Goal: Task Accomplishment & Management: Use online tool/utility

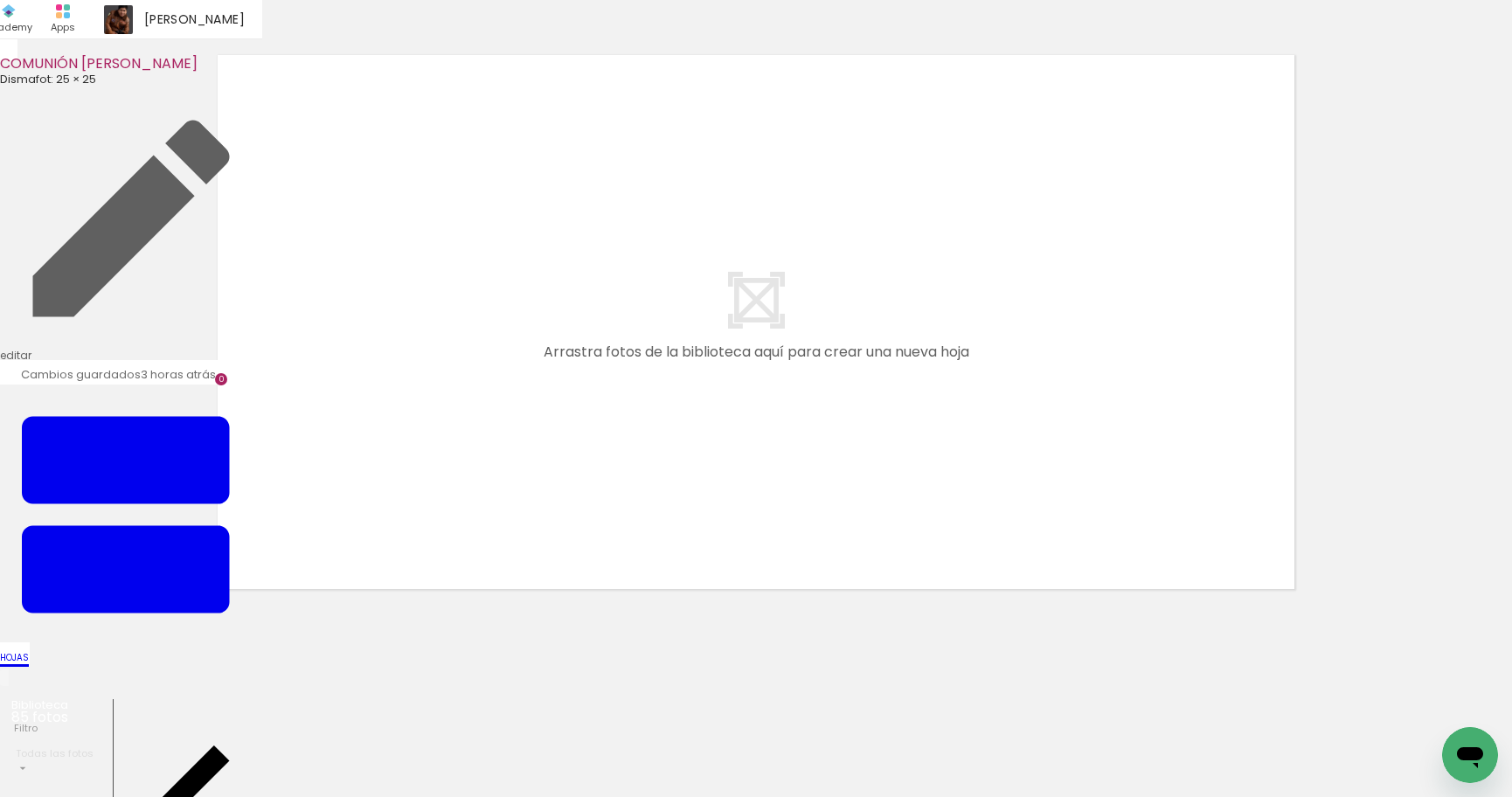
drag, startPoint x: 188, startPoint y: 747, endPoint x: 486, endPoint y: 455, distance: 417.2
click at [486, 455] on quentale-workspace at bounding box center [756, 398] width 1512 height 797
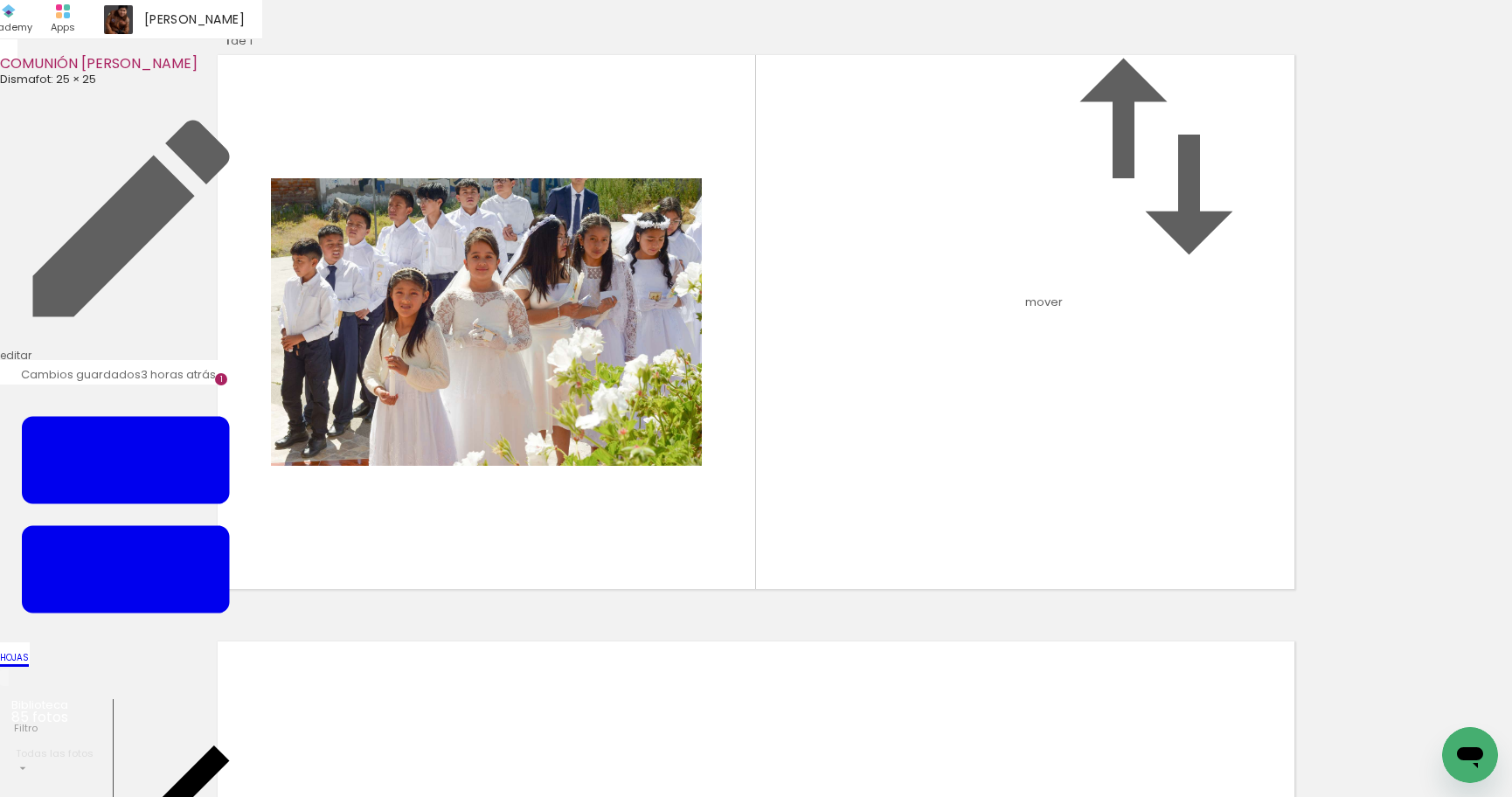
scroll to position [22, 0]
click at [563, 535] on quentale-workspace at bounding box center [756, 398] width 1512 height 797
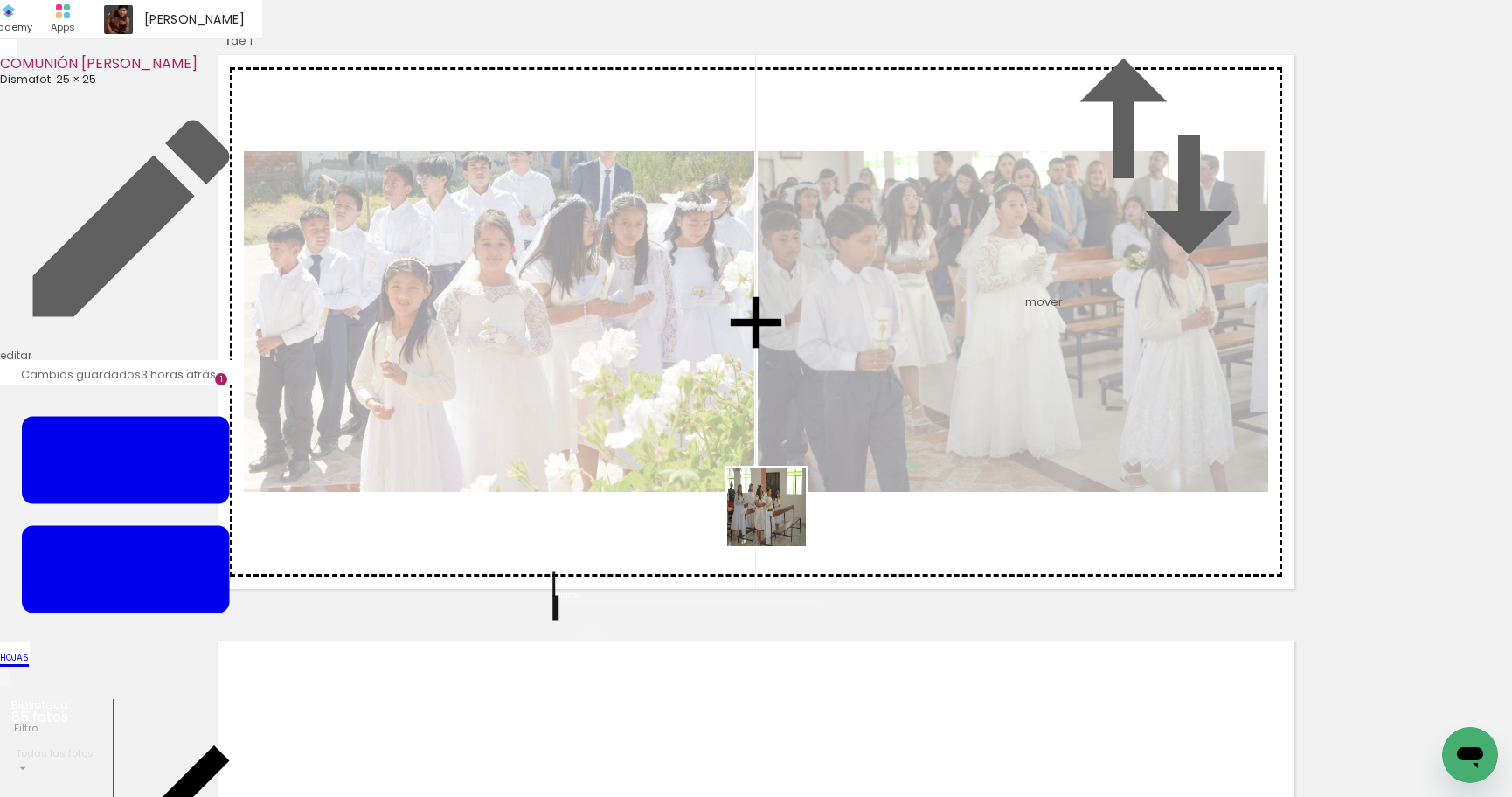
drag, startPoint x: 374, startPoint y: 735, endPoint x: 779, endPoint y: 520, distance: 458.5
click at [779, 520] on quentale-workspace at bounding box center [756, 398] width 1512 height 797
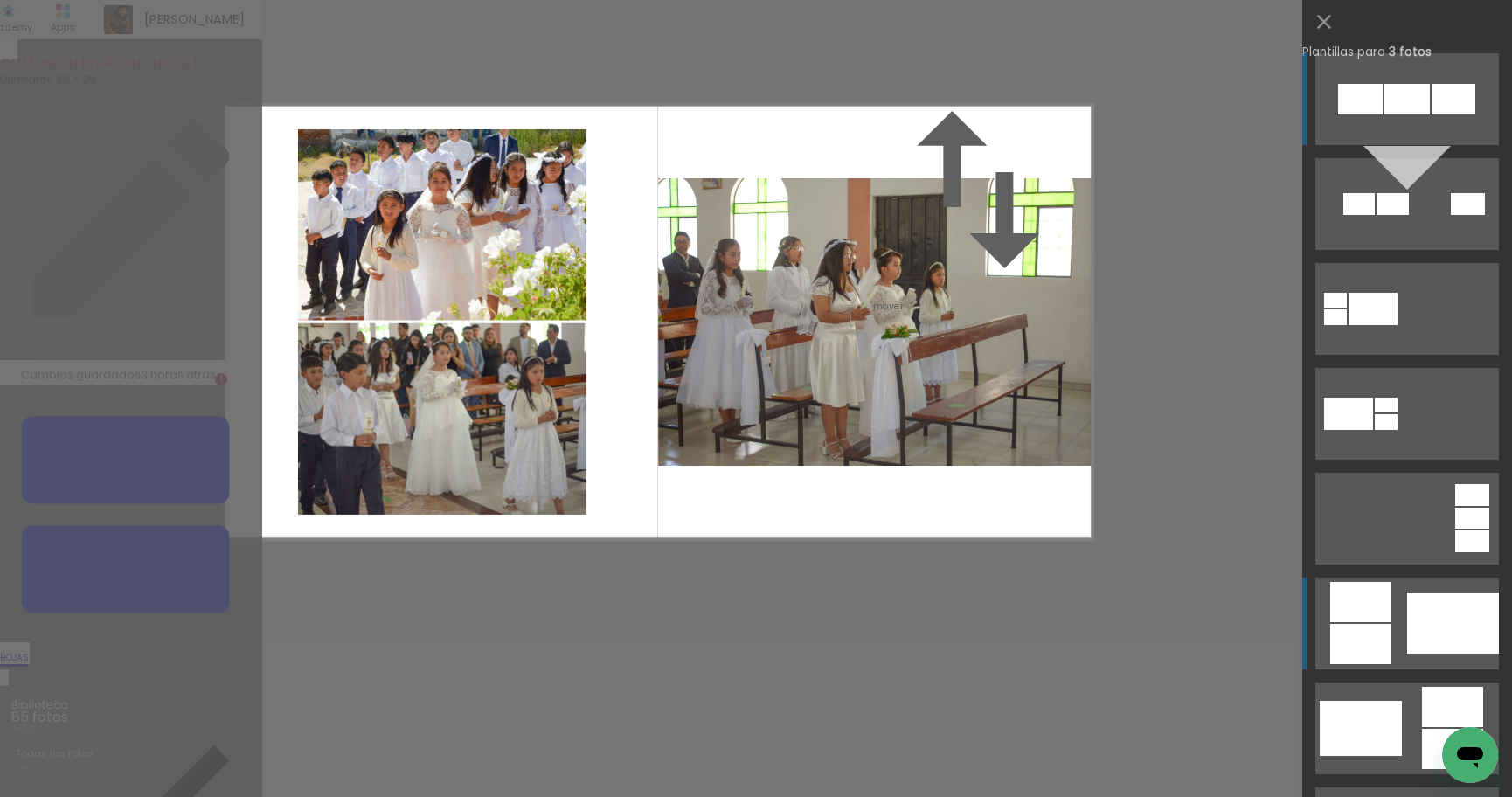
click at [1441, 636] on div at bounding box center [1453, 622] width 92 height 61
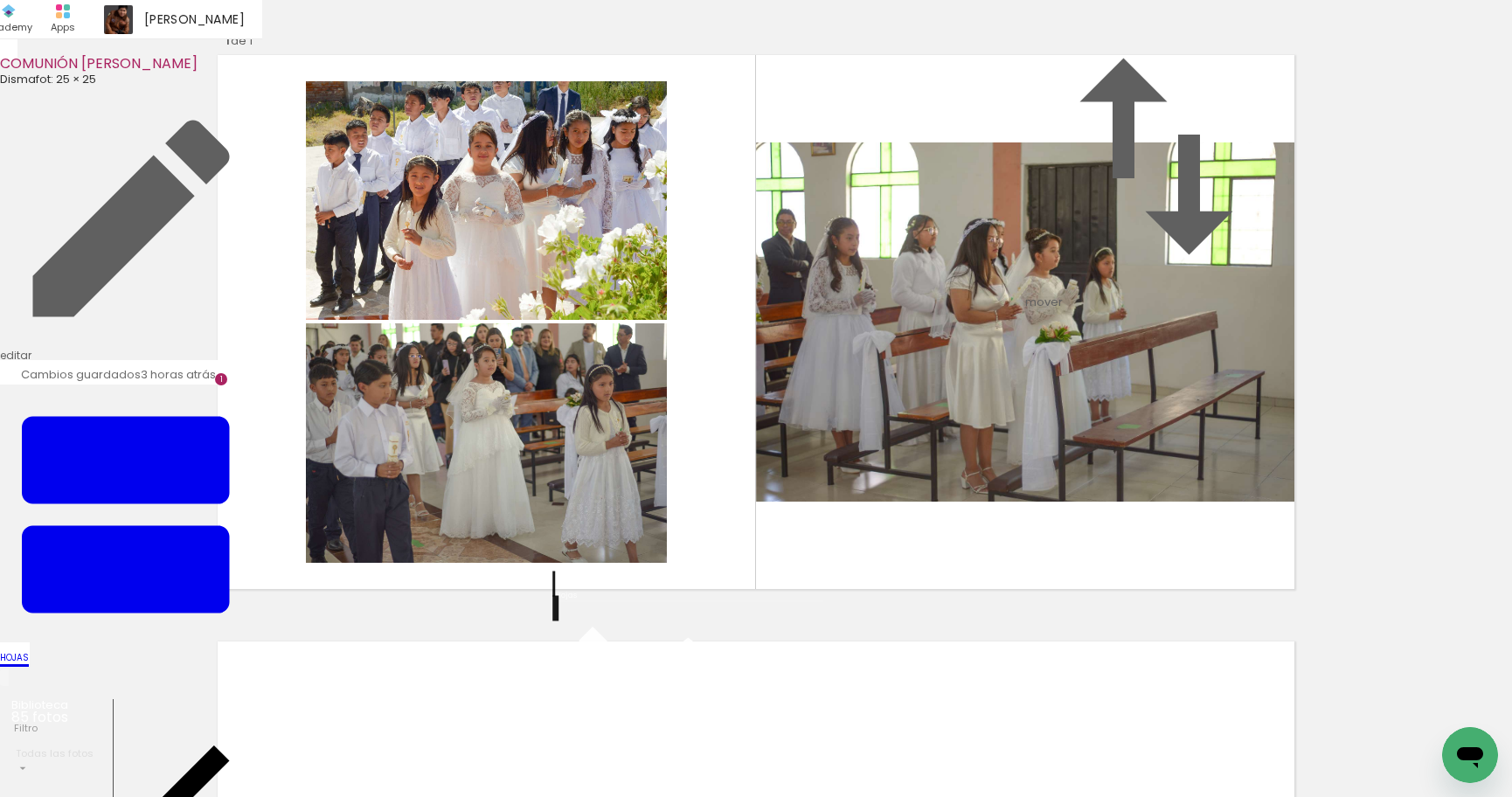
scroll to position [641, 0]
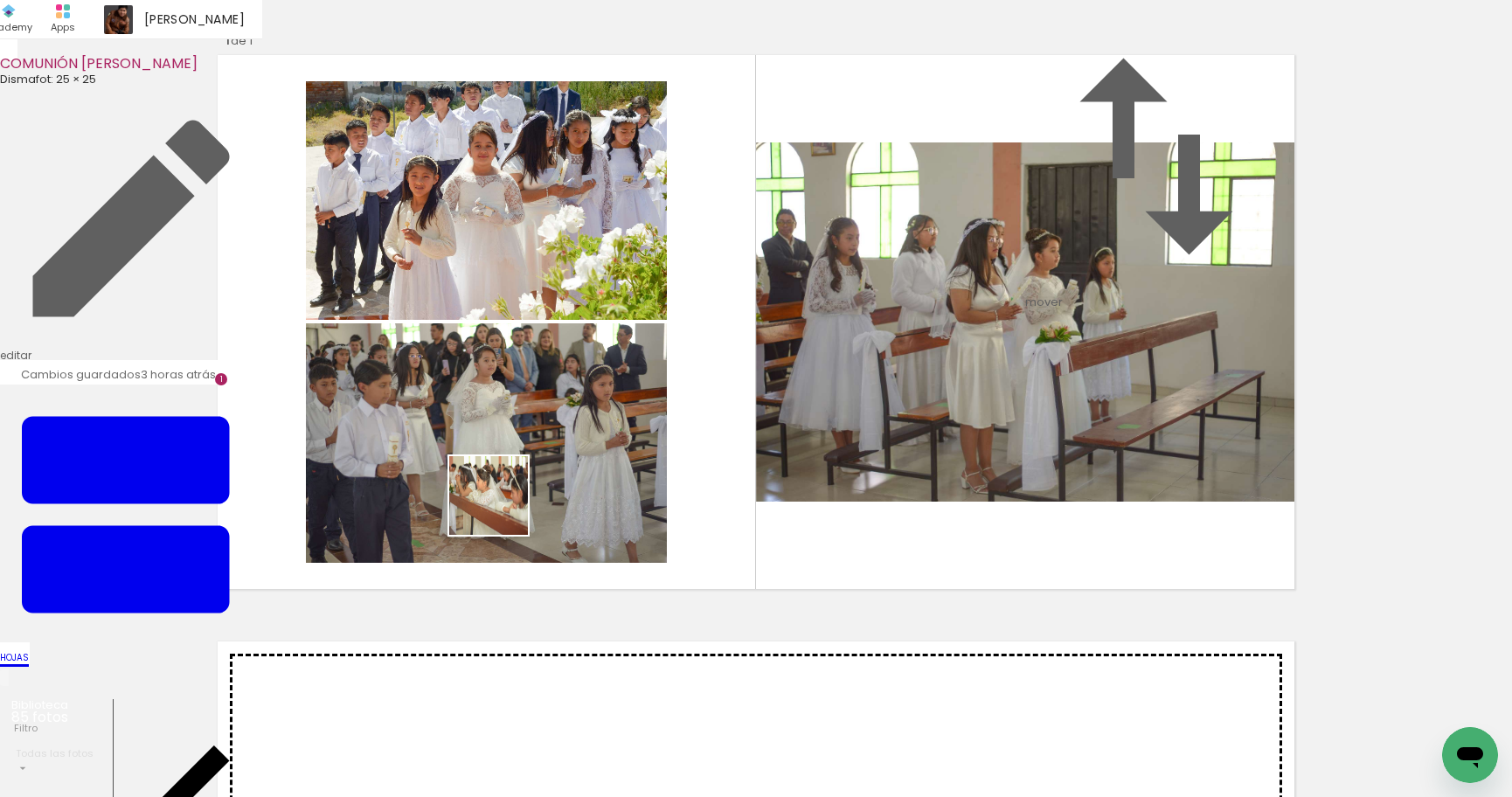
drag, startPoint x: 479, startPoint y: 701, endPoint x: 590, endPoint y: 728, distance: 114.2
click at [510, 451] on quentale-workspace at bounding box center [756, 398] width 1512 height 797
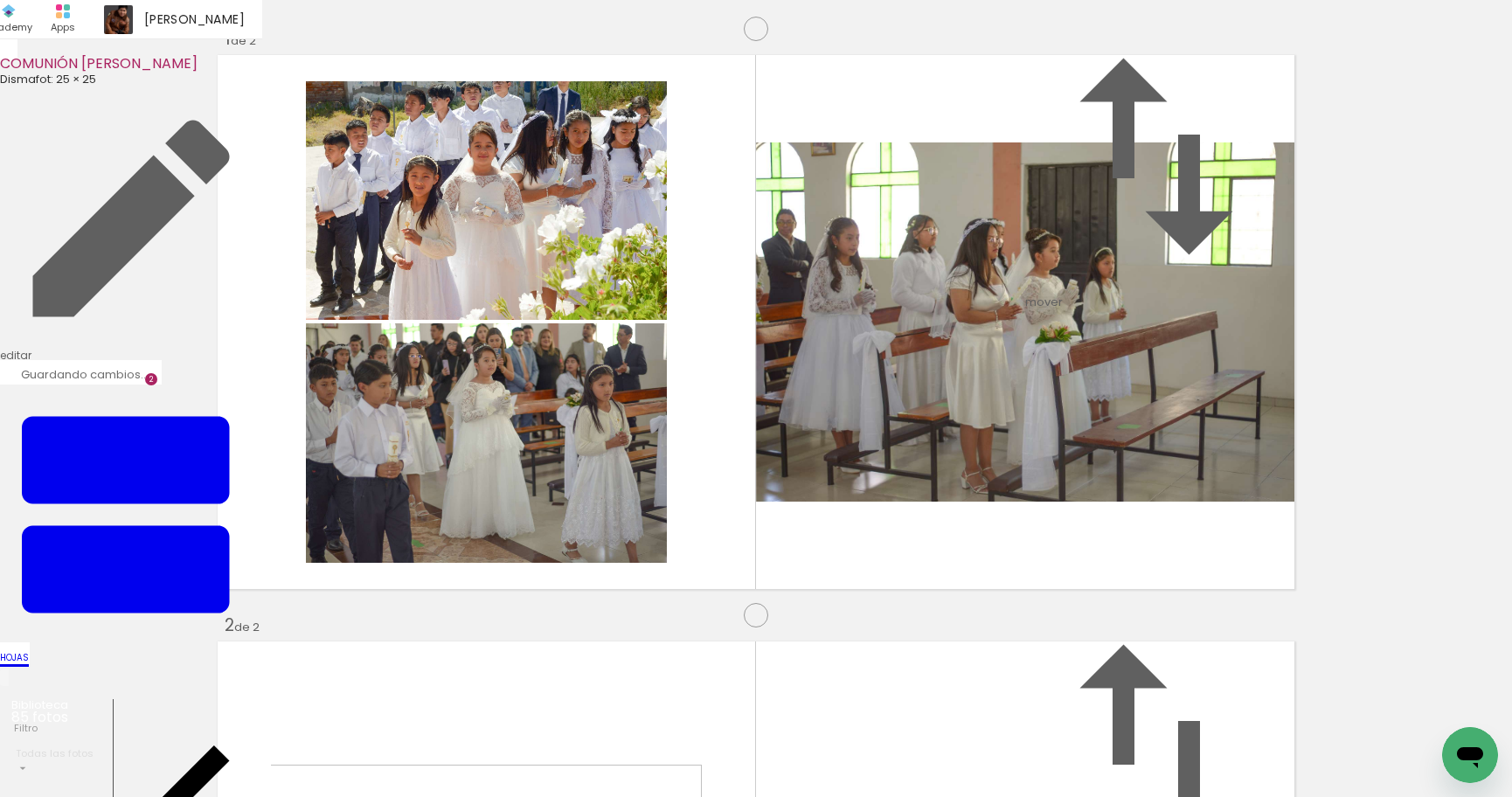
scroll to position [608, 0]
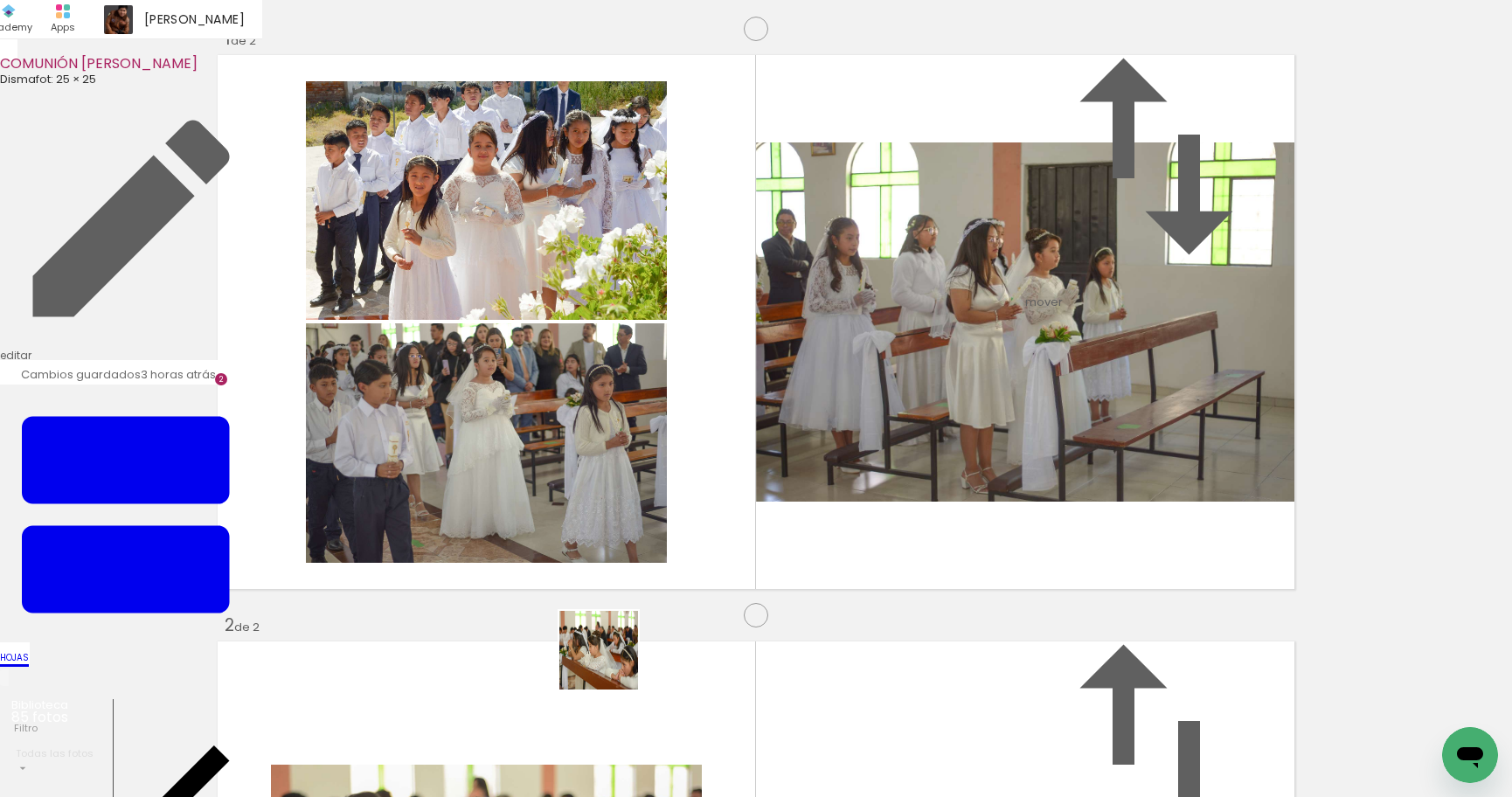
drag, startPoint x: 585, startPoint y: 741, endPoint x: 691, endPoint y: 725, distance: 107.2
click at [680, 479] on quentale-workspace at bounding box center [756, 398] width 1512 height 797
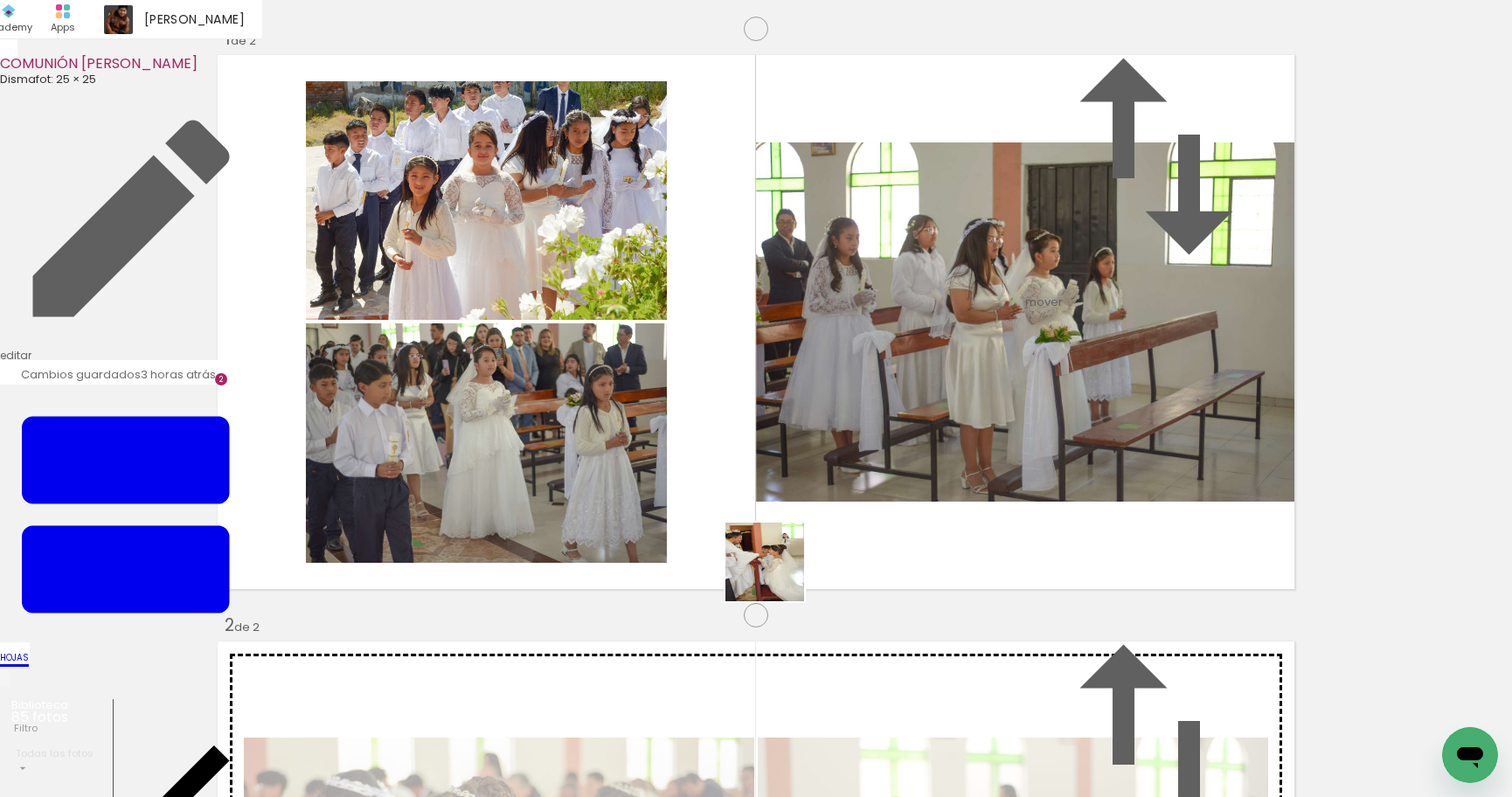
drag, startPoint x: 686, startPoint y: 728, endPoint x: 778, endPoint y: 575, distance: 178.5
click at [778, 575] on quentale-workspace at bounding box center [756, 398] width 1512 height 797
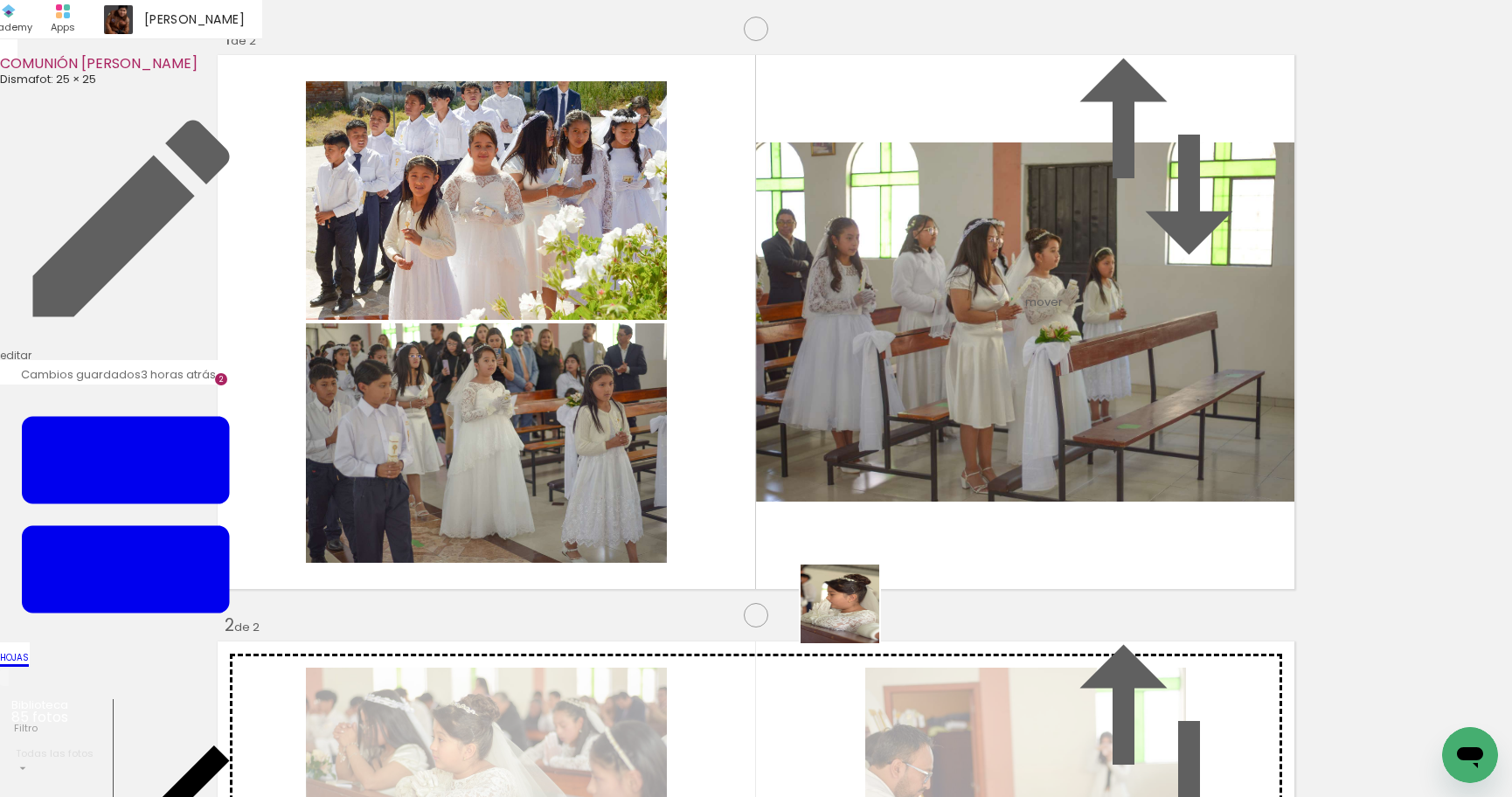
drag, startPoint x: 782, startPoint y: 747, endPoint x: 896, endPoint y: 539, distance: 237.2
click at [892, 545] on quentale-workspace at bounding box center [756, 398] width 1512 height 797
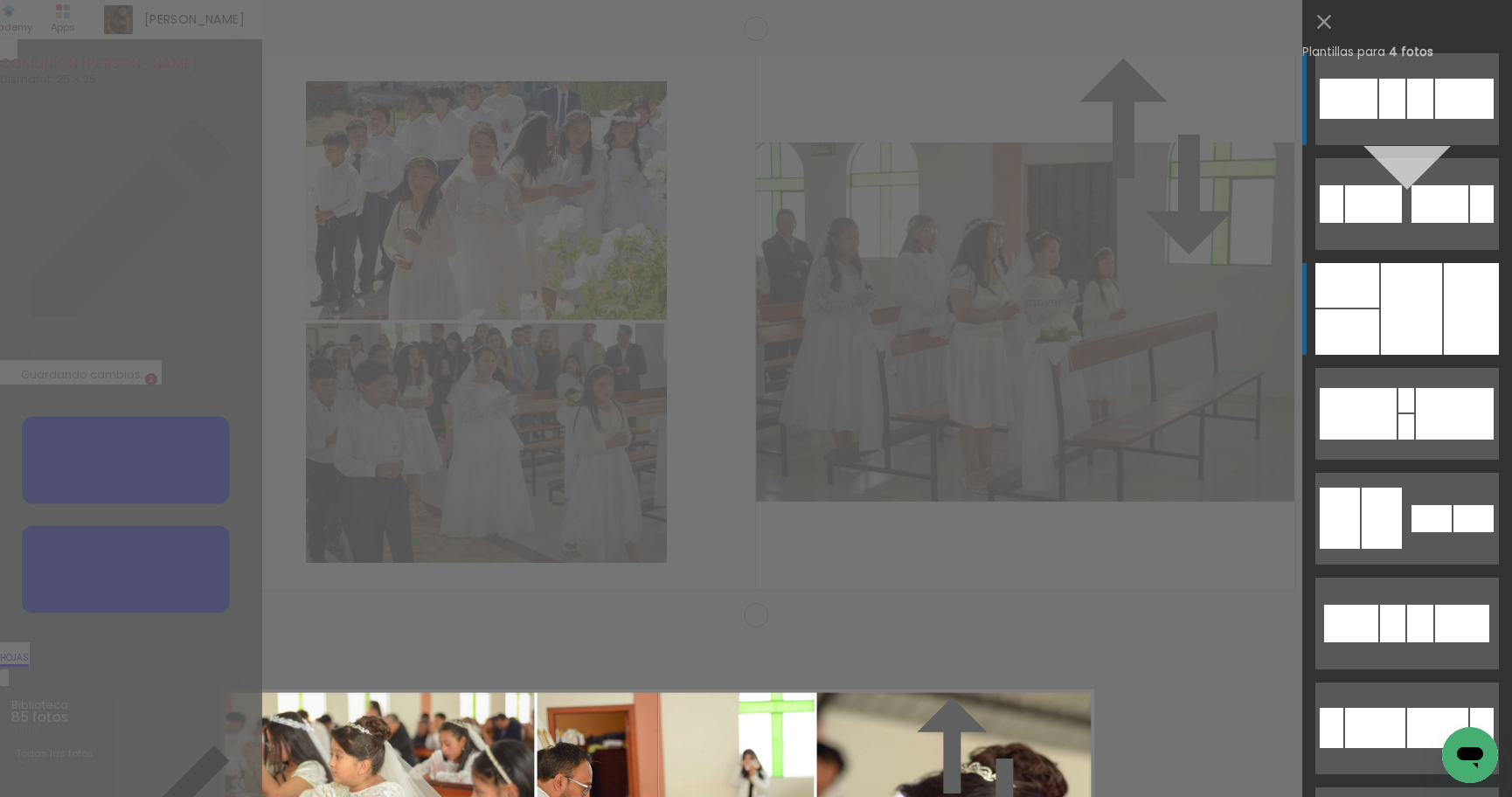
click at [1426, 335] on div at bounding box center [1411, 309] width 61 height 92
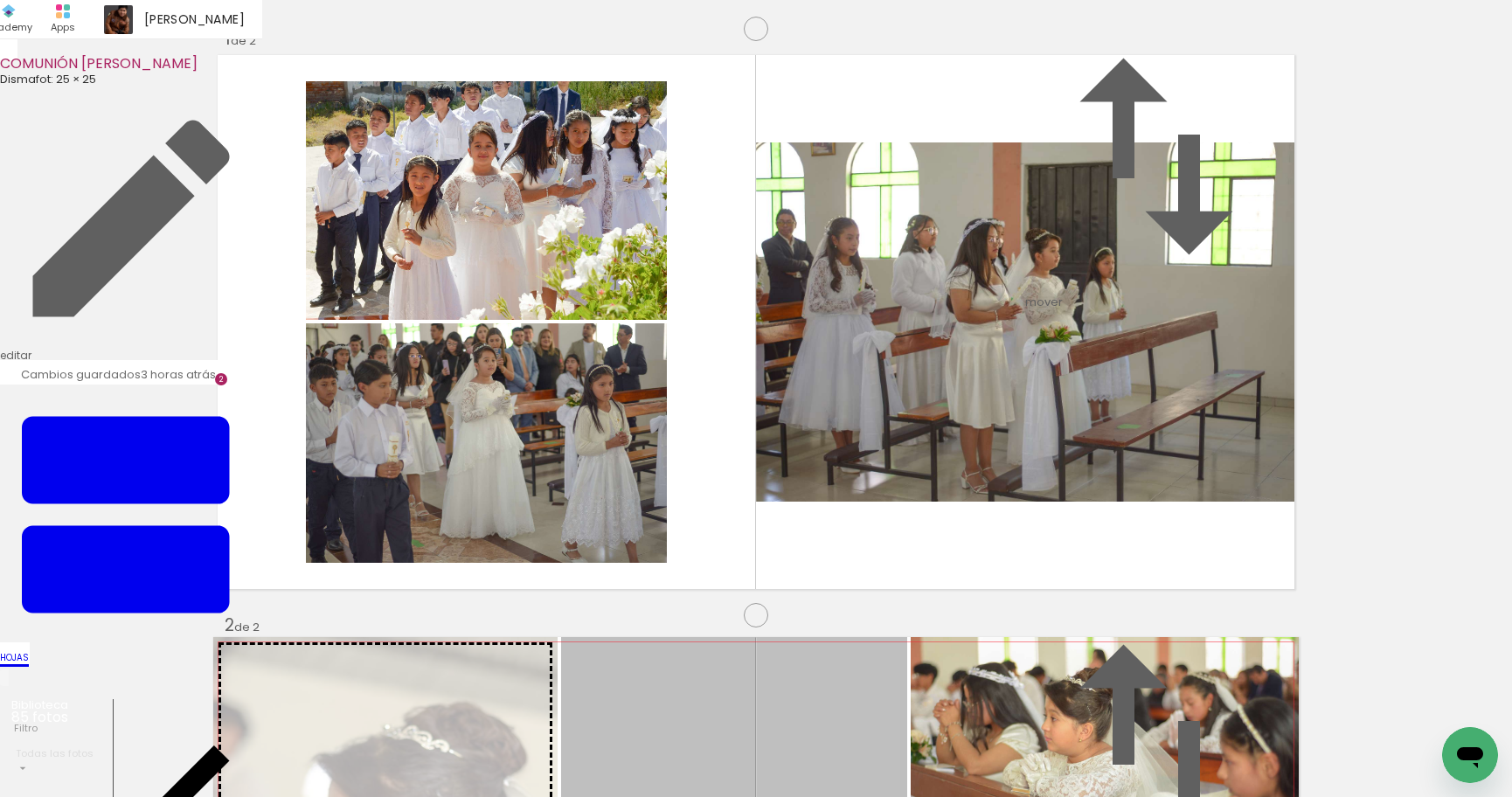
drag, startPoint x: 804, startPoint y: 469, endPoint x: 422, endPoint y: 468, distance: 382.0
click at [0, 0] on slot at bounding box center [0, 0] width 0 height 0
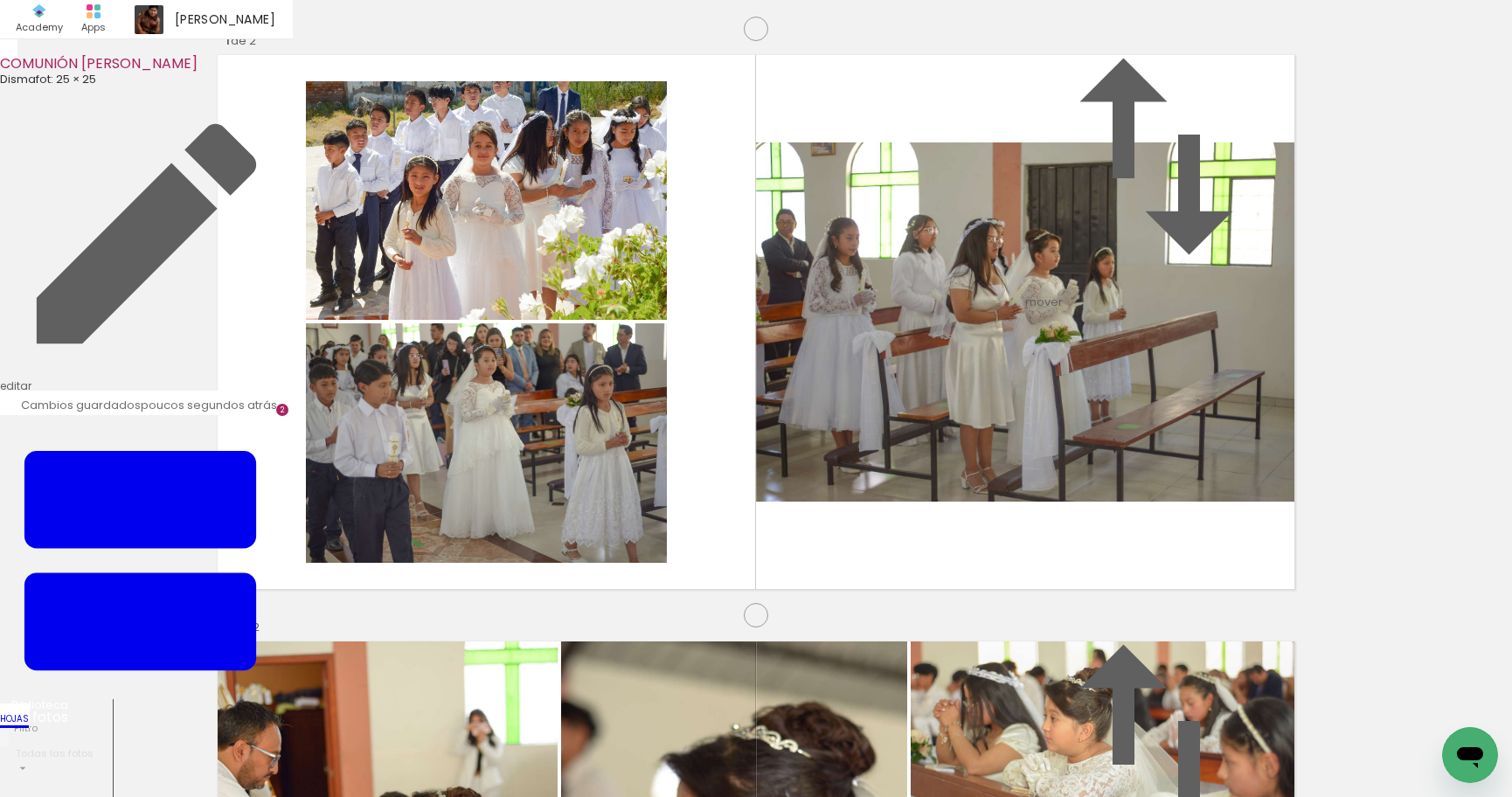
scroll to position [288, 0]
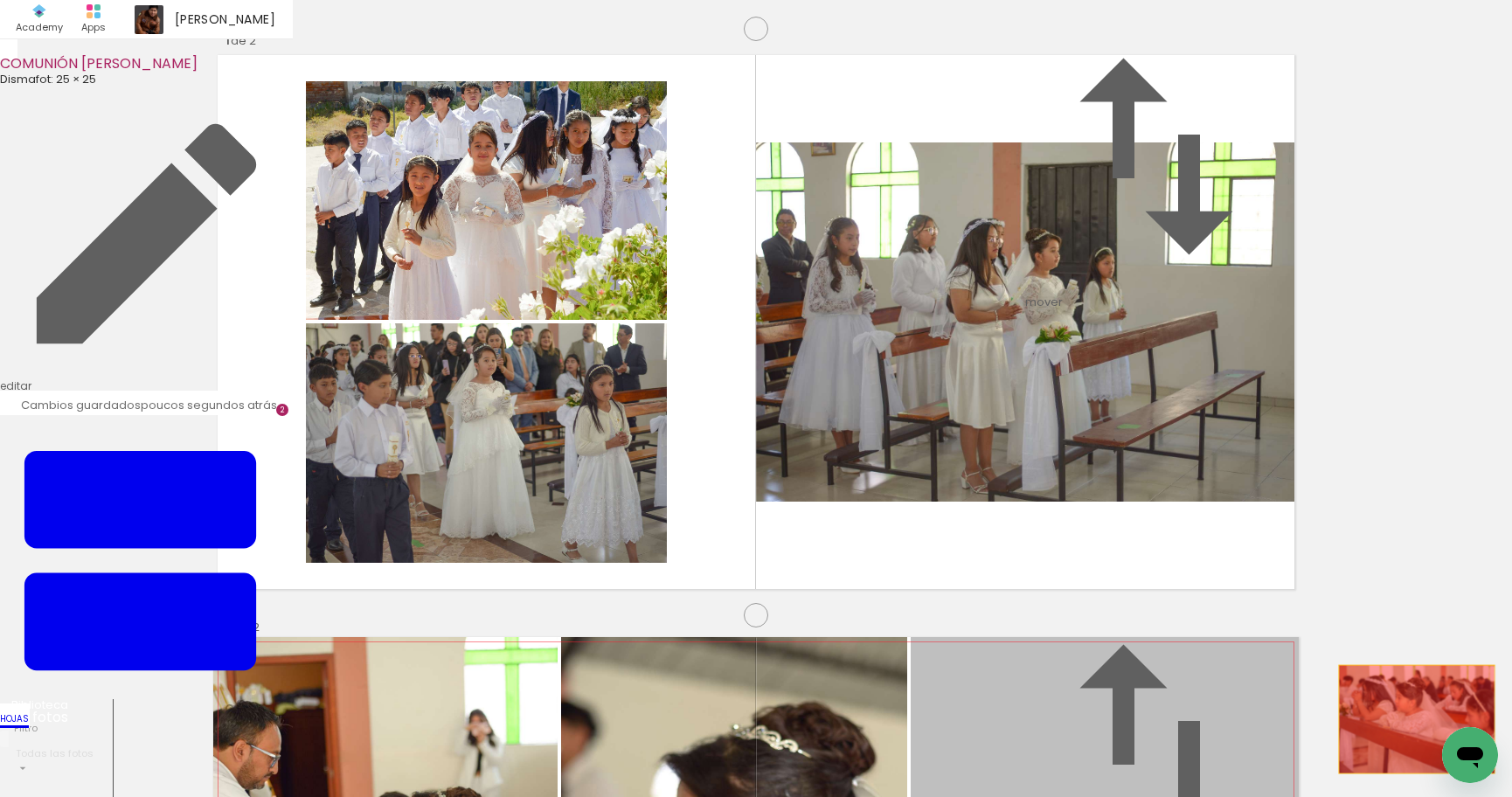
drag, startPoint x: 1098, startPoint y: 559, endPoint x: 1417, endPoint y: 519, distance: 321.5
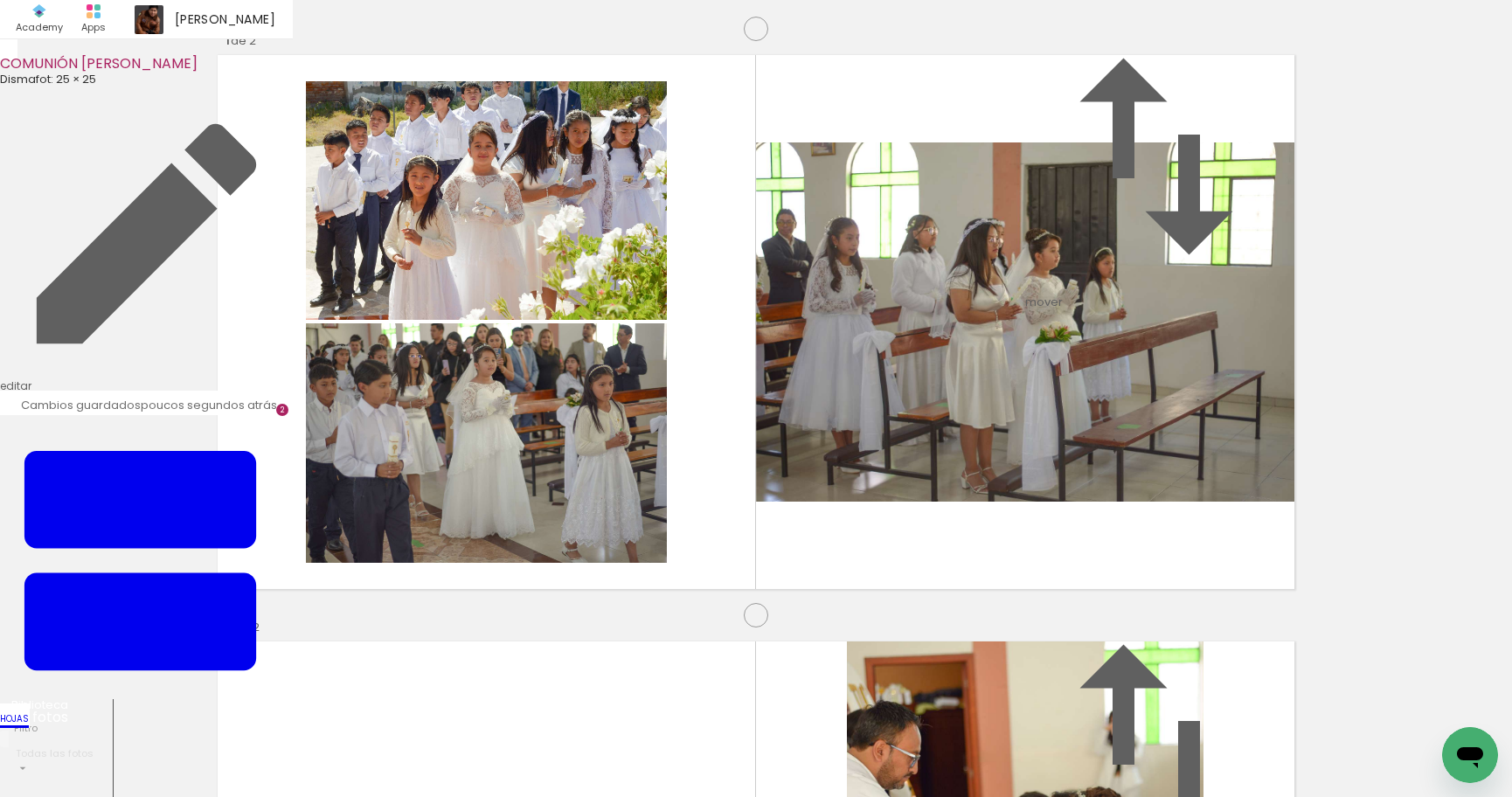
scroll to position [529, 0]
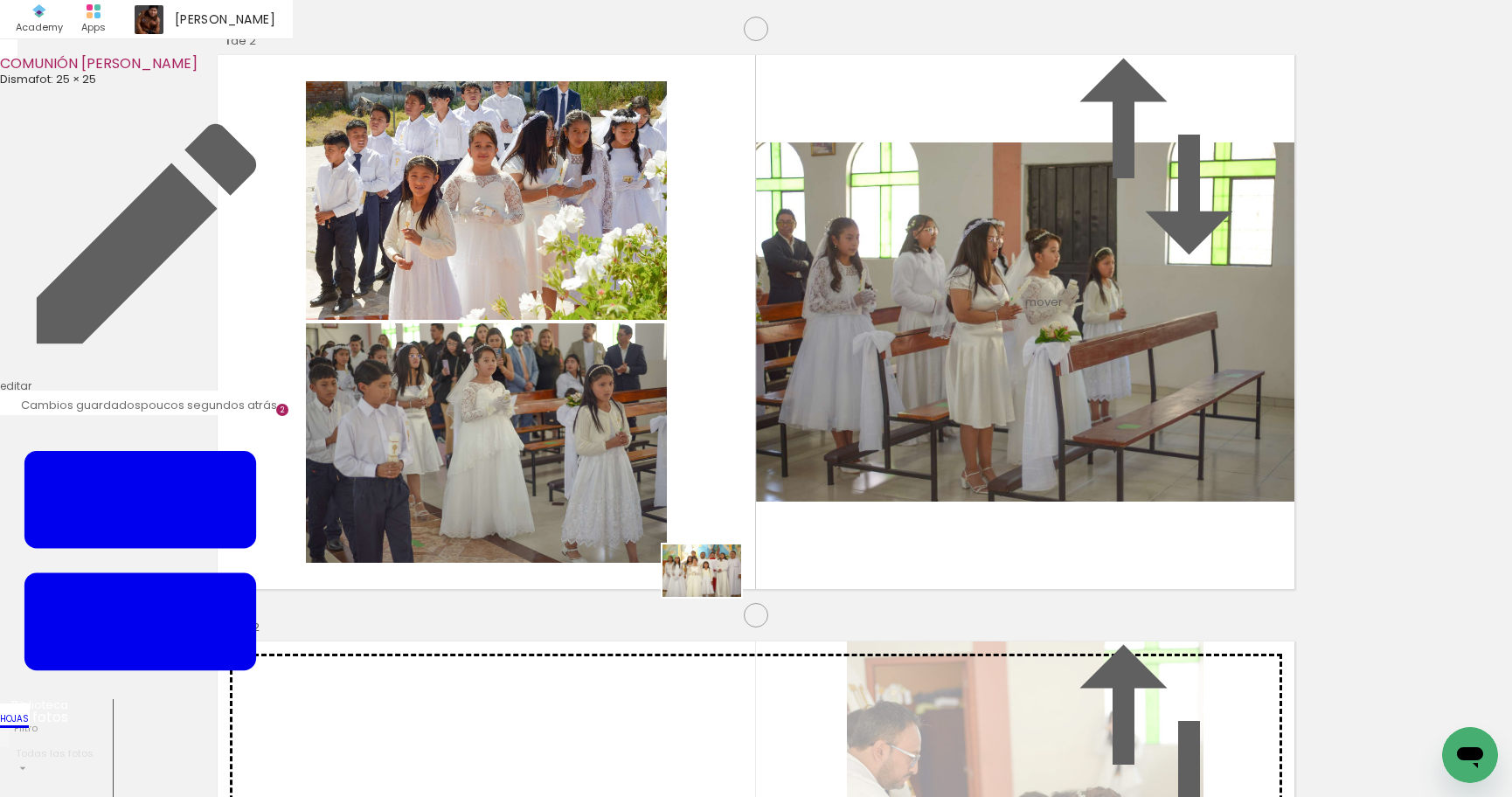
drag, startPoint x: 585, startPoint y: 739, endPoint x: 735, endPoint y: 584, distance: 215.7
click at [735, 584] on quentale-workspace at bounding box center [756, 398] width 1512 height 797
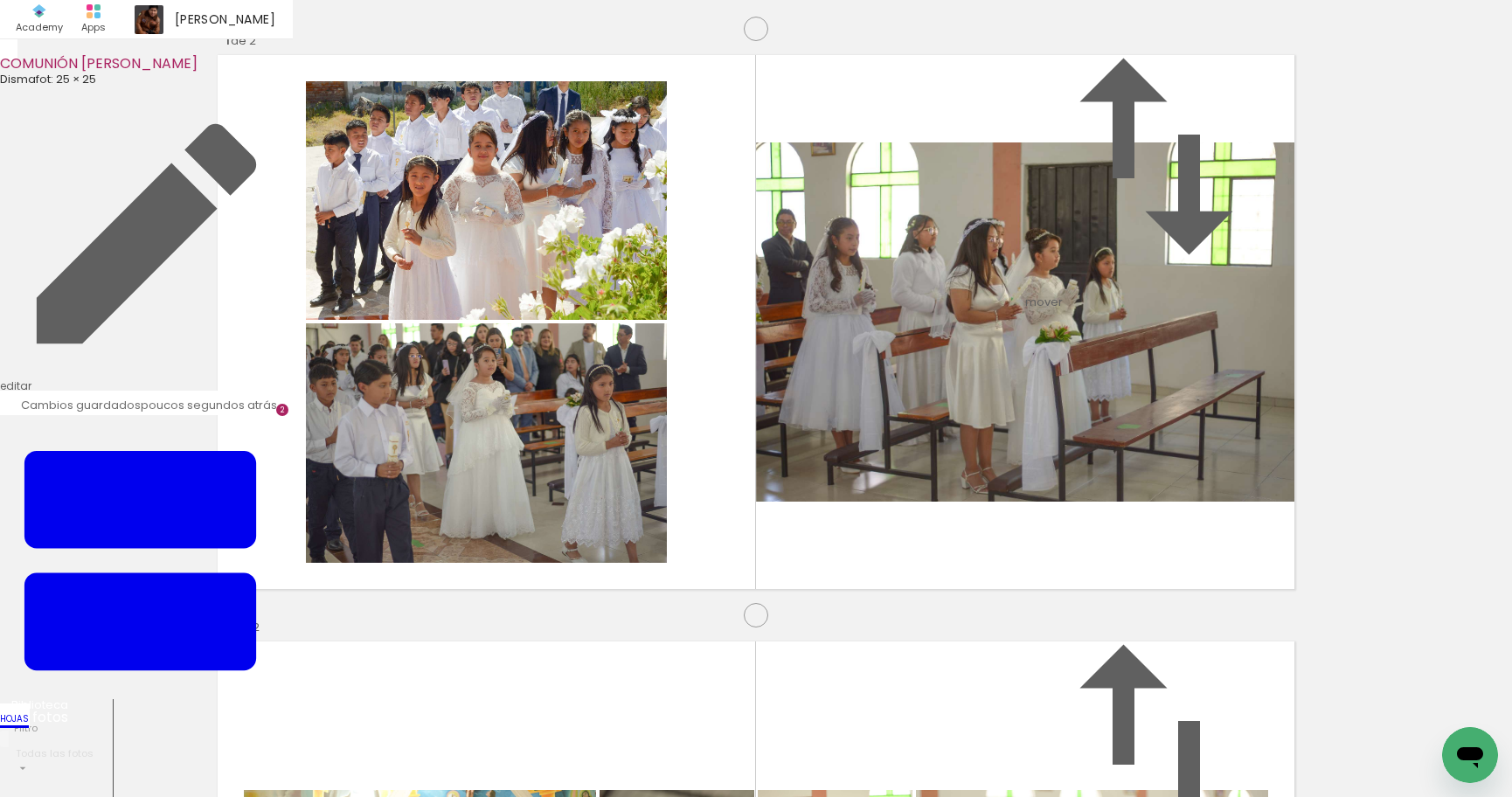
scroll to position [111, 0]
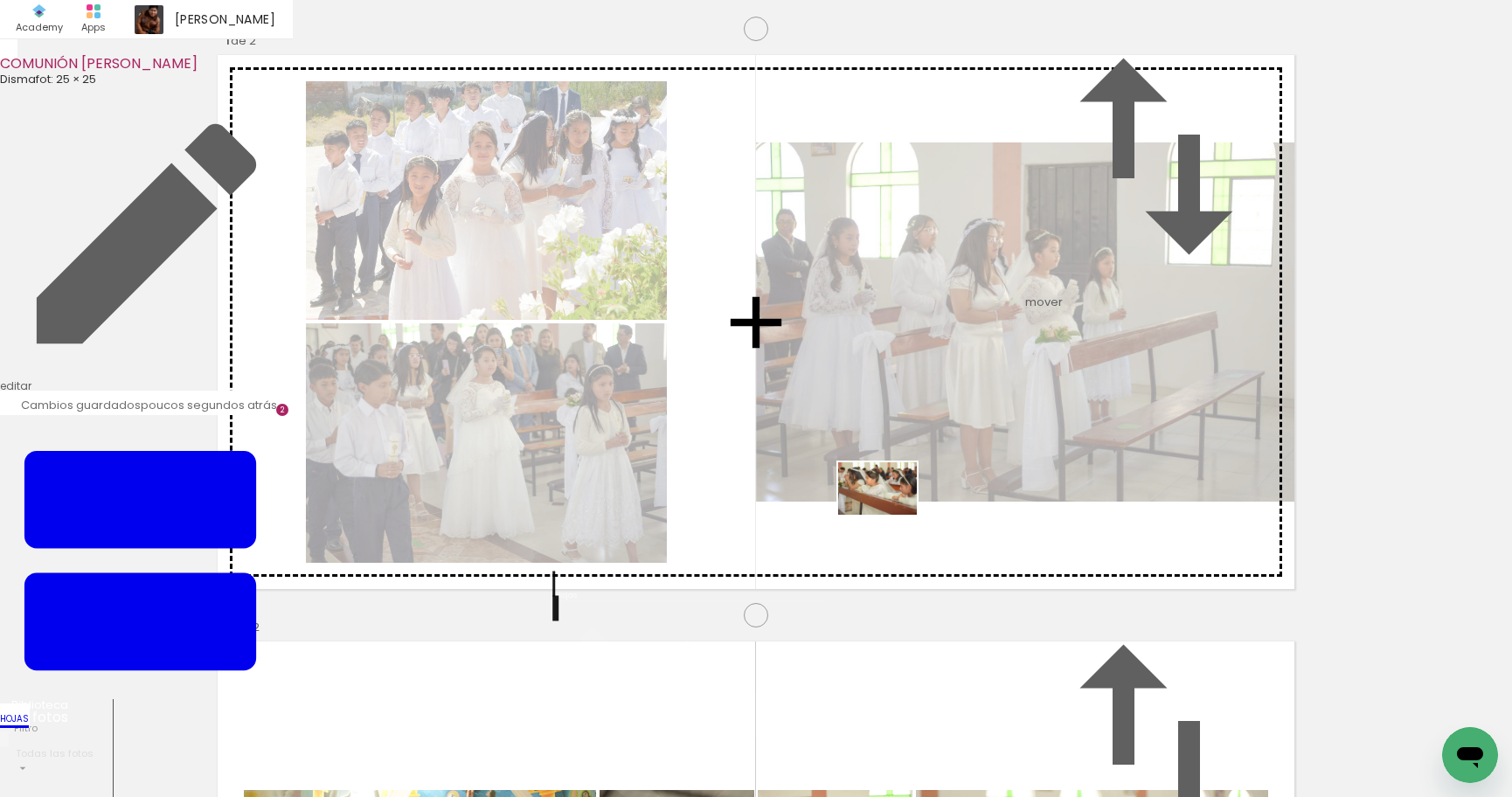
drag, startPoint x: 198, startPoint y: 751, endPoint x: 890, endPoint y: 514, distance: 731.5
click at [890, 514] on quentale-workspace at bounding box center [756, 398] width 1512 height 797
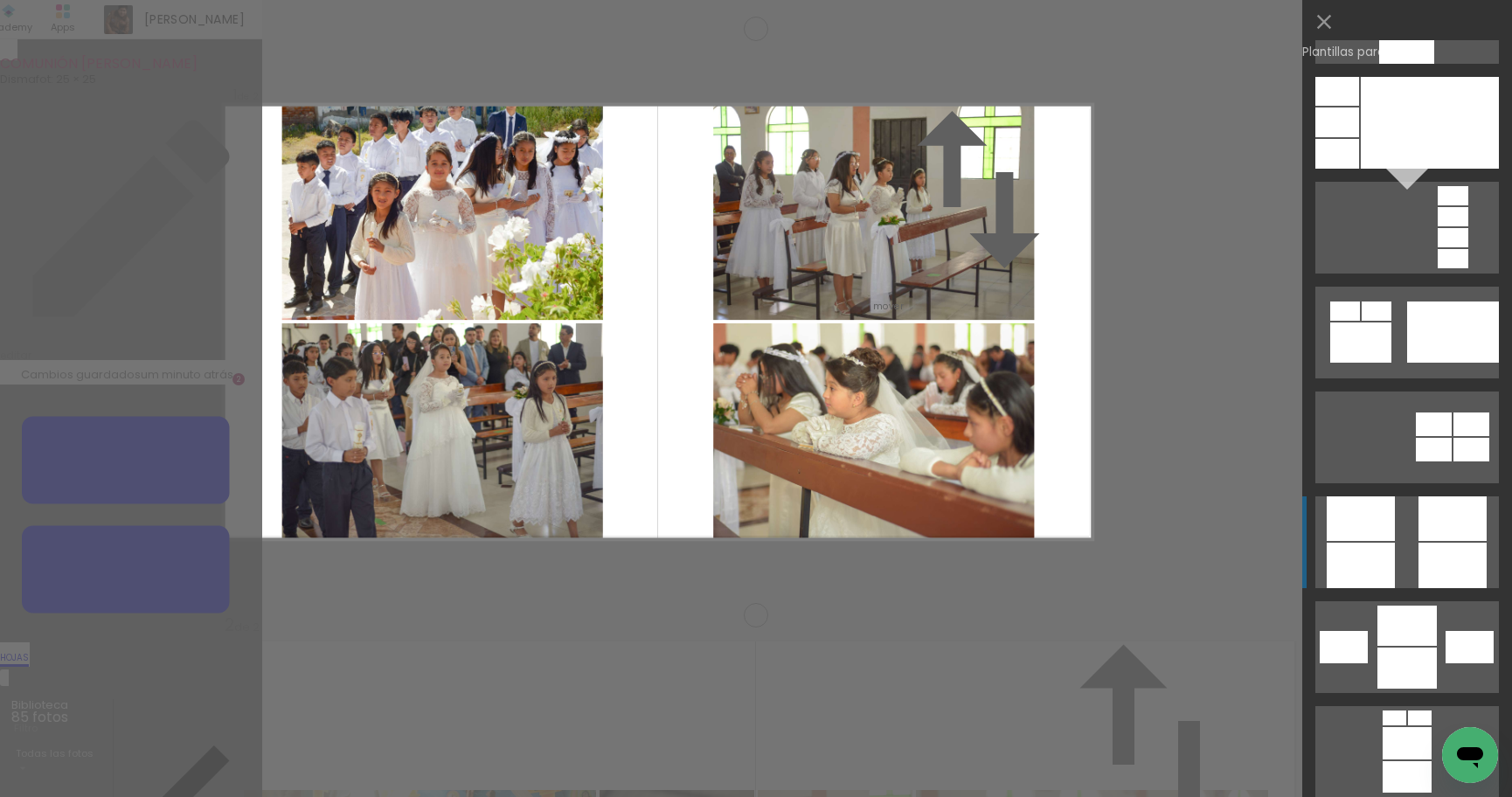
scroll to position [5638, 0]
click at [1445, 551] on div at bounding box center [1452, 564] width 69 height 45
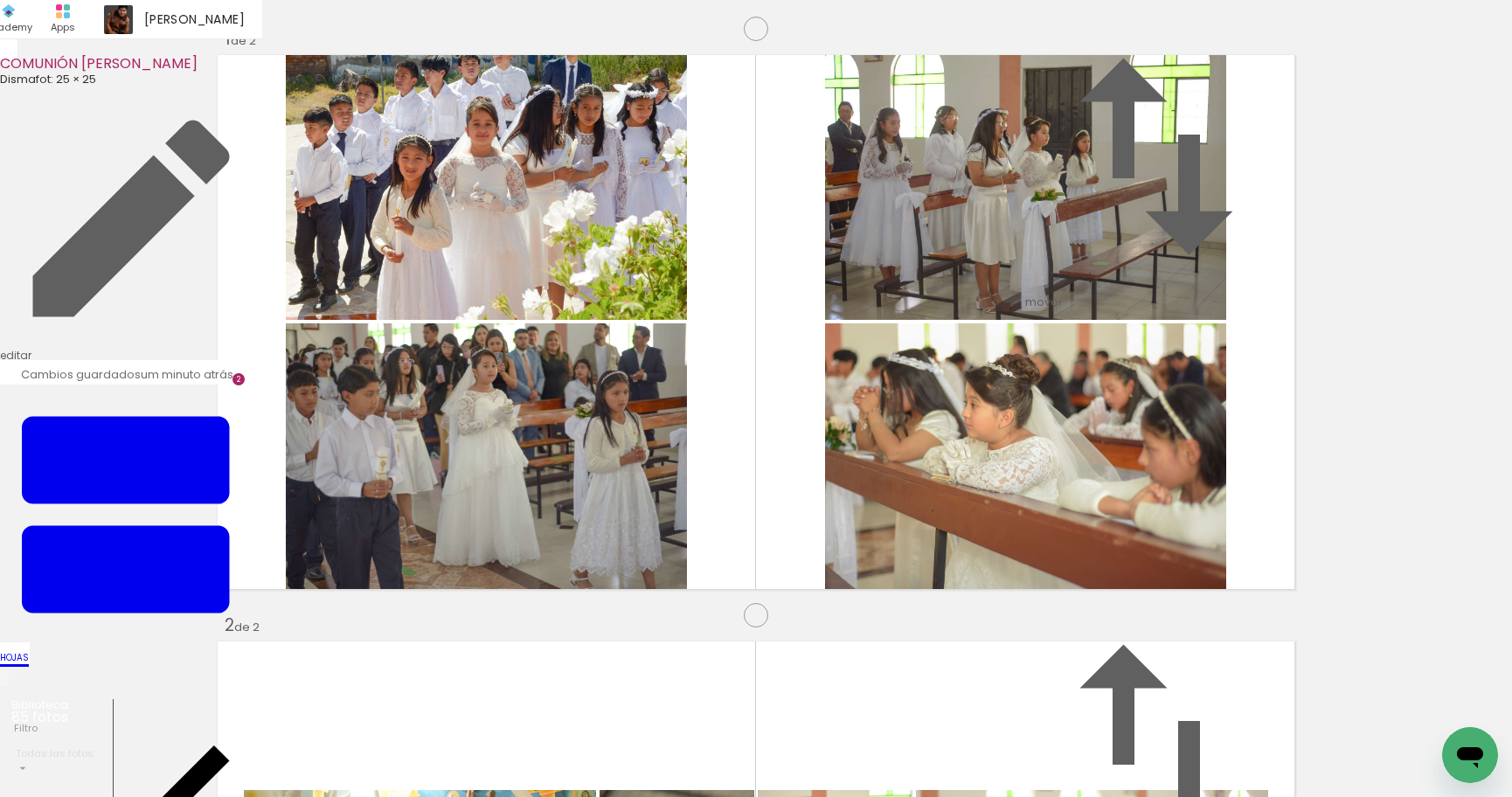
scroll to position [623, 0]
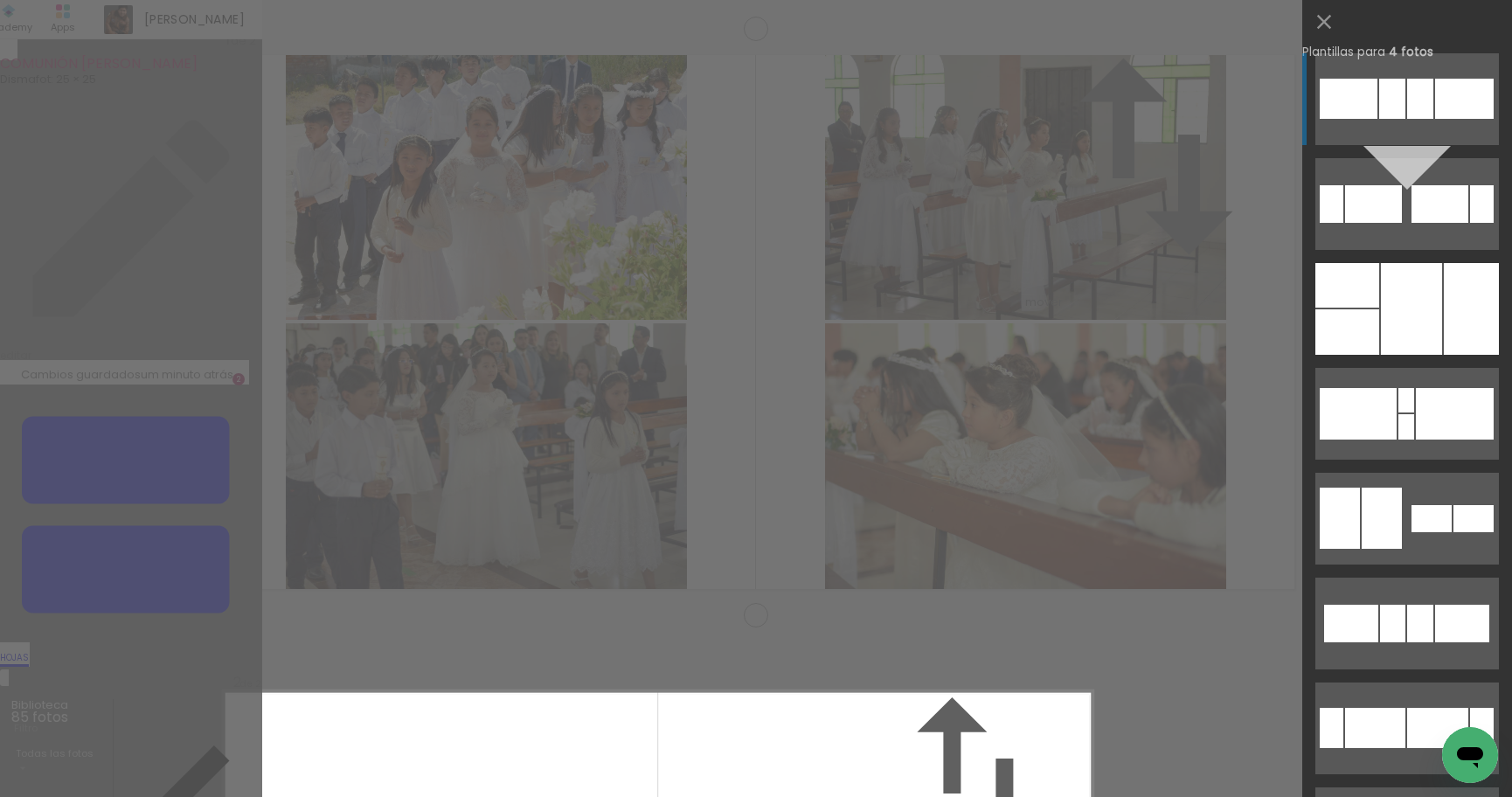
scroll to position [608, 0]
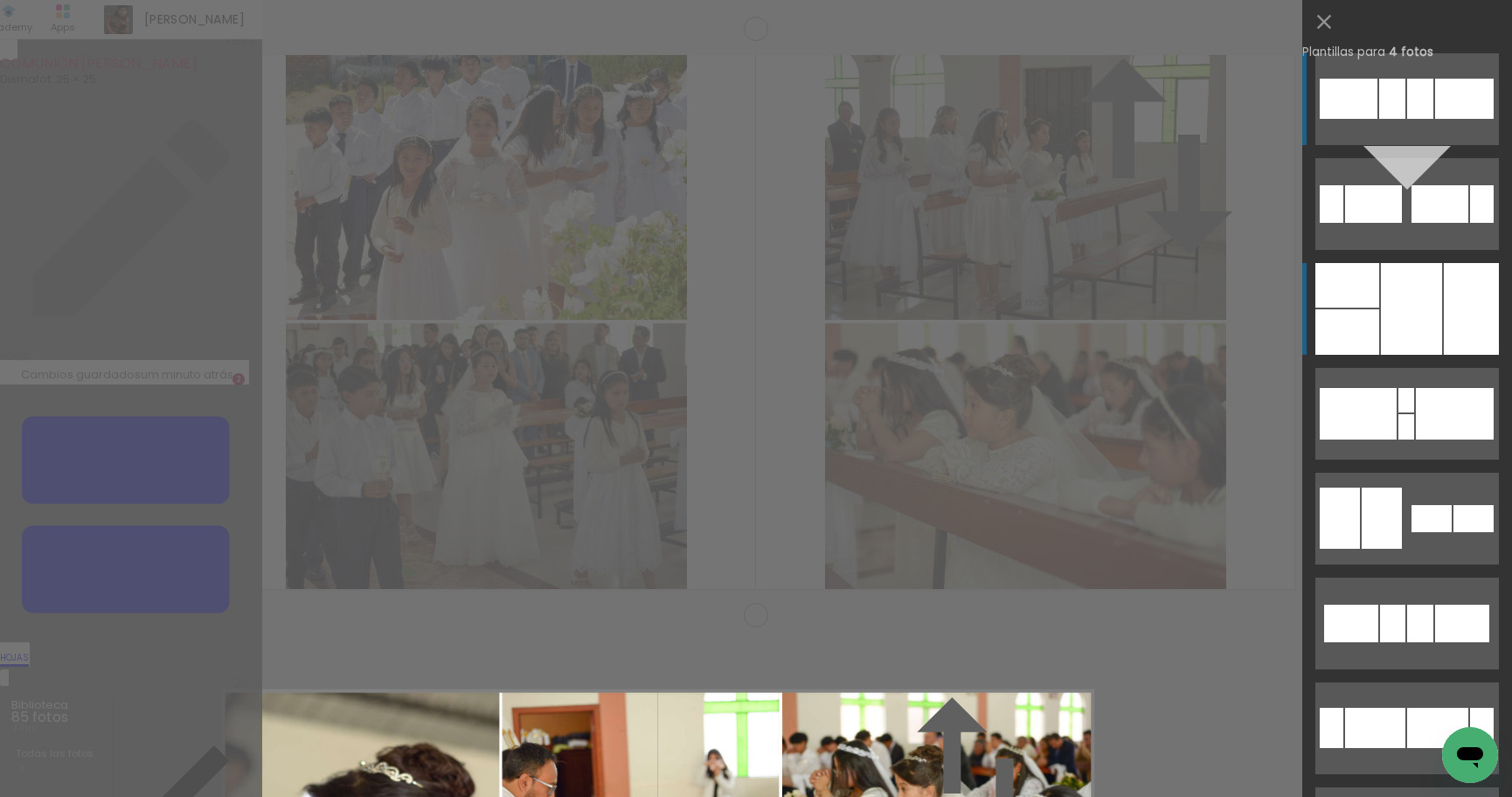
click at [1446, 296] on div at bounding box center [1471, 309] width 55 height 92
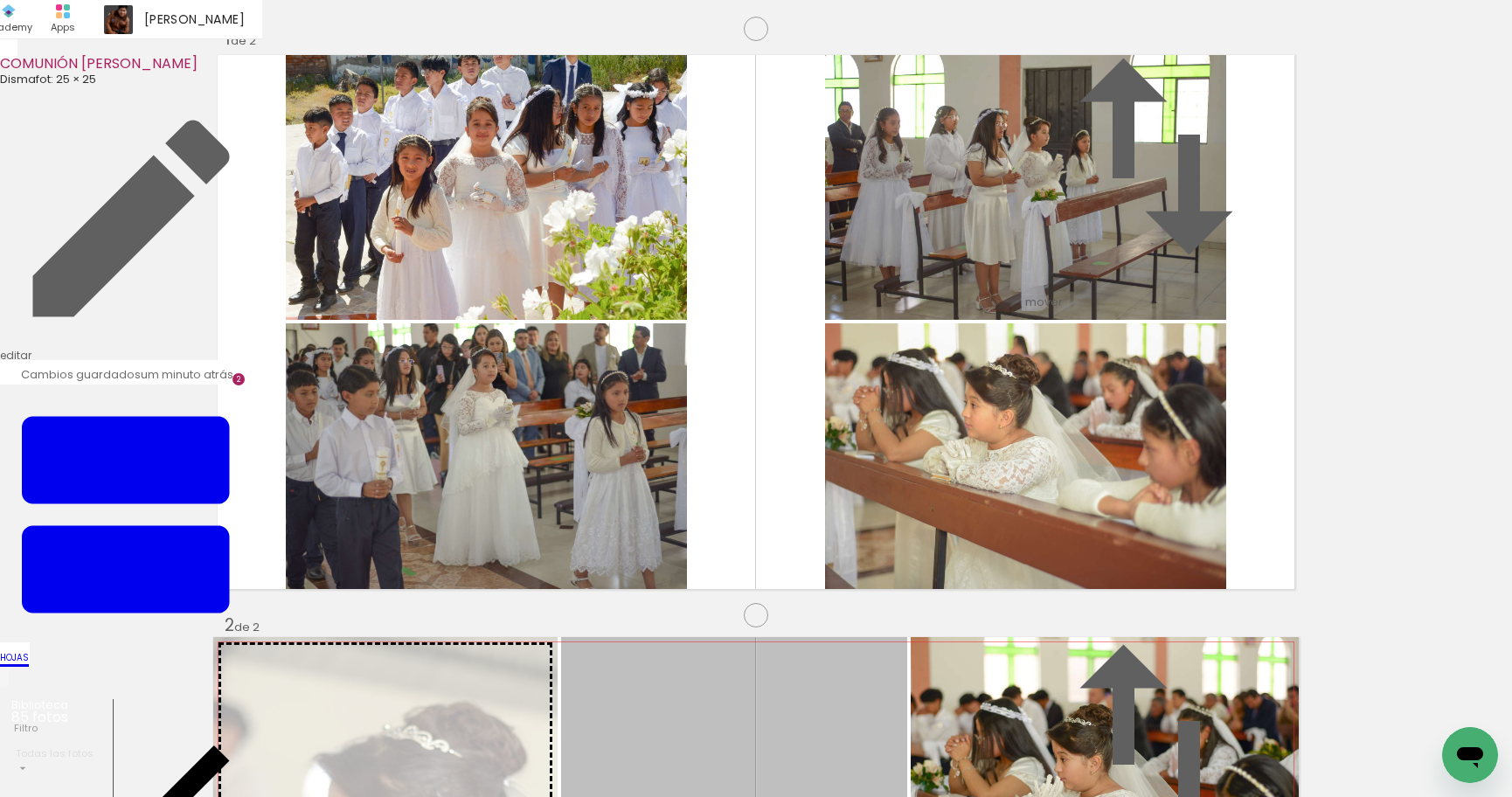
drag, startPoint x: 748, startPoint y: 390, endPoint x: 389, endPoint y: 406, distance: 359.4
click at [0, 0] on slot at bounding box center [0, 0] width 0 height 0
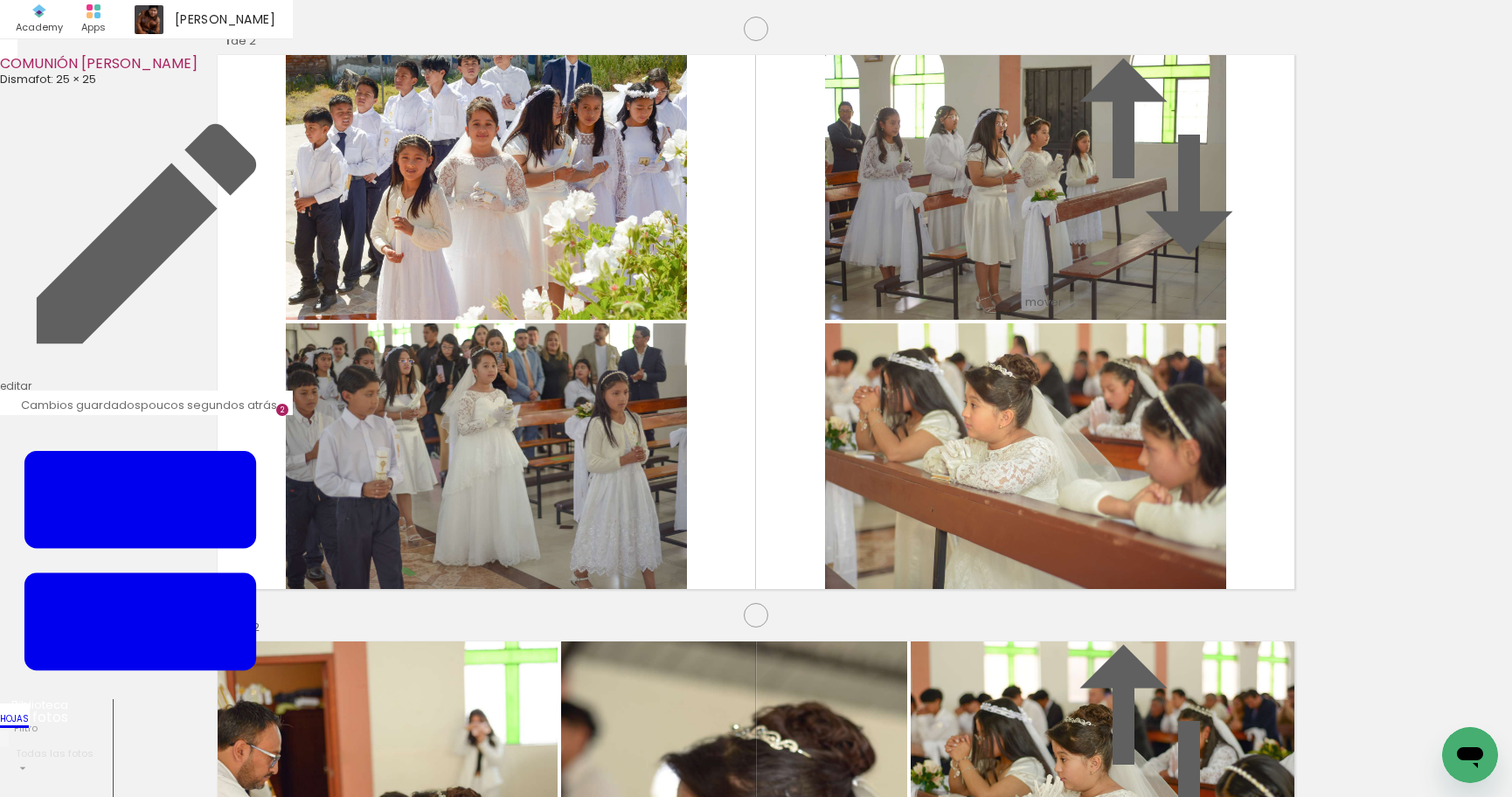
scroll to position [0, 284]
drag, startPoint x: 671, startPoint y: 742, endPoint x: 795, endPoint y: 768, distance: 126.7
click at [756, 514] on quentale-workspace at bounding box center [756, 398] width 1512 height 797
drag, startPoint x: 807, startPoint y: 699, endPoint x: 880, endPoint y: 728, distance: 78.5
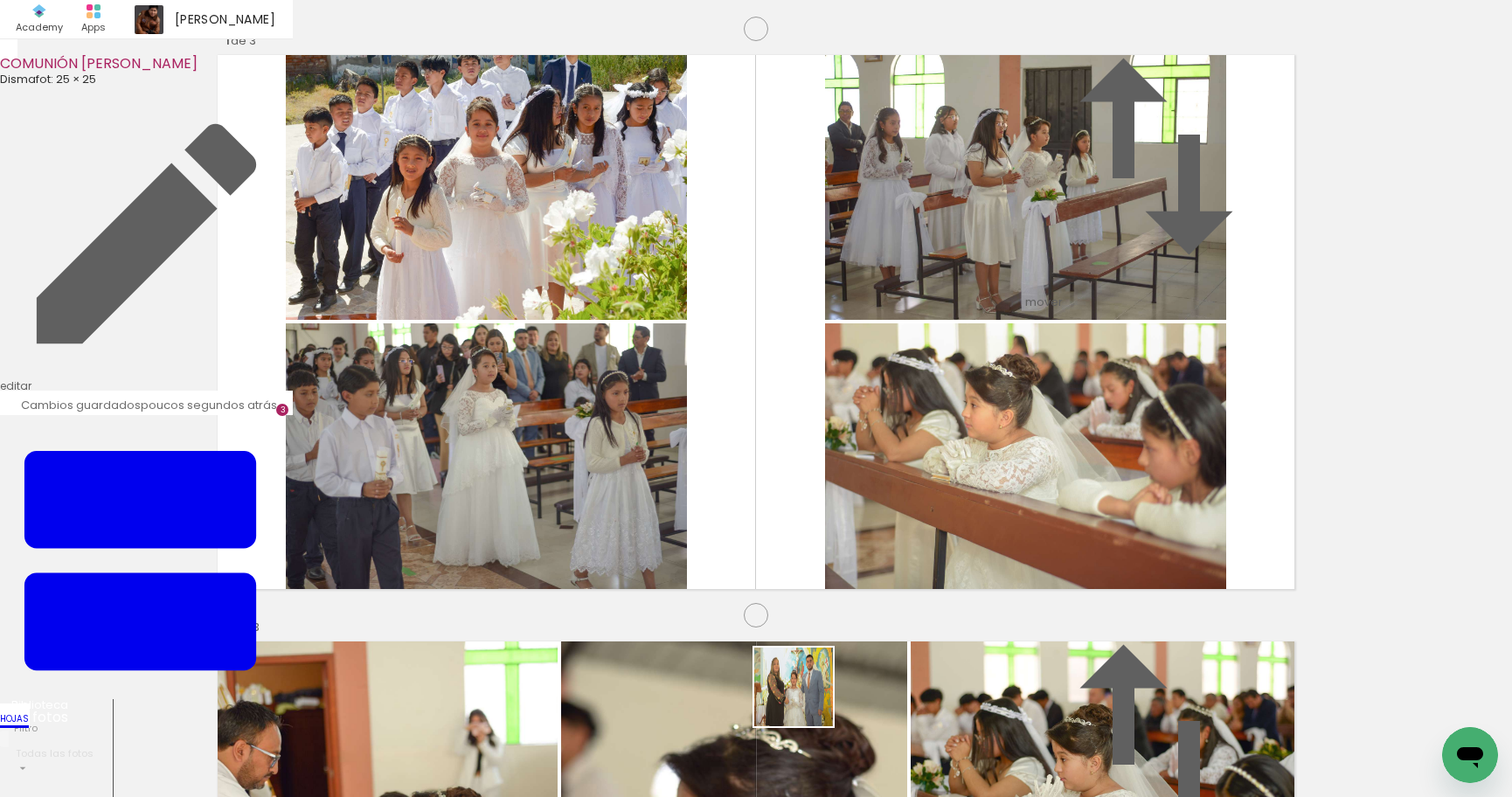
click at [856, 590] on quentale-workspace at bounding box center [756, 398] width 1512 height 797
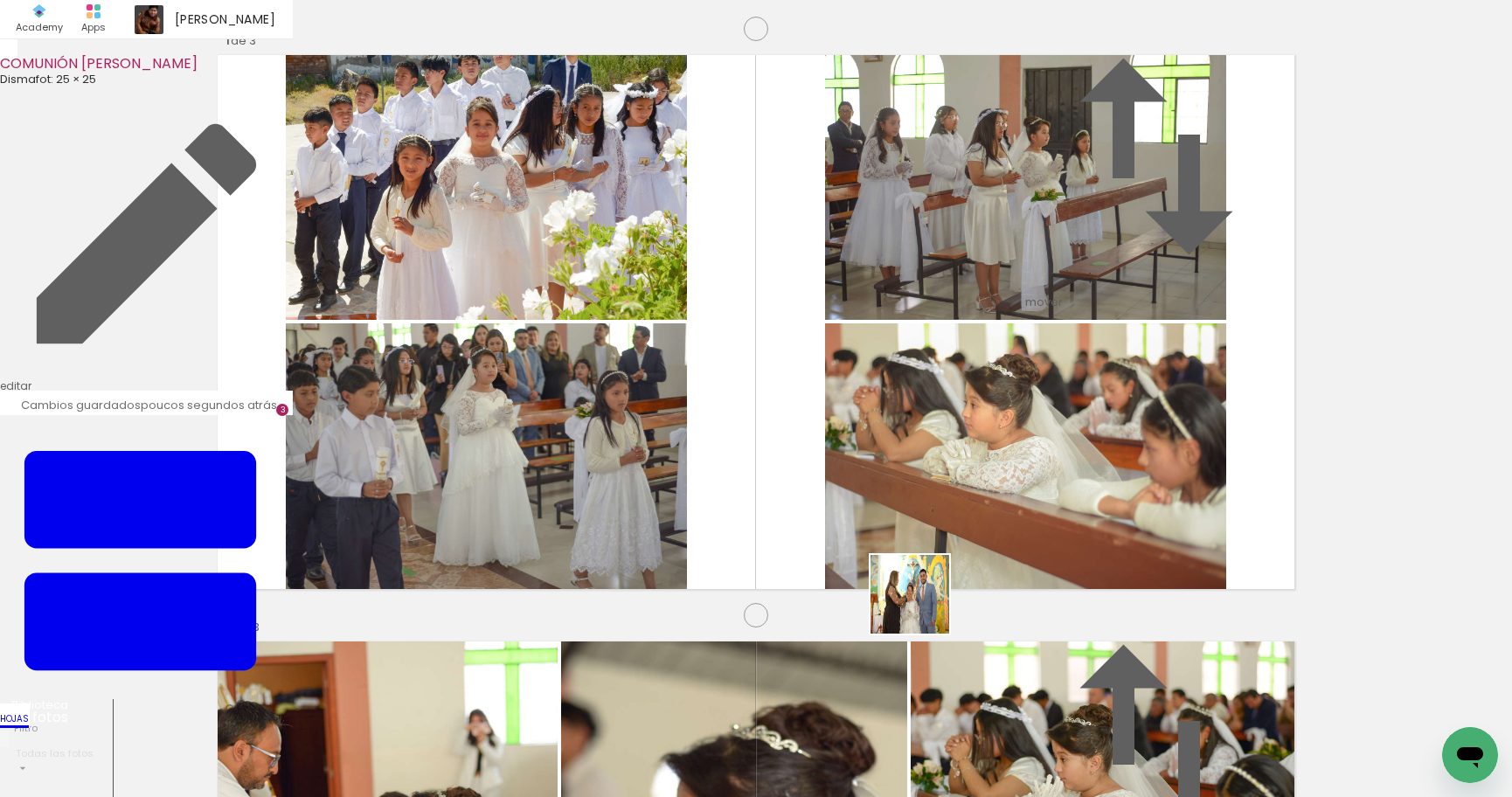
drag, startPoint x: 888, startPoint y: 722, endPoint x: 982, endPoint y: 743, distance: 96.3
click at [935, 577] on quentale-workspace at bounding box center [756, 398] width 1512 height 797
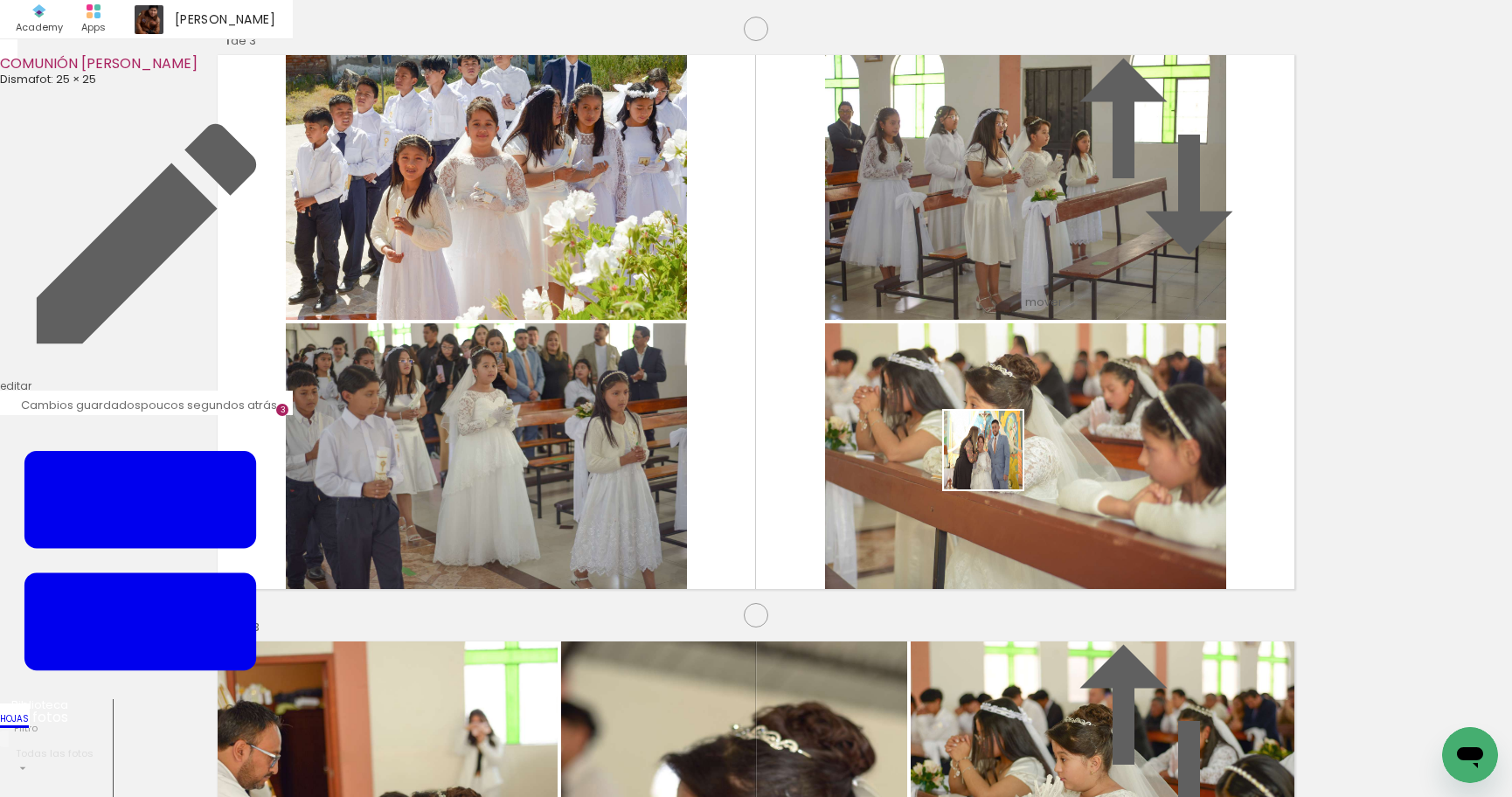
drag, startPoint x: 992, startPoint y: 693, endPoint x: 996, endPoint y: 447, distance: 246.0
click at [996, 450] on quentale-workspace at bounding box center [756, 398] width 1512 height 797
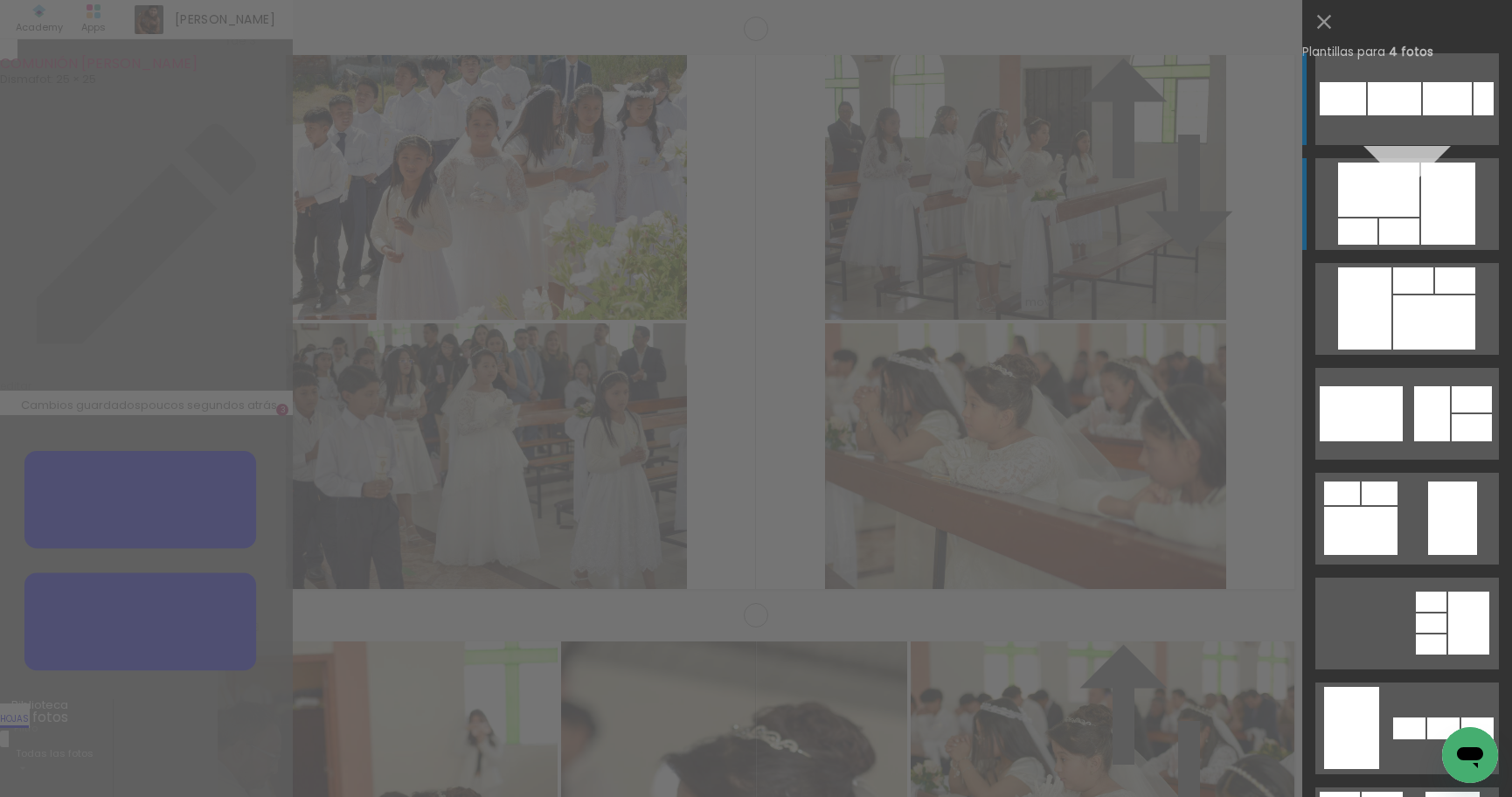
click at [1428, 210] on div at bounding box center [1448, 203] width 54 height 82
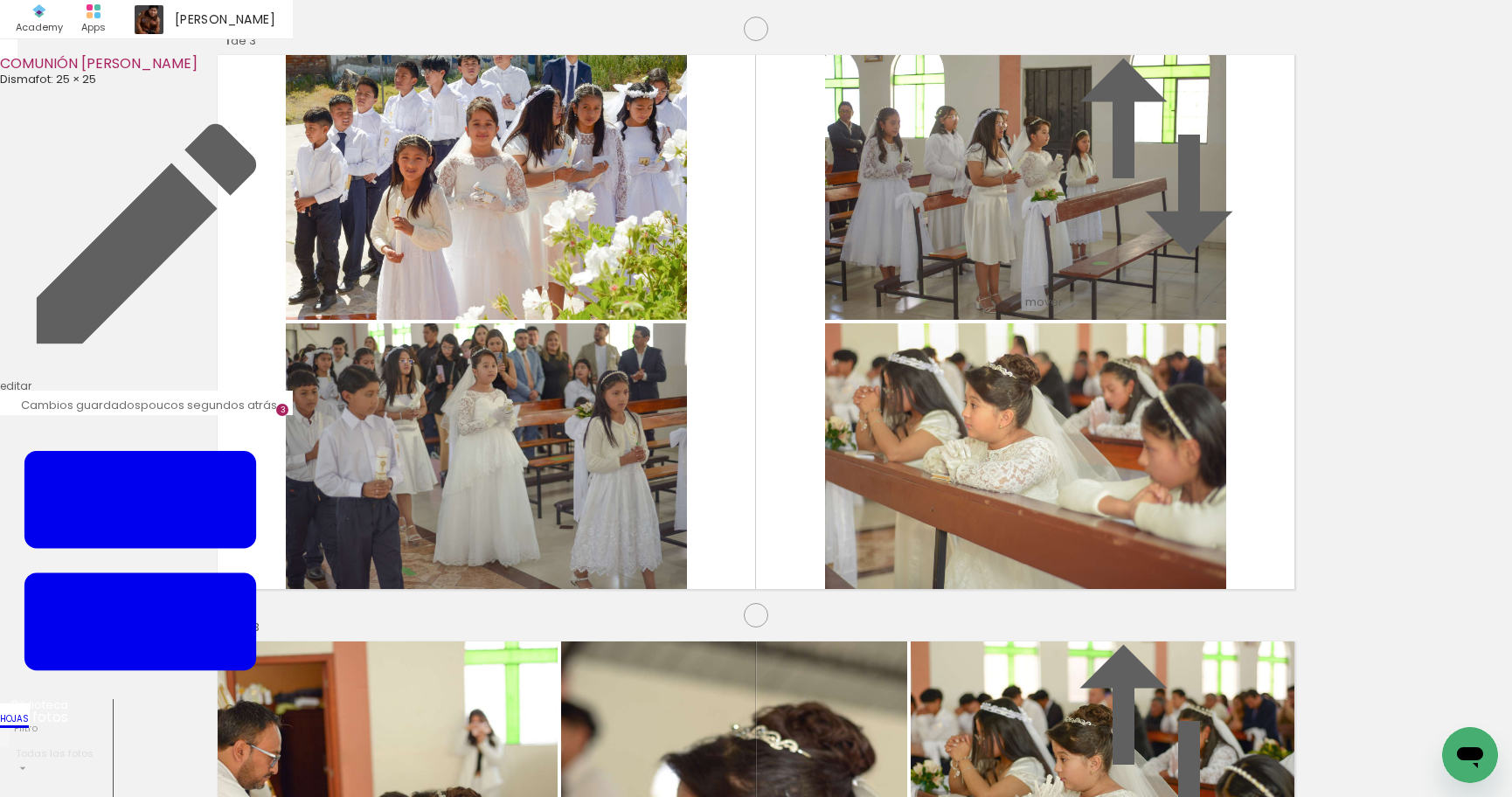
drag, startPoint x: 777, startPoint y: 740, endPoint x: 763, endPoint y: 487, distance: 253.4
click at [763, 487] on quentale-workspace at bounding box center [756, 398] width 1512 height 797
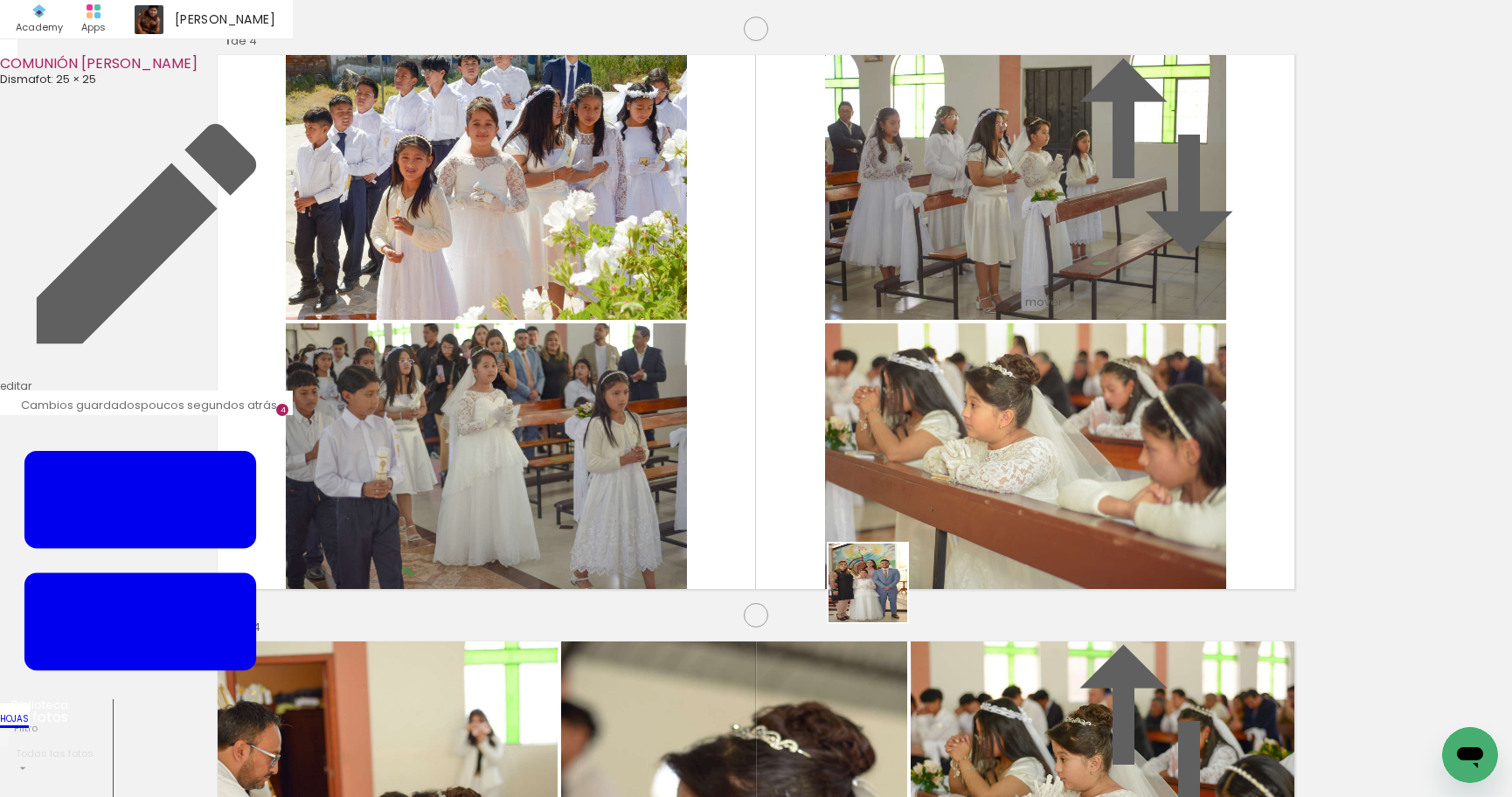
drag, startPoint x: 875, startPoint y: 668, endPoint x: 955, endPoint y: 716, distance: 93.3
click at [885, 576] on quentale-workspace at bounding box center [756, 398] width 1512 height 797
drag, startPoint x: 974, startPoint y: 634, endPoint x: 1065, endPoint y: 769, distance: 162.8
click at [978, 586] on quentale-workspace at bounding box center [756, 398] width 1512 height 797
drag, startPoint x: 1073, startPoint y: 708, endPoint x: 1072, endPoint y: 573, distance: 135.0
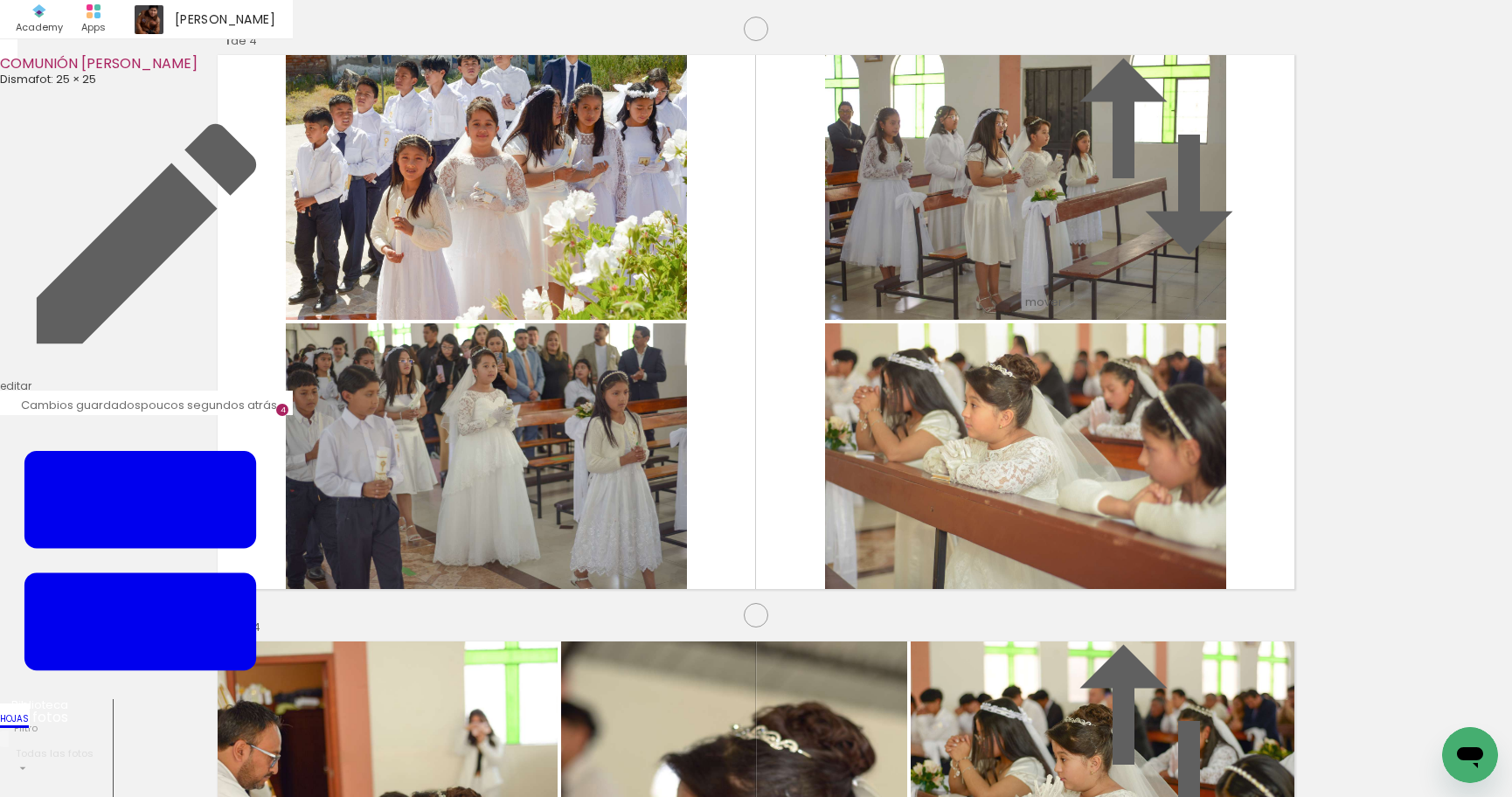
click at [1074, 582] on quentale-workspace at bounding box center [756, 398] width 1512 height 797
drag, startPoint x: 1209, startPoint y: 297, endPoint x: 384, endPoint y: 356, distance: 827.1
click at [0, 0] on slot at bounding box center [0, 0] width 0 height 0
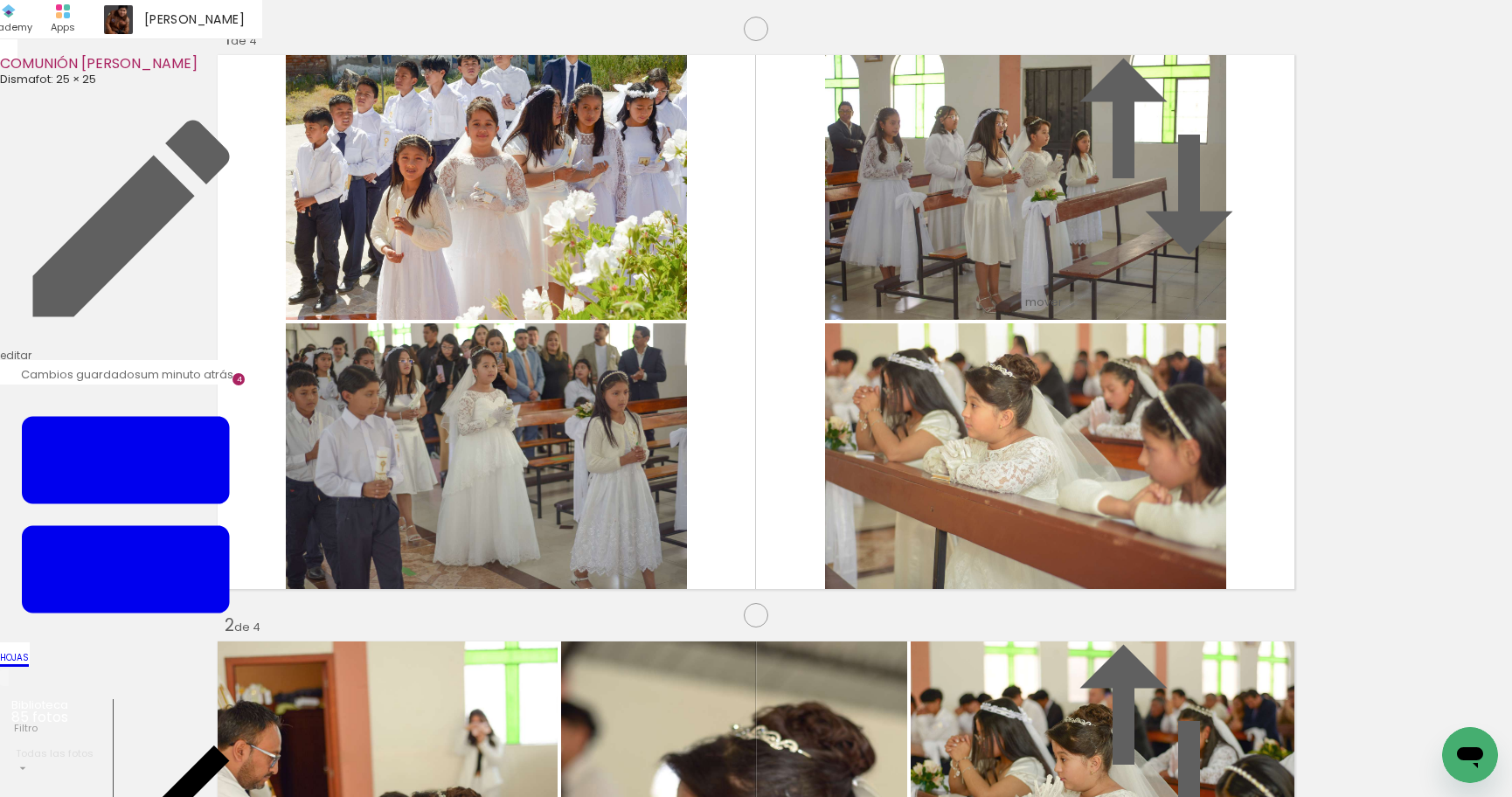
scroll to position [0, 974]
drag, startPoint x: 784, startPoint y: 659, endPoint x: 859, endPoint y: 735, distance: 106.8
click at [792, 538] on quentale-workspace at bounding box center [756, 398] width 1512 height 797
drag, startPoint x: 868, startPoint y: 718, endPoint x: 995, endPoint y: 476, distance: 273.3
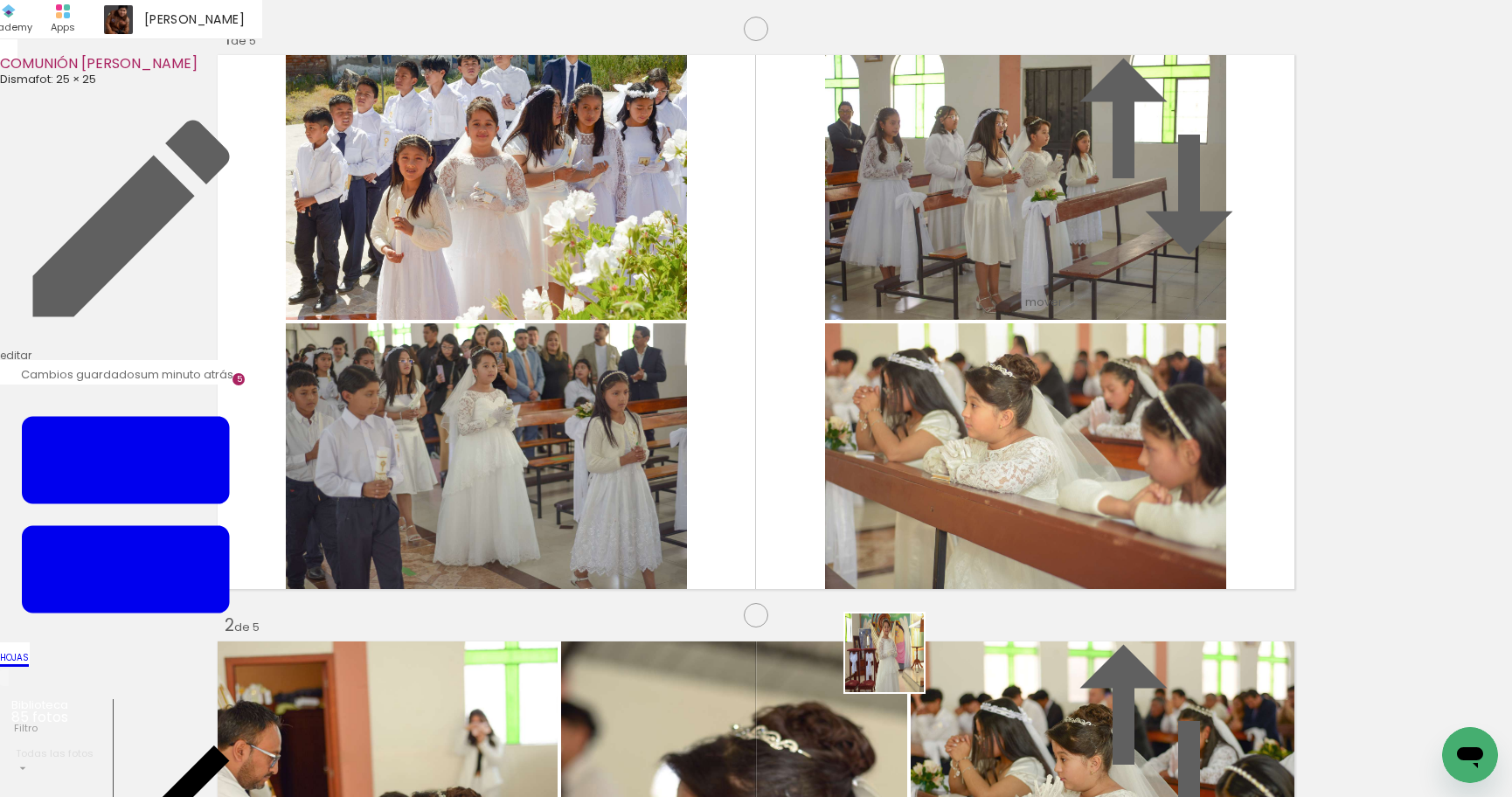
click at [995, 476] on quentale-workspace at bounding box center [756, 398] width 1512 height 797
drag, startPoint x: 966, startPoint y: 666, endPoint x: 1070, endPoint y: 717, distance: 115.8
click at [964, 501] on quentale-workspace at bounding box center [756, 398] width 1512 height 797
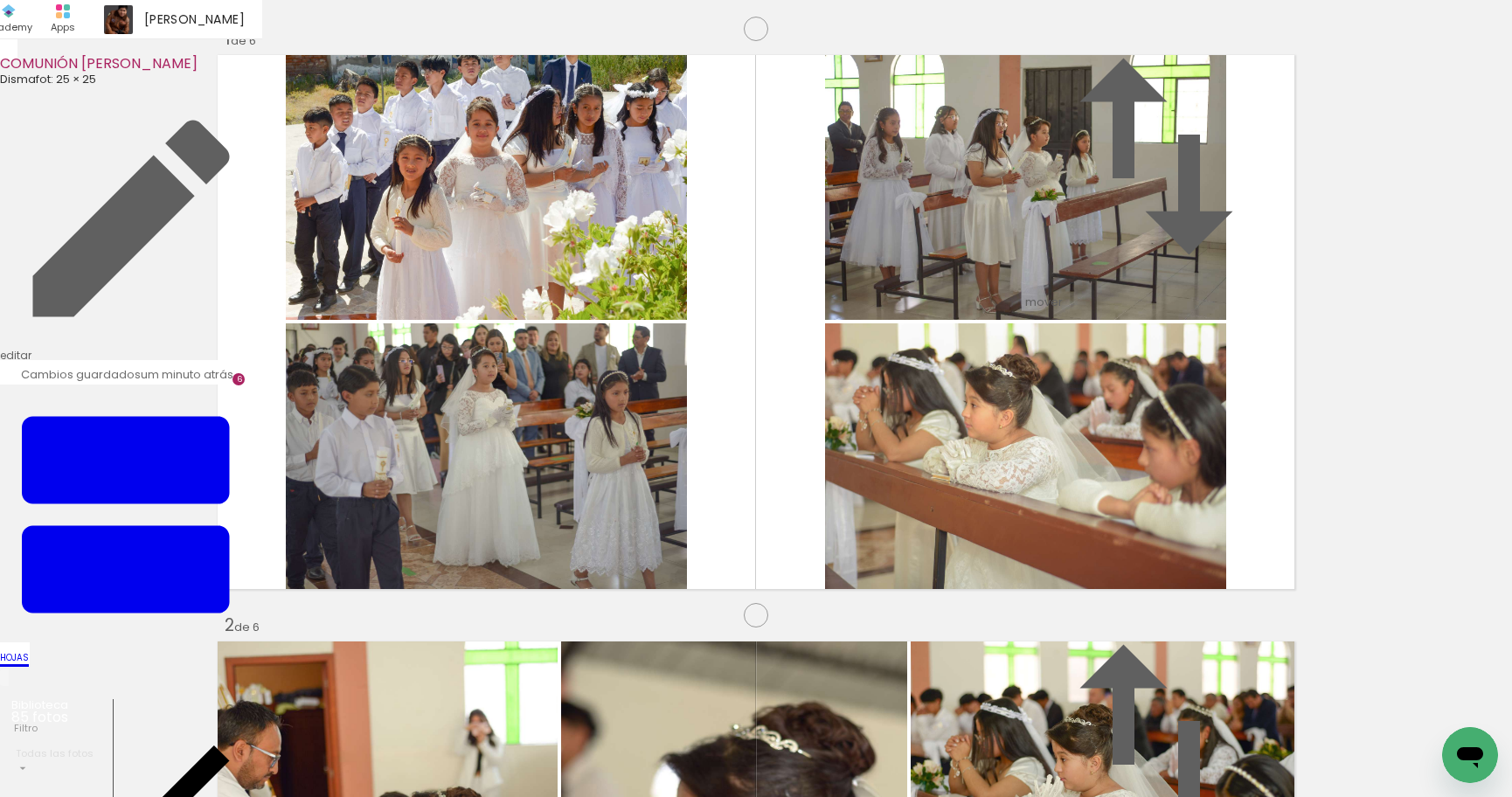
drag, startPoint x: 1067, startPoint y: 726, endPoint x: 1160, endPoint y: 746, distance: 95.1
click at [1108, 554] on quentale-workspace at bounding box center [756, 398] width 1512 height 797
drag, startPoint x: 1175, startPoint y: 672, endPoint x: 1273, endPoint y: 776, distance: 142.9
click at [1186, 543] on quentale-workspace at bounding box center [756, 398] width 1512 height 797
drag, startPoint x: 1253, startPoint y: 690, endPoint x: 979, endPoint y: 526, distance: 319.3
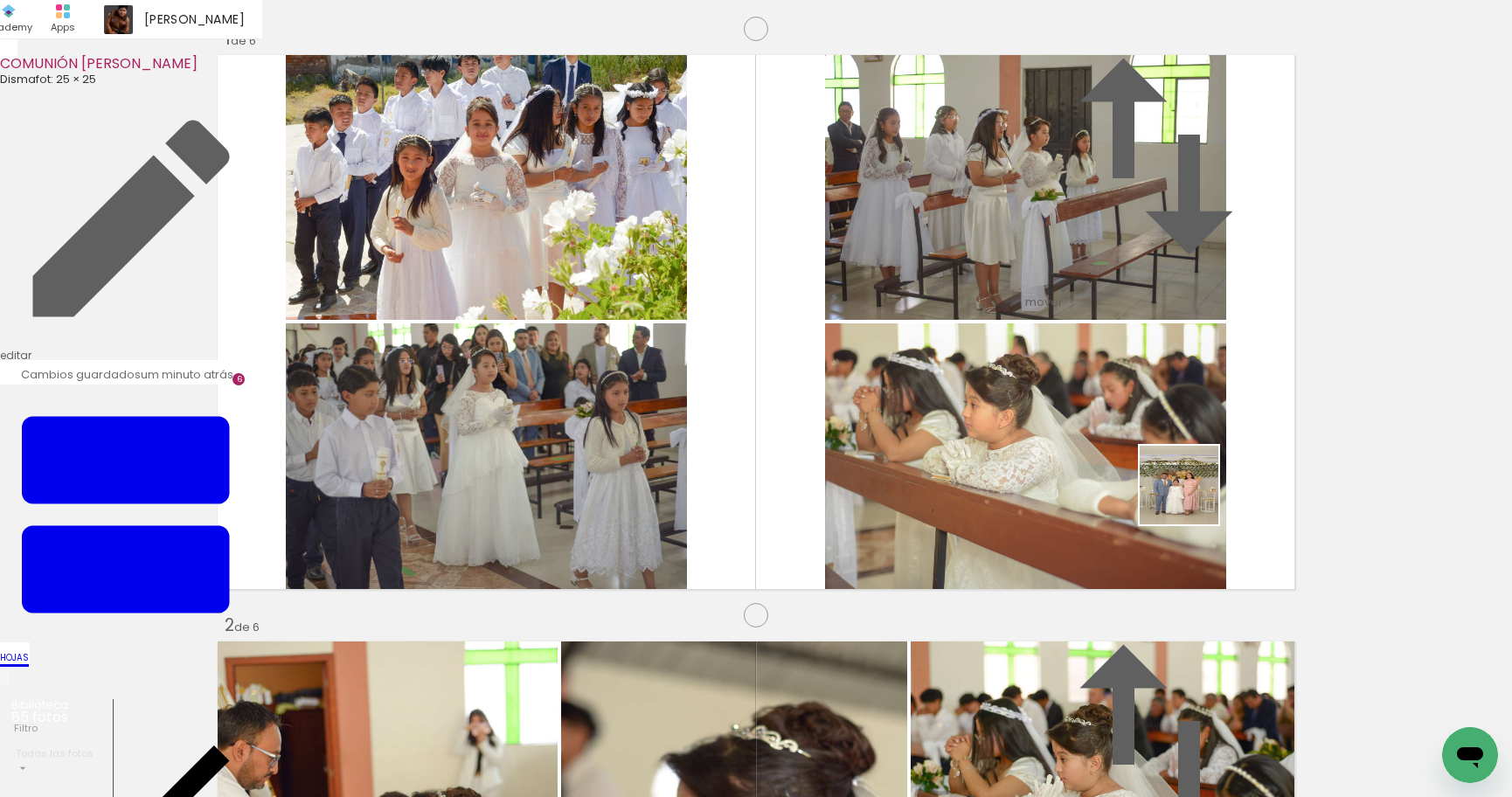
click at [1191, 496] on quentale-workspace at bounding box center [756, 398] width 1512 height 797
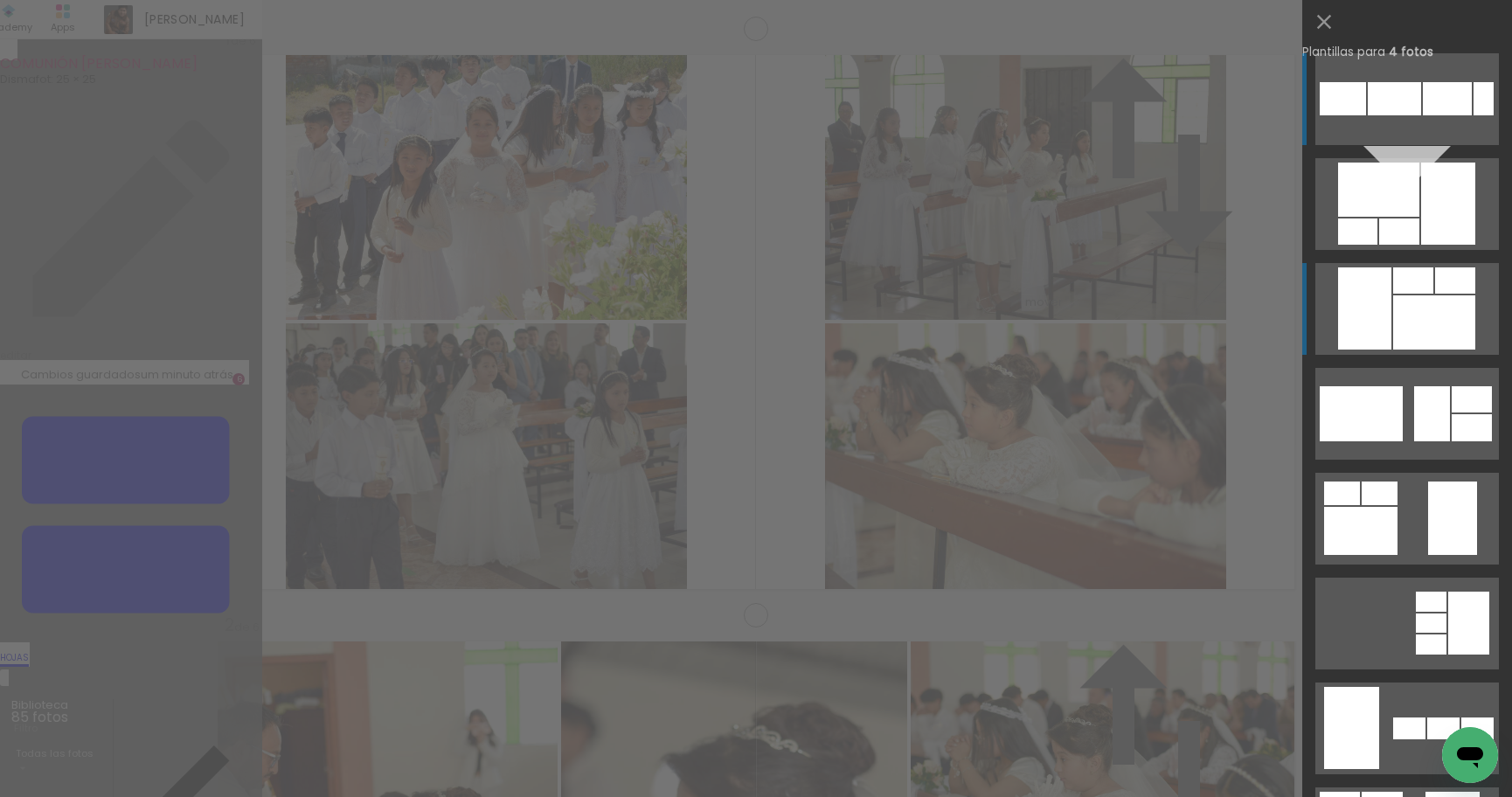
scroll to position [207, 0]
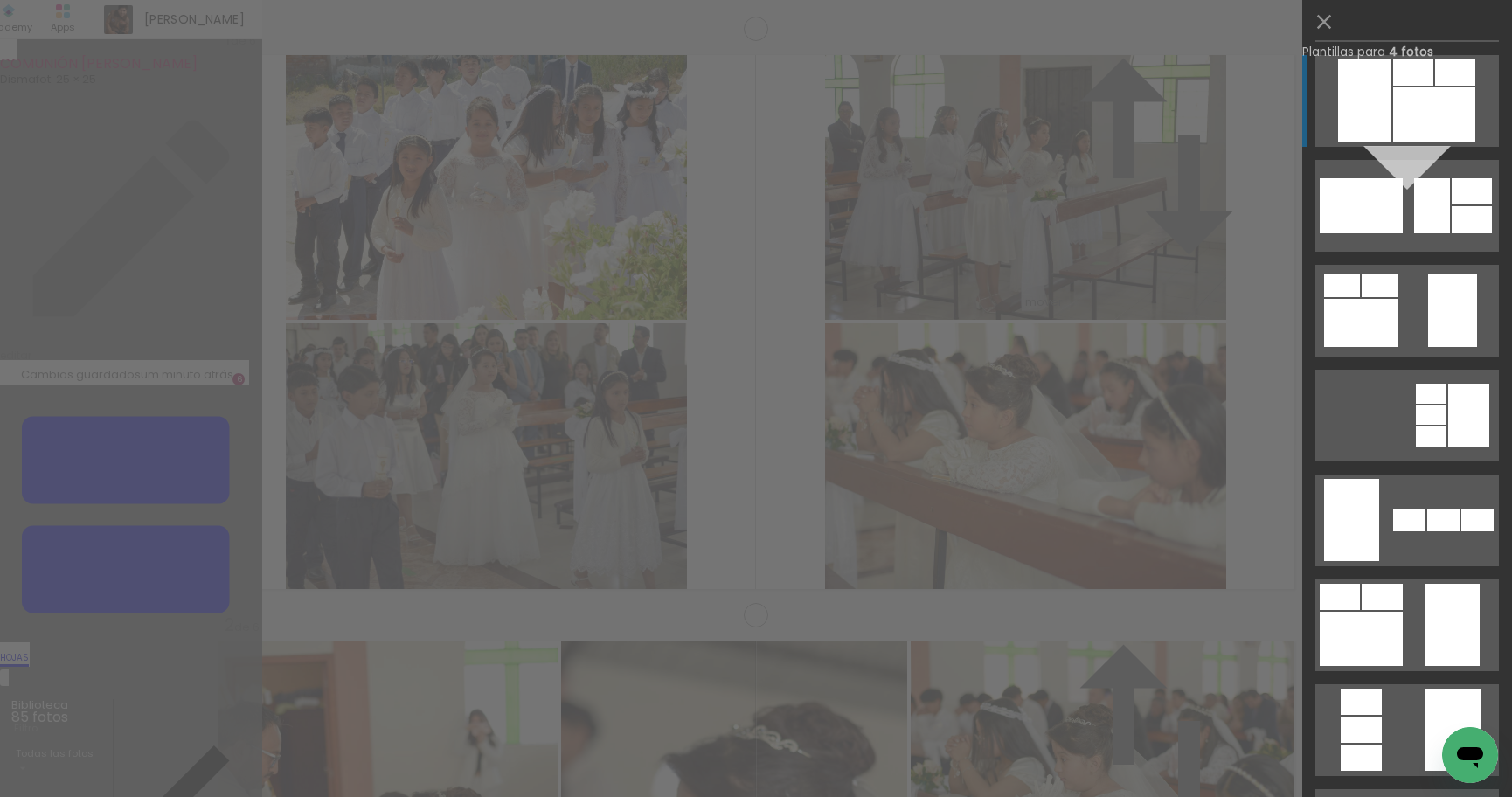
click at [1437, 115] on div at bounding box center [1433, 115] width 82 height 54
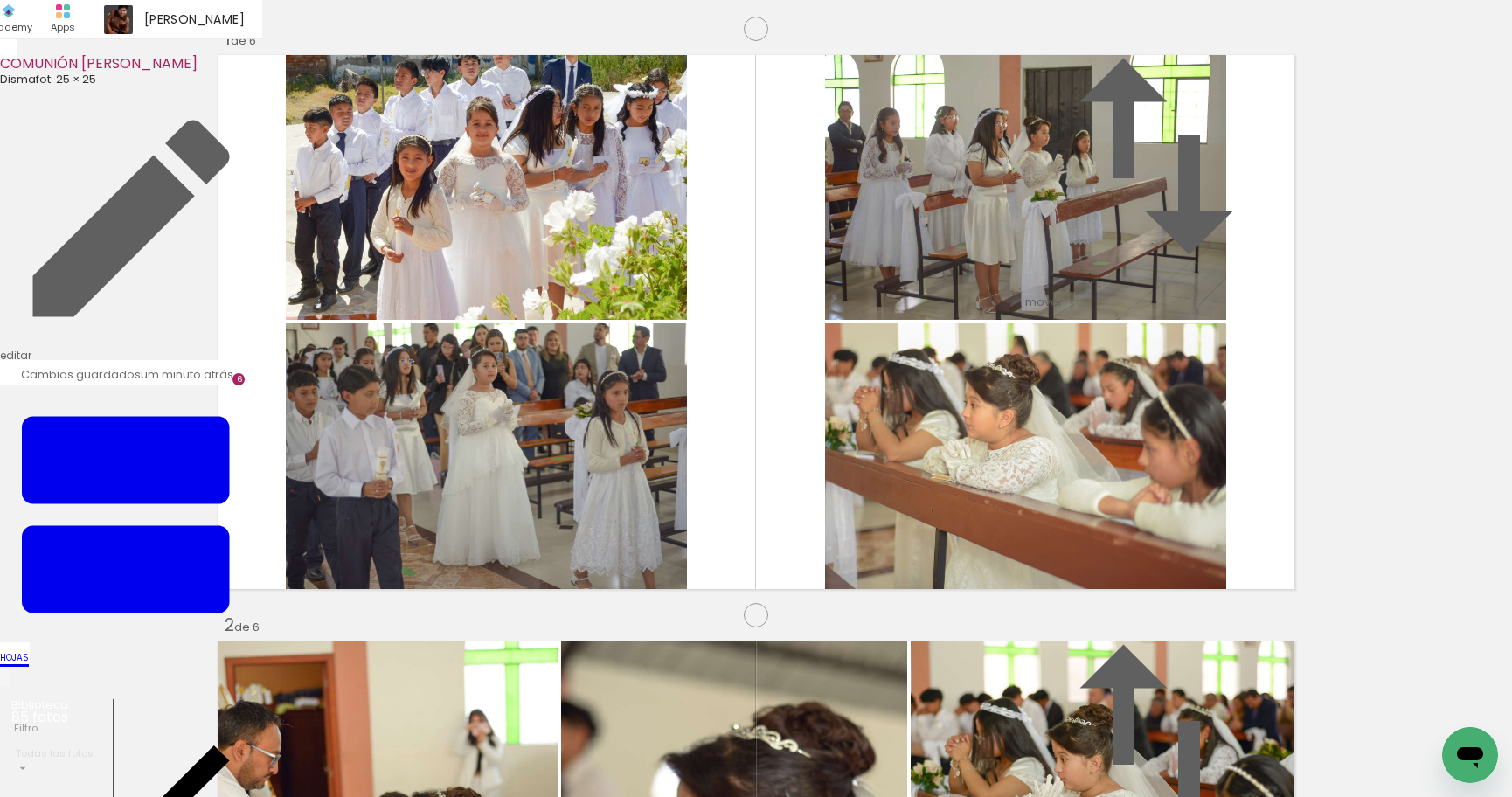
drag, startPoint x: 486, startPoint y: 642, endPoint x: 560, endPoint y: 723, distance: 109.7
click at [527, 496] on quentale-workspace at bounding box center [756, 398] width 1512 height 797
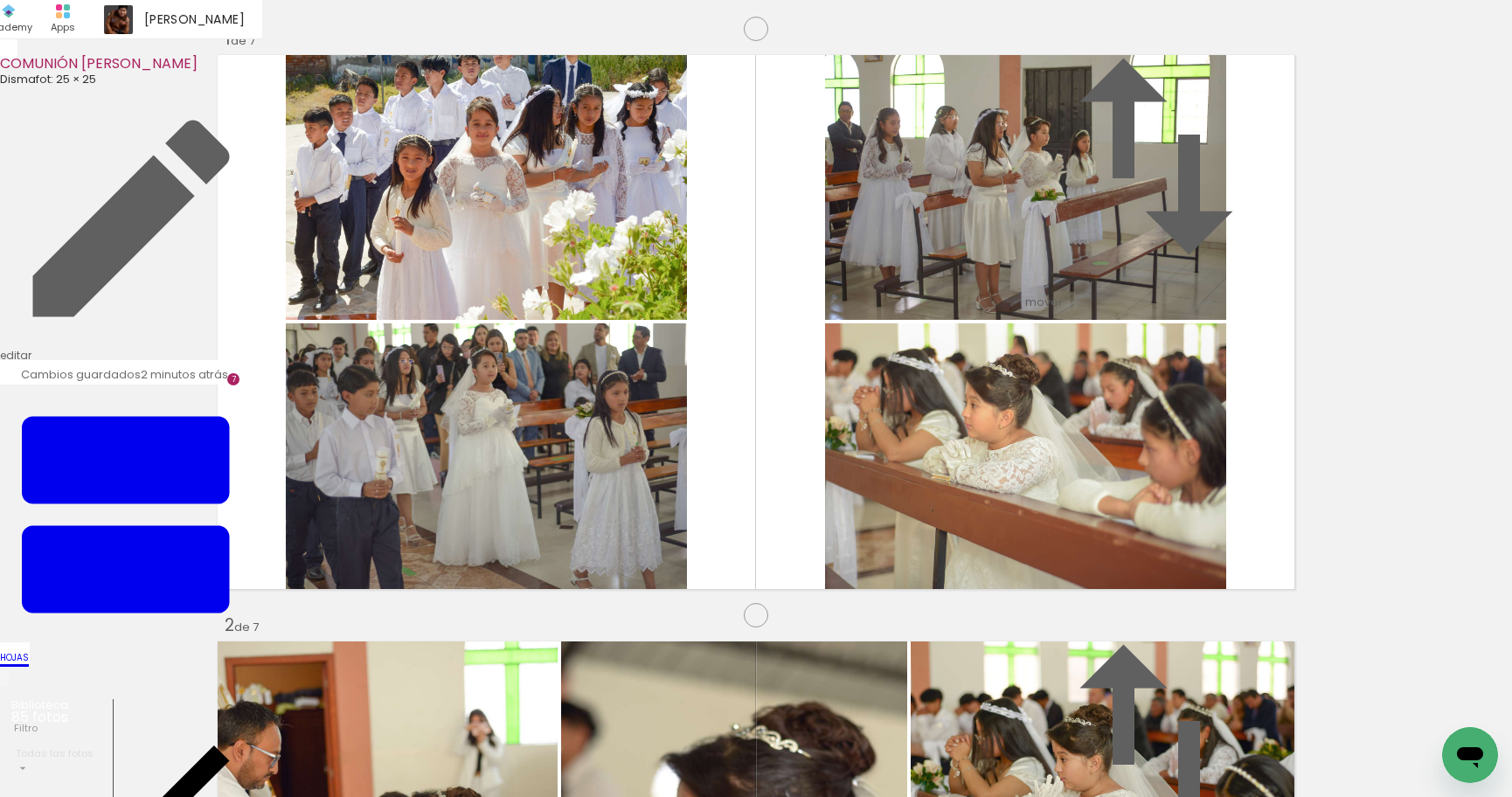
drag, startPoint x: 558, startPoint y: 734, endPoint x: 673, endPoint y: 717, distance: 116.2
click at [724, 469] on quentale-workspace at bounding box center [756, 398] width 1512 height 797
drag, startPoint x: 707, startPoint y: 672, endPoint x: 841, endPoint y: 551, distance: 180.5
click at [795, 573] on quentale-workspace at bounding box center [756, 398] width 1512 height 797
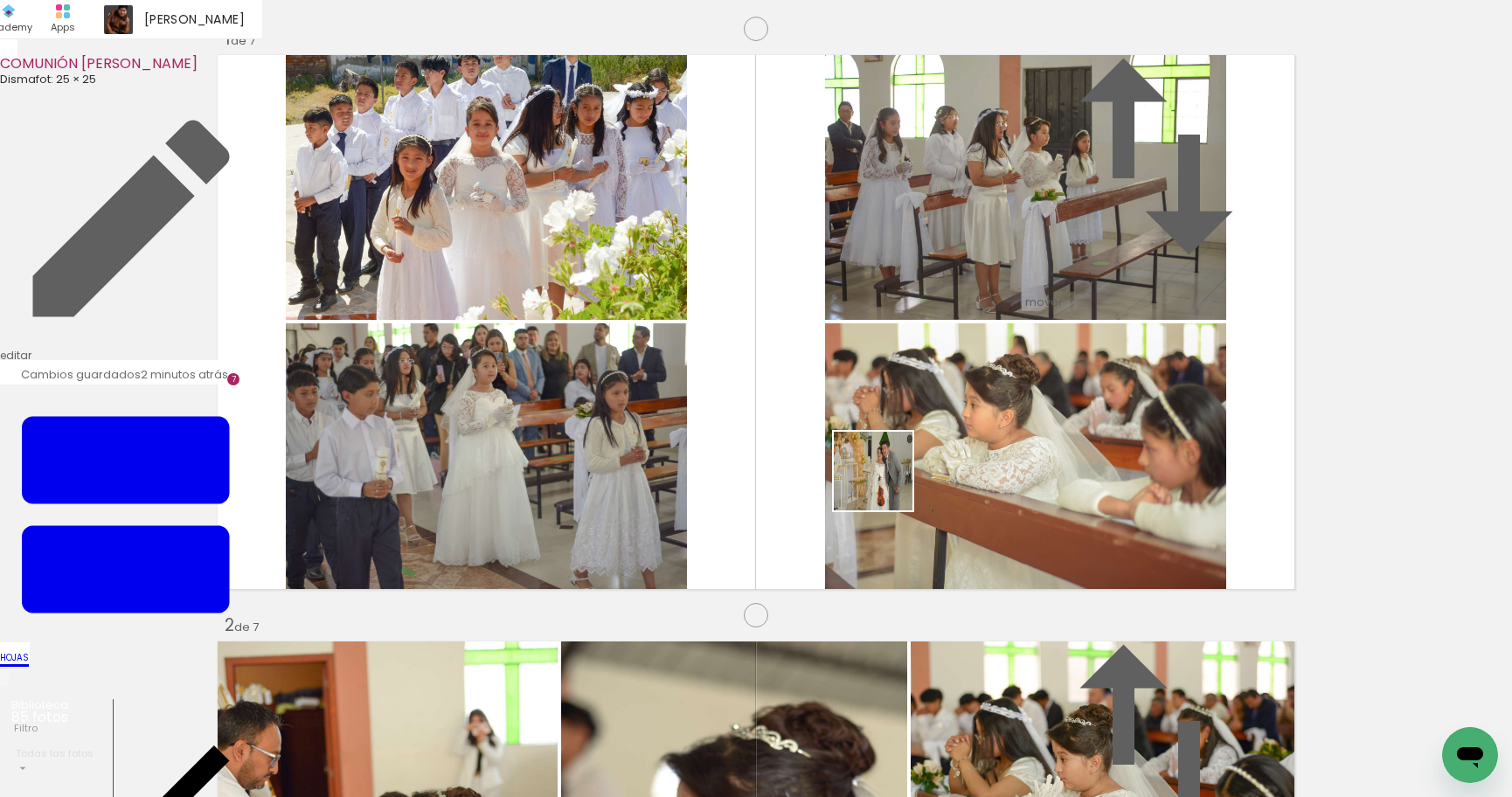
drag, startPoint x: 828, startPoint y: 610, endPoint x: 887, endPoint y: 483, distance: 140.0
click at [887, 483] on quentale-workspace at bounding box center [756, 398] width 1512 height 797
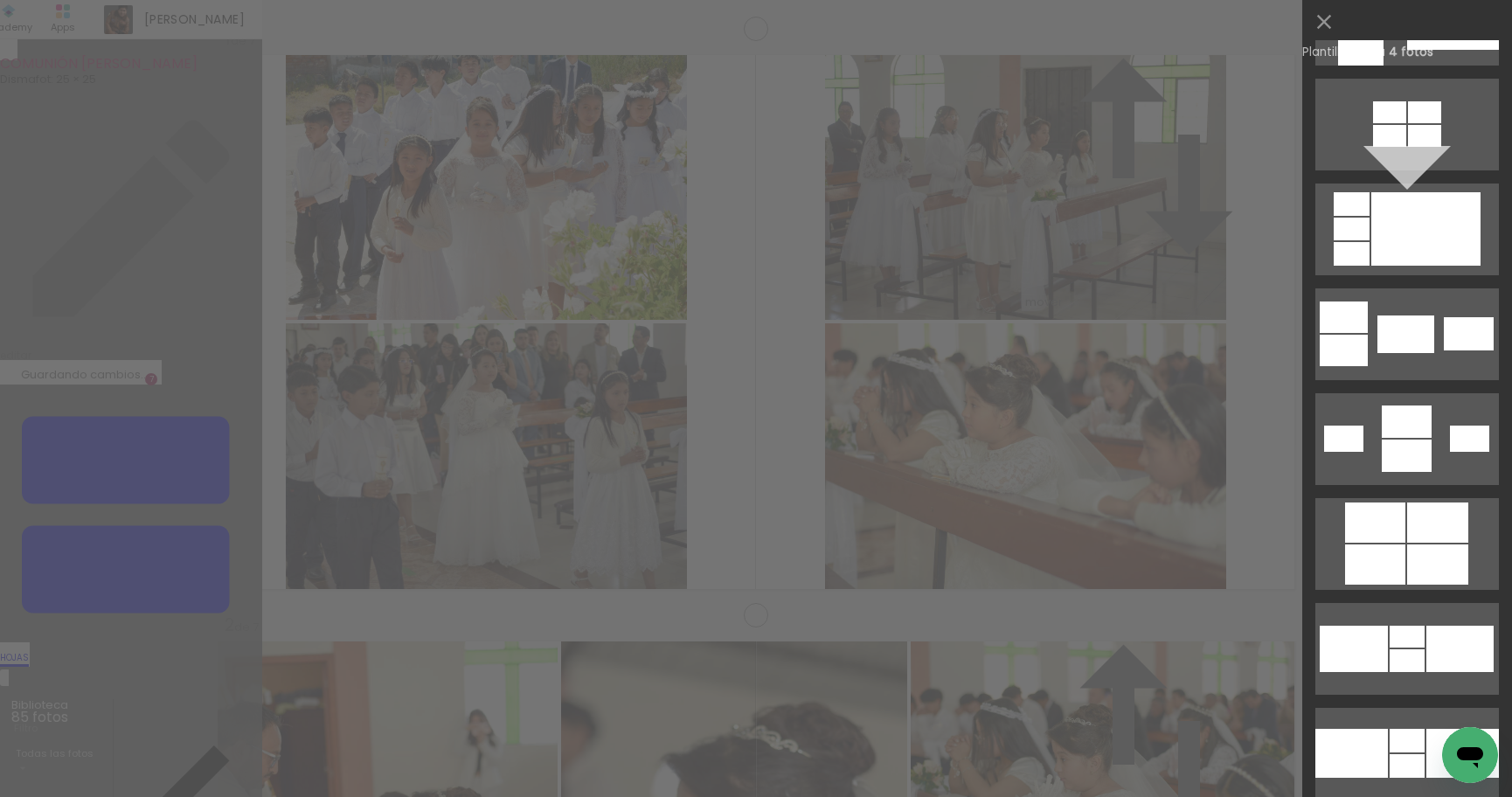
scroll to position [2827, 0]
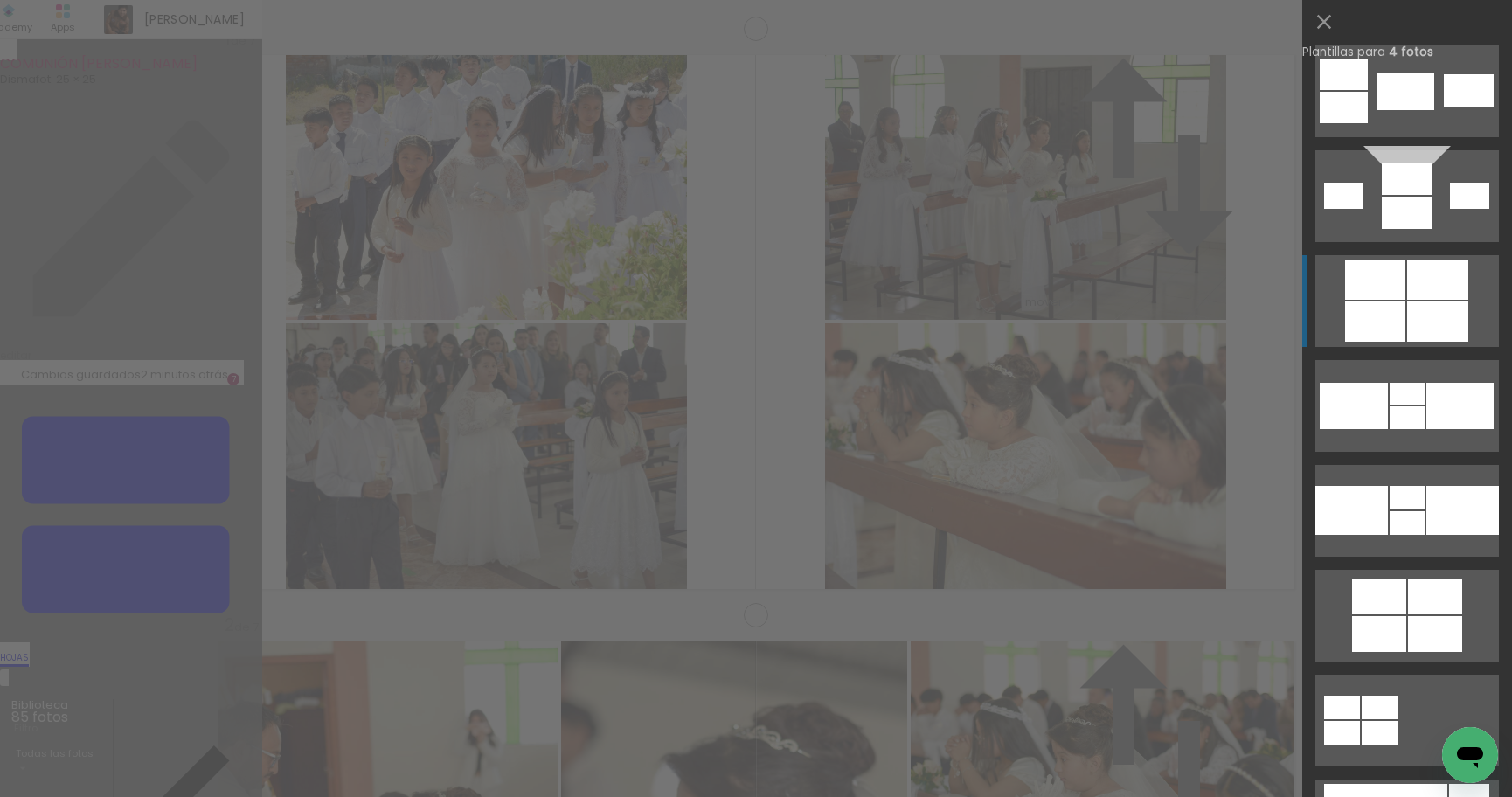
click at [1429, 265] on div at bounding box center [1437, 279] width 61 height 40
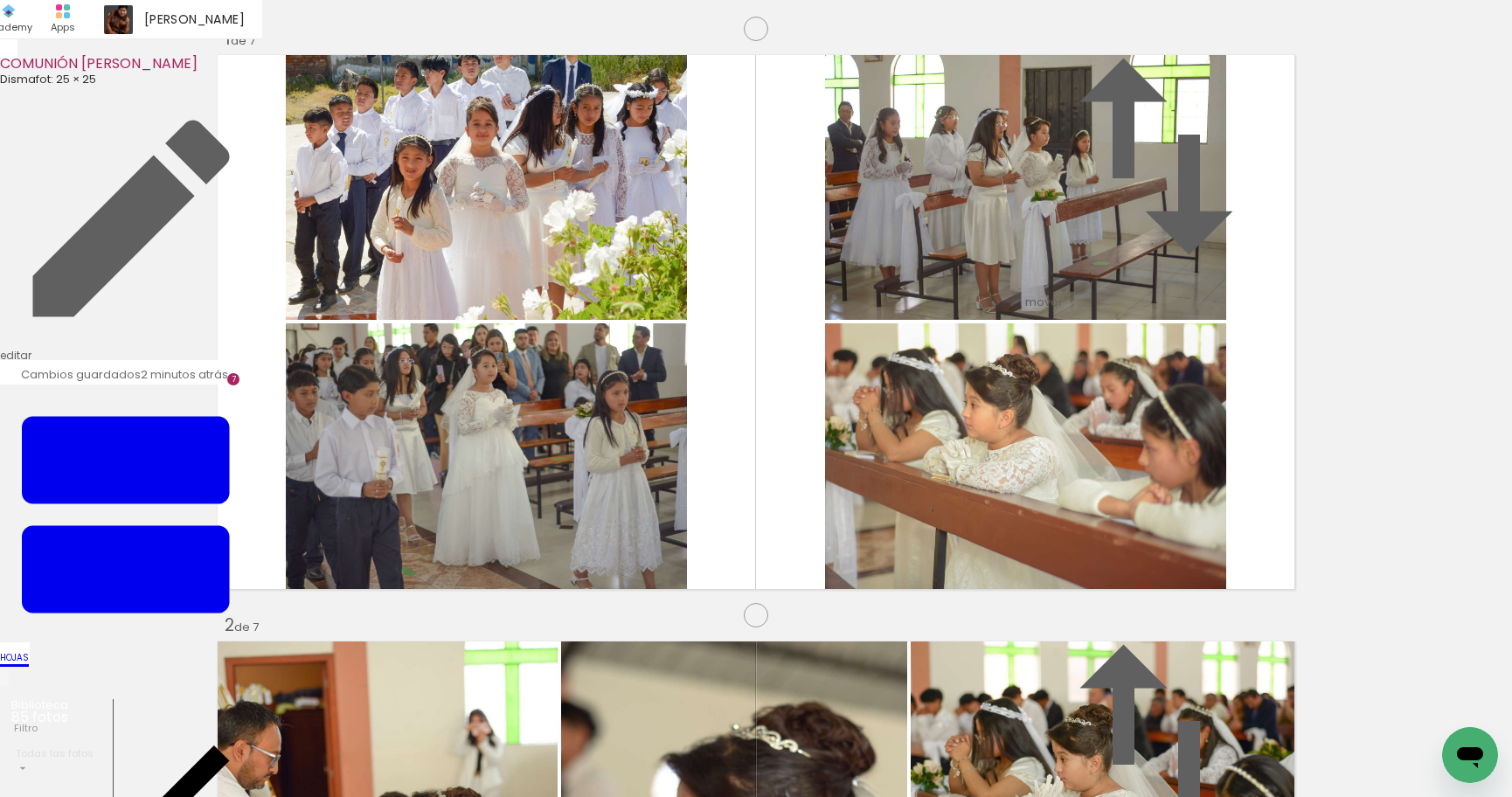
scroll to position [3537, 0]
drag, startPoint x: 749, startPoint y: 304, endPoint x: 562, endPoint y: 297, distance: 187.1
click at [0, 0] on slot at bounding box center [0, 0] width 0 height 0
drag, startPoint x: 934, startPoint y: 387, endPoint x: 951, endPoint y: 220, distance: 167.9
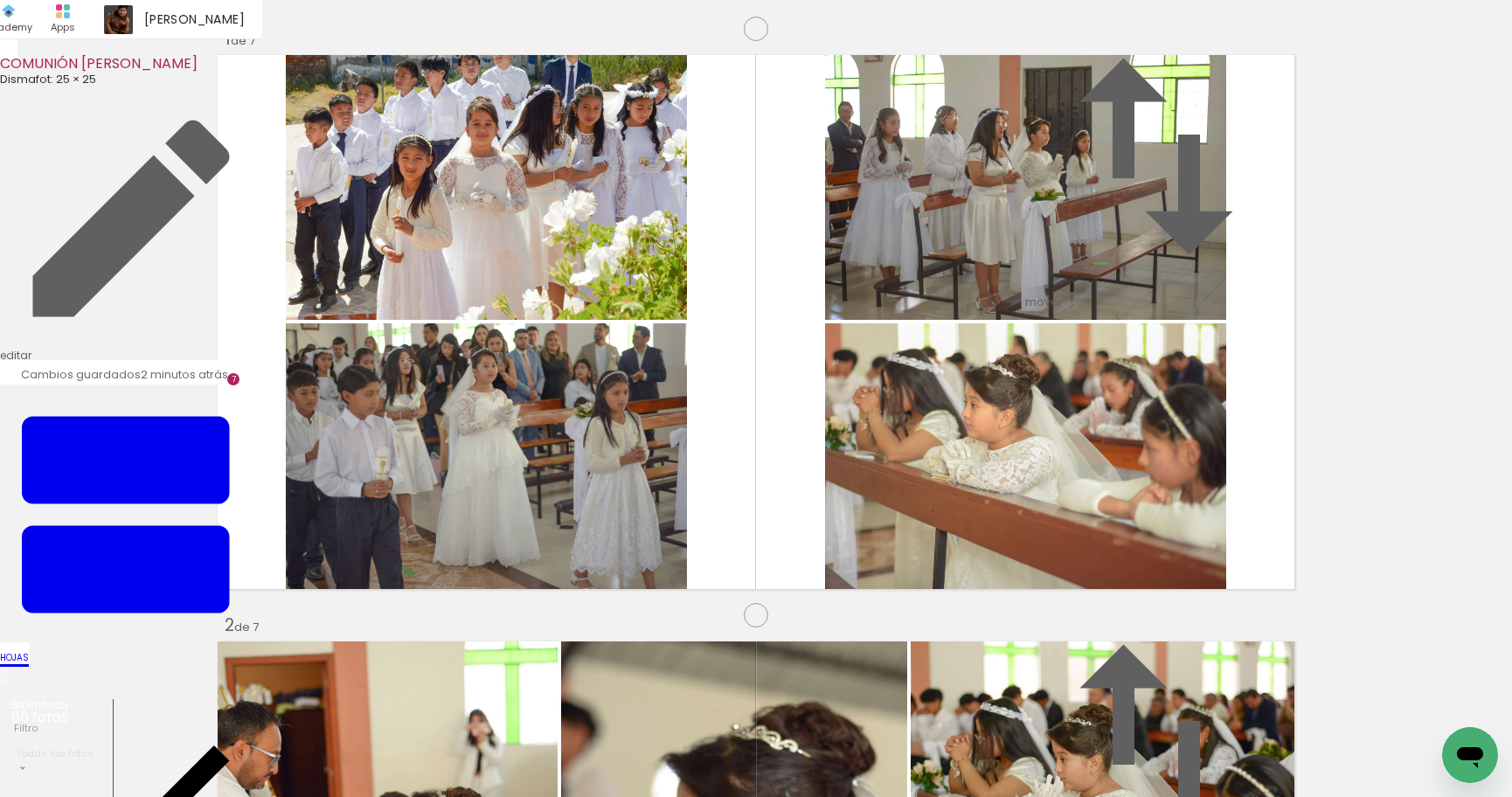
click at [0, 0] on slot at bounding box center [0, 0] width 0 height 0
drag, startPoint x: 854, startPoint y: 735, endPoint x: 931, endPoint y: 714, distance: 79.8
click at [888, 378] on quentale-workspace at bounding box center [756, 398] width 1512 height 797
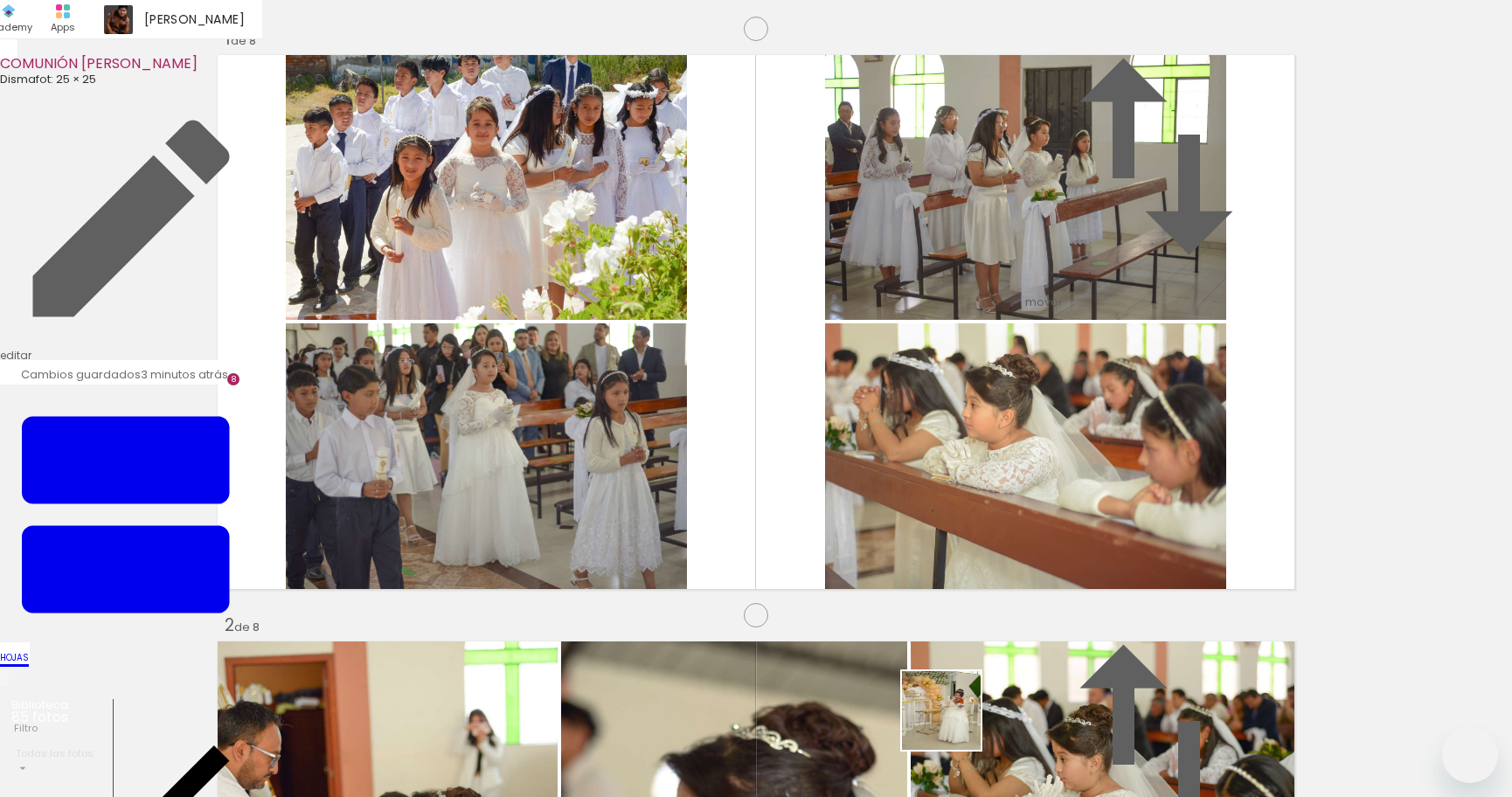
click at [987, 517] on quentale-workspace at bounding box center [756, 398] width 1512 height 797
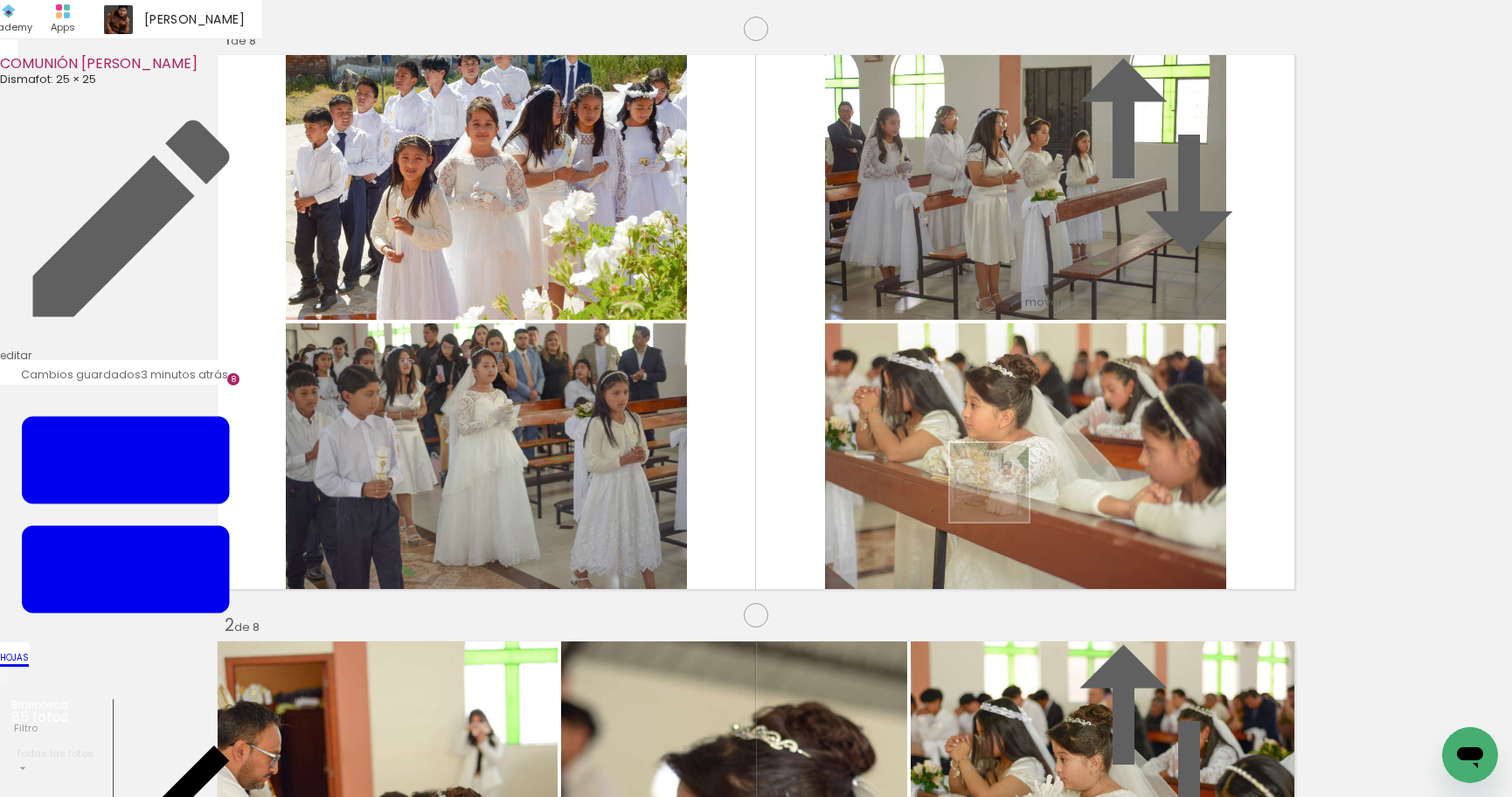
drag, startPoint x: 964, startPoint y: 768, endPoint x: 1002, endPoint y: 495, distance: 275.6
click at [1002, 495] on quentale-workspace at bounding box center [756, 398] width 1512 height 797
drag, startPoint x: 598, startPoint y: 478, endPoint x: 140, endPoint y: 406, distance: 463.6
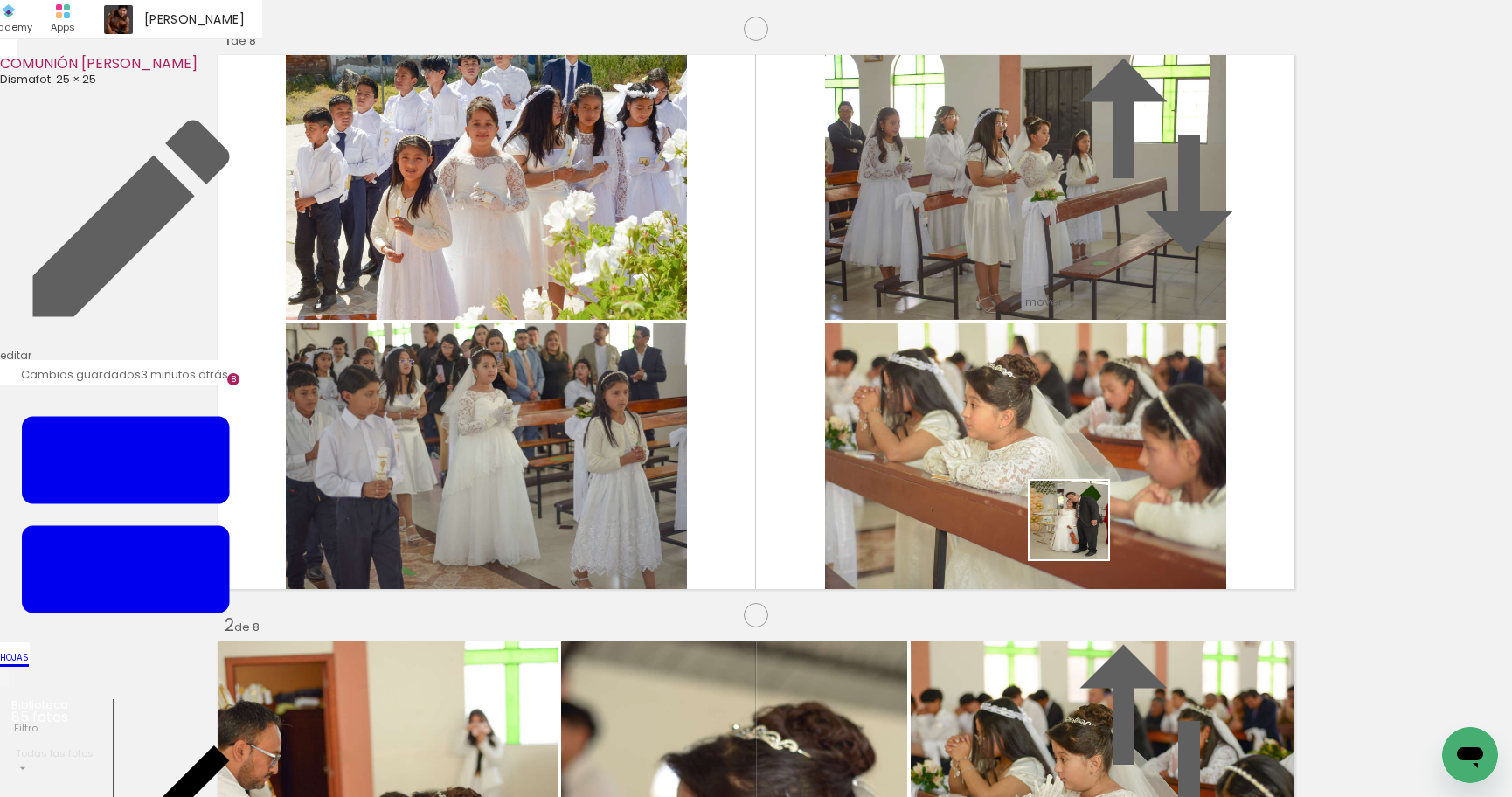
drag, startPoint x: 1082, startPoint y: 533, endPoint x: 1089, endPoint y: 486, distance: 47.5
click at [1089, 486] on quentale-workspace at bounding box center [756, 398] width 1512 height 797
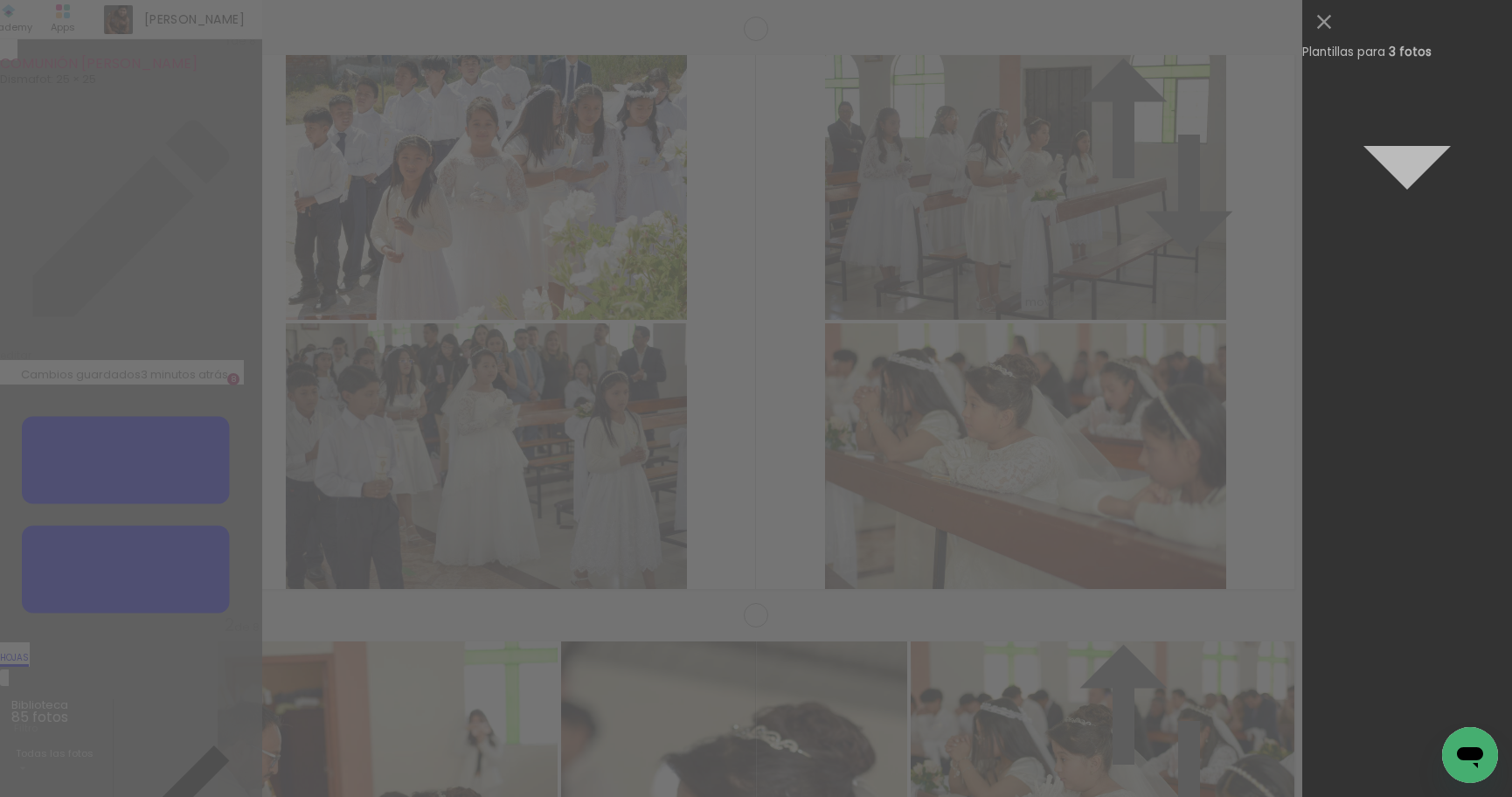
scroll to position [0, 0]
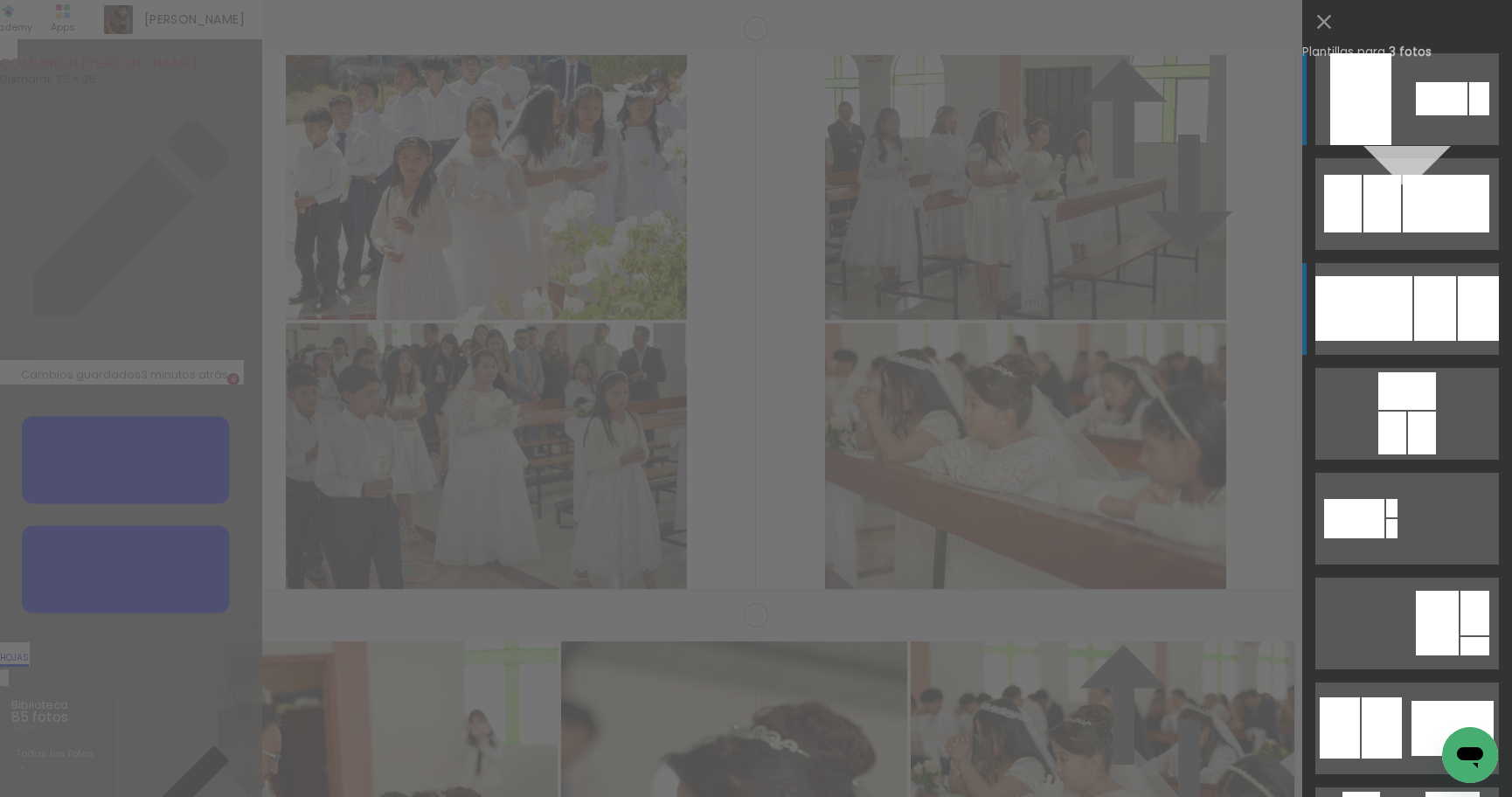
click at [1445, 320] on div at bounding box center [1435, 308] width 42 height 65
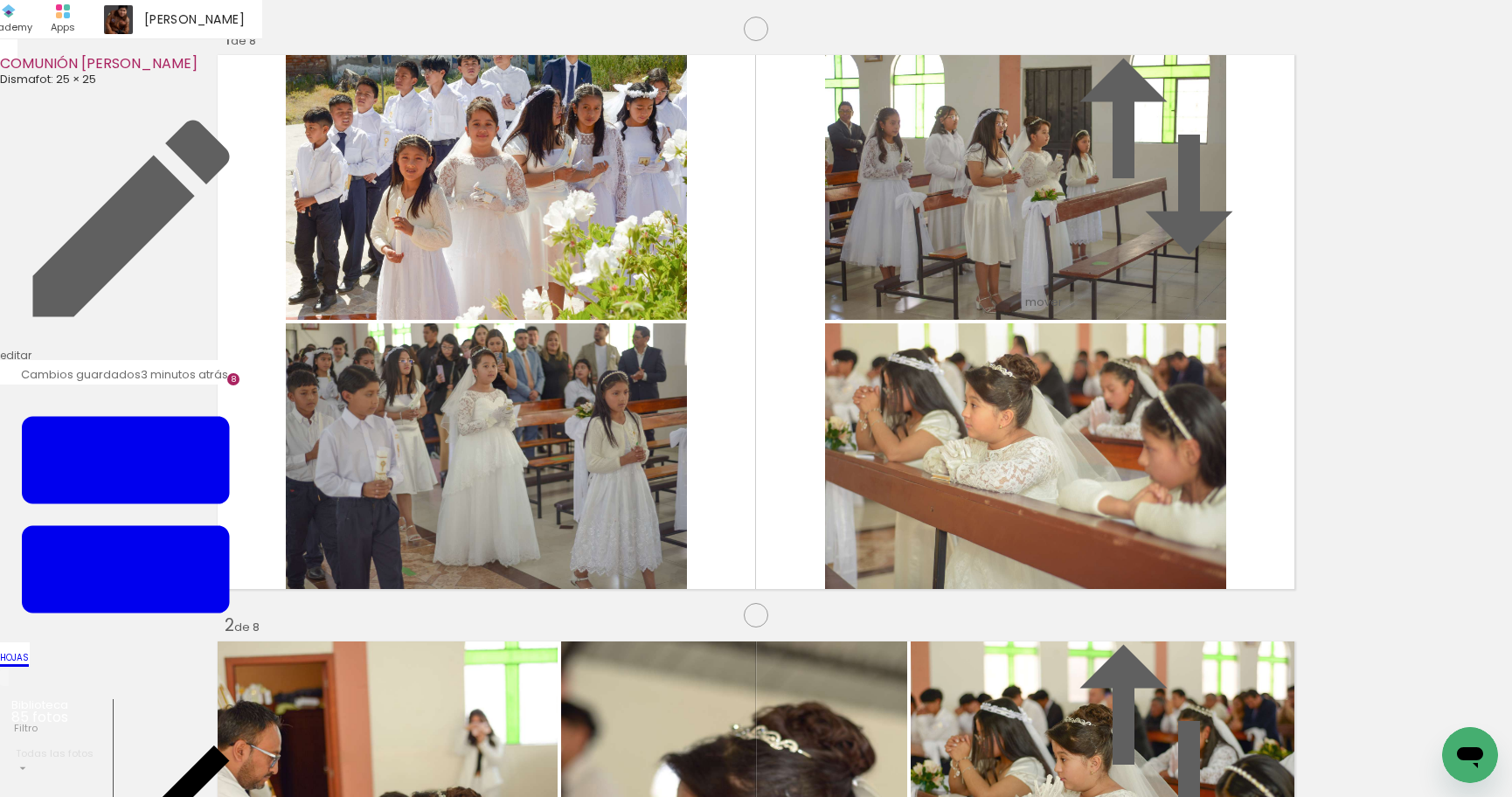
drag, startPoint x: 614, startPoint y: 398, endPoint x: 371, endPoint y: 394, distance: 243.0
click at [0, 0] on slot at bounding box center [0, 0] width 0 height 0
drag, startPoint x: 662, startPoint y: 748, endPoint x: 939, endPoint y: 606, distance: 311.3
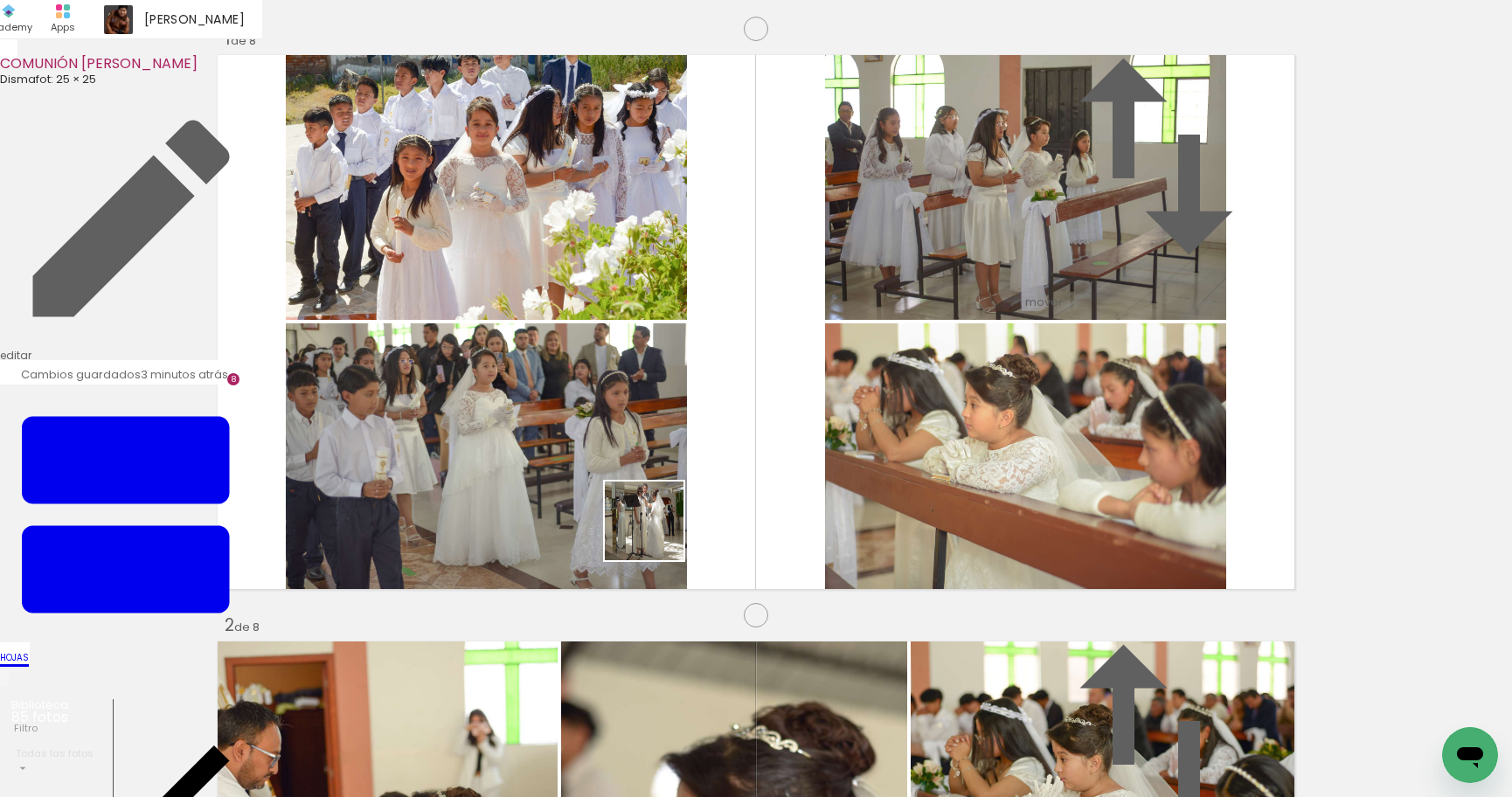
click at [657, 531] on quentale-workspace at bounding box center [756, 398] width 1512 height 797
drag, startPoint x: 1055, startPoint y: 747, endPoint x: 863, endPoint y: 661, distance: 210.4
click at [1056, 493] on quentale-workspace at bounding box center [756, 398] width 1512 height 797
drag, startPoint x: 749, startPoint y: 742, endPoint x: 775, endPoint y: 486, distance: 257.3
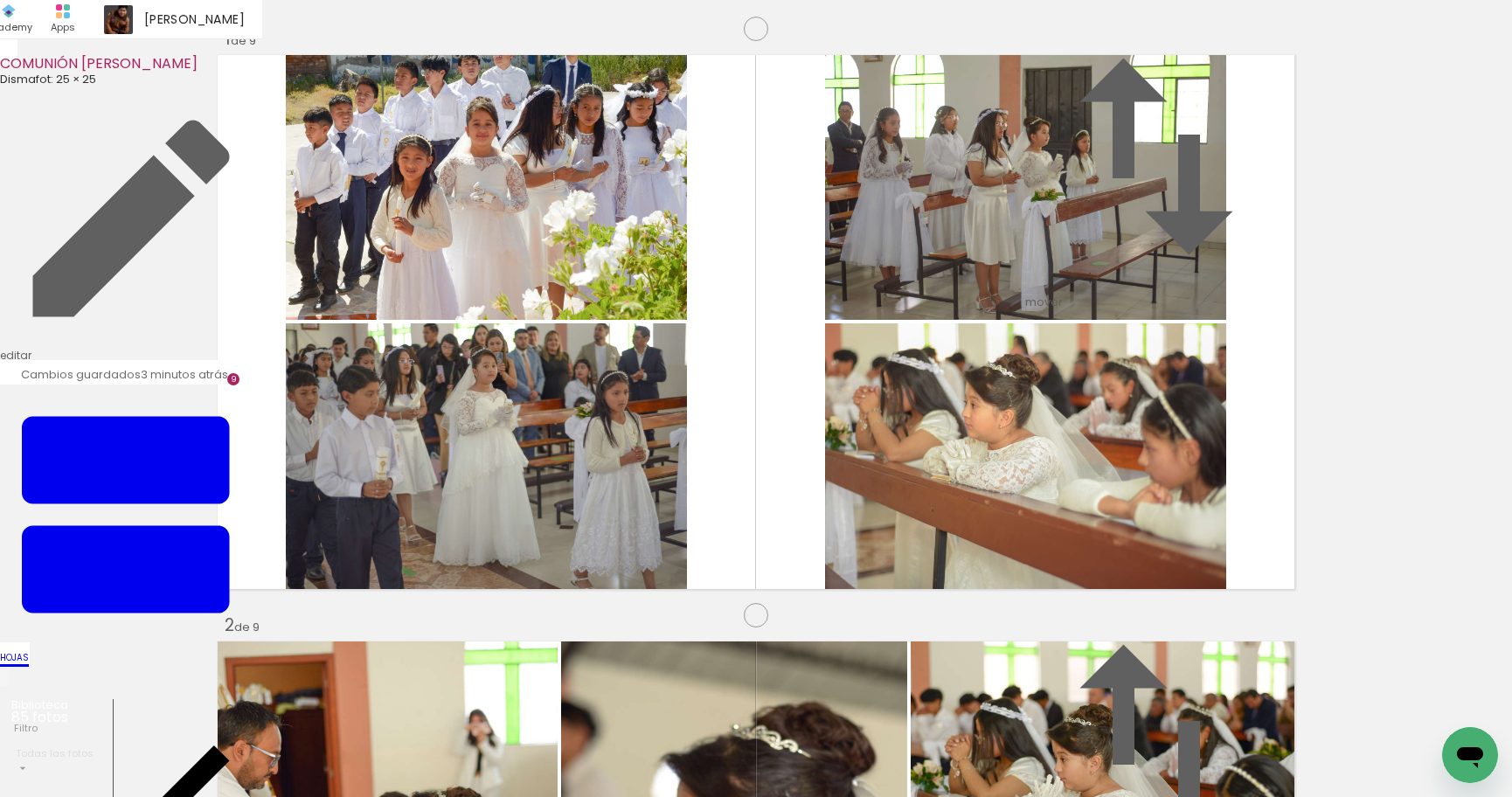
click at [775, 486] on quentale-workspace at bounding box center [756, 398] width 1512 height 797
drag, startPoint x: 856, startPoint y: 744, endPoint x: 888, endPoint y: 591, distance: 156.3
click at [888, 591] on quentale-workspace at bounding box center [756, 398] width 1512 height 797
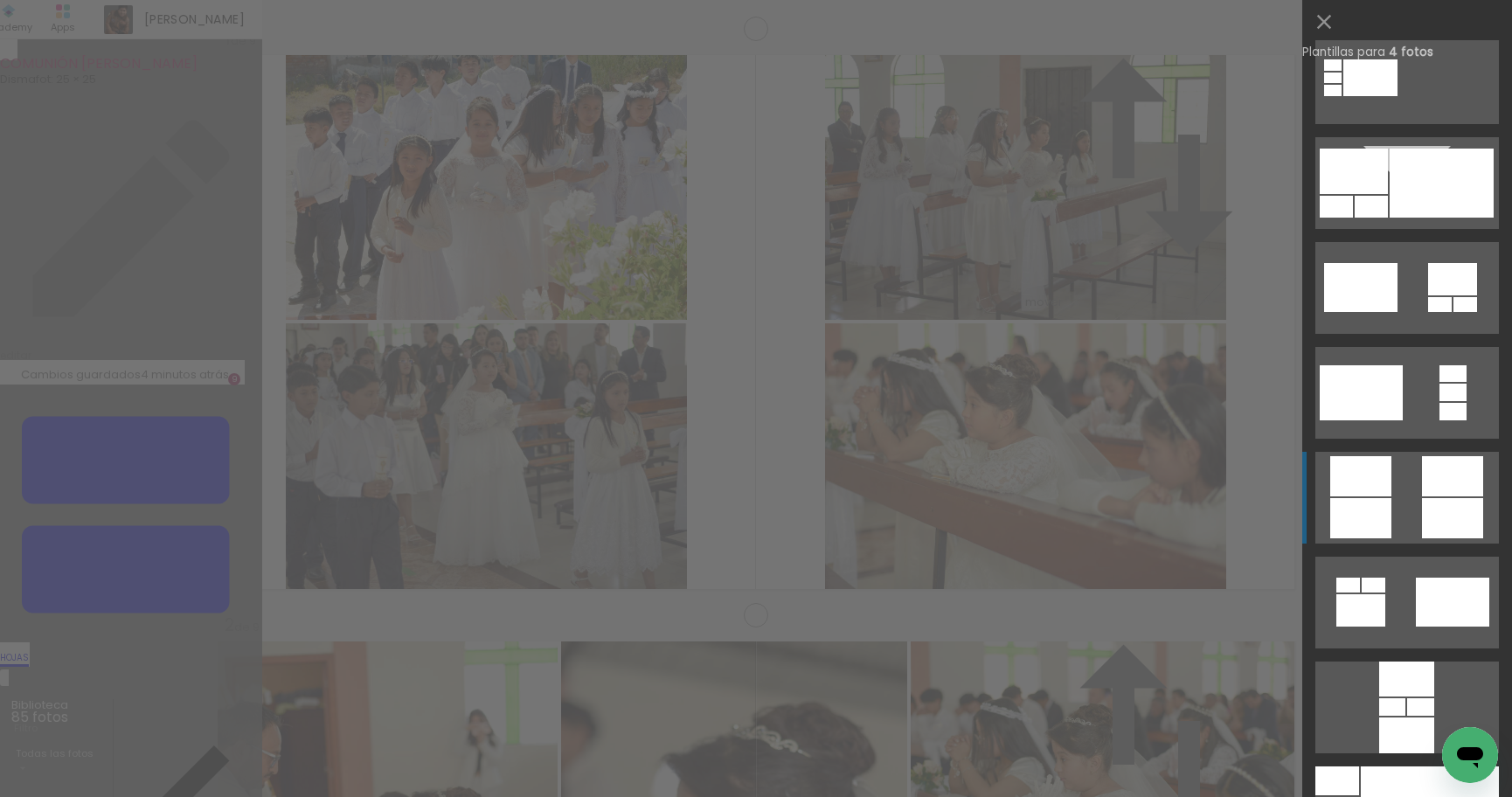
scroll to position [4954, 0]
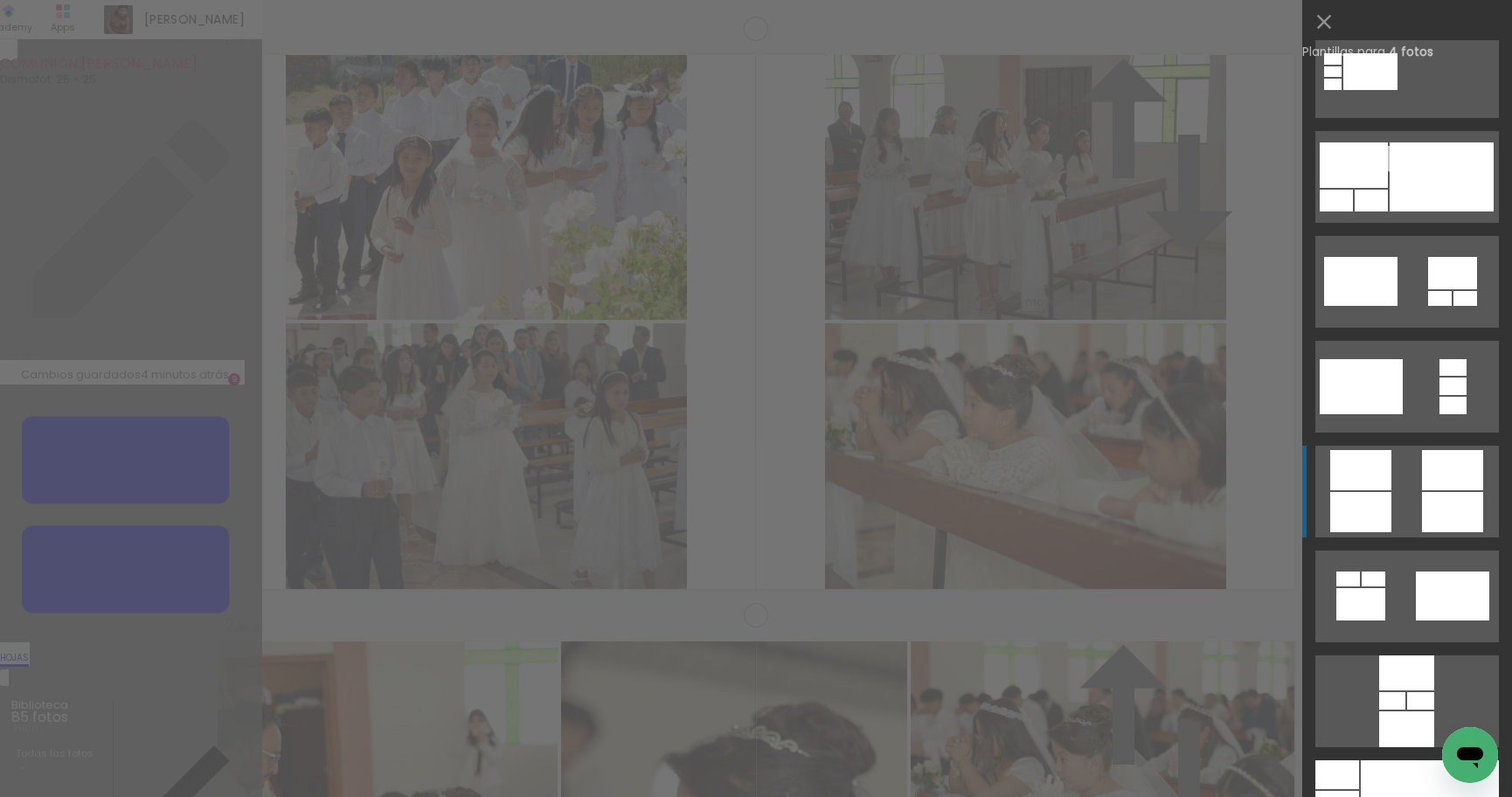
click at [1431, 479] on div at bounding box center [1452, 469] width 61 height 40
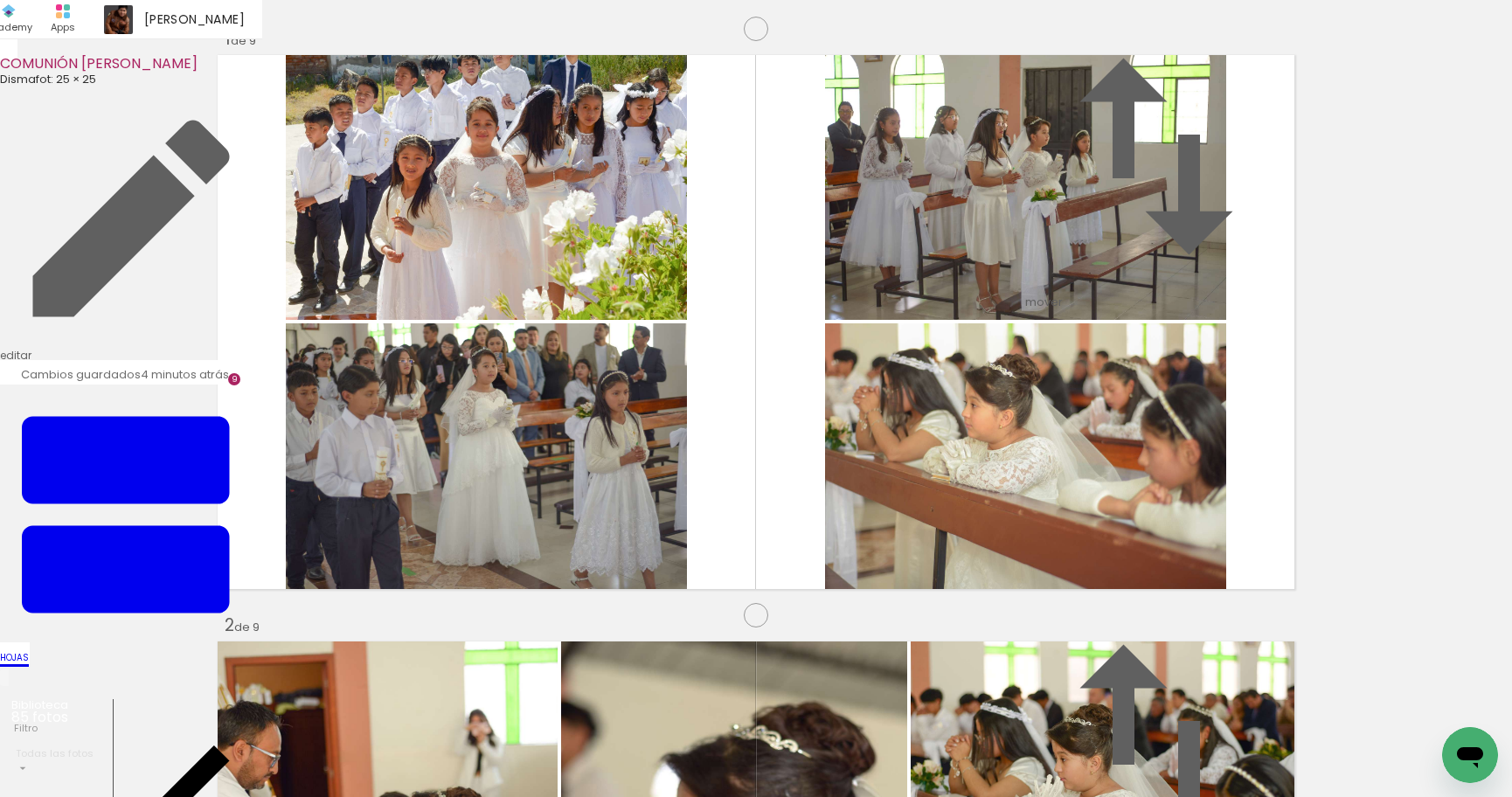
scroll to position [0, 2751]
drag, startPoint x: 560, startPoint y: 742, endPoint x: 607, endPoint y: 491, distance: 255.4
click at [607, 491] on quentale-workspace at bounding box center [756, 398] width 1512 height 797
drag, startPoint x: 760, startPoint y: 745, endPoint x: 860, endPoint y: 759, distance: 101.0
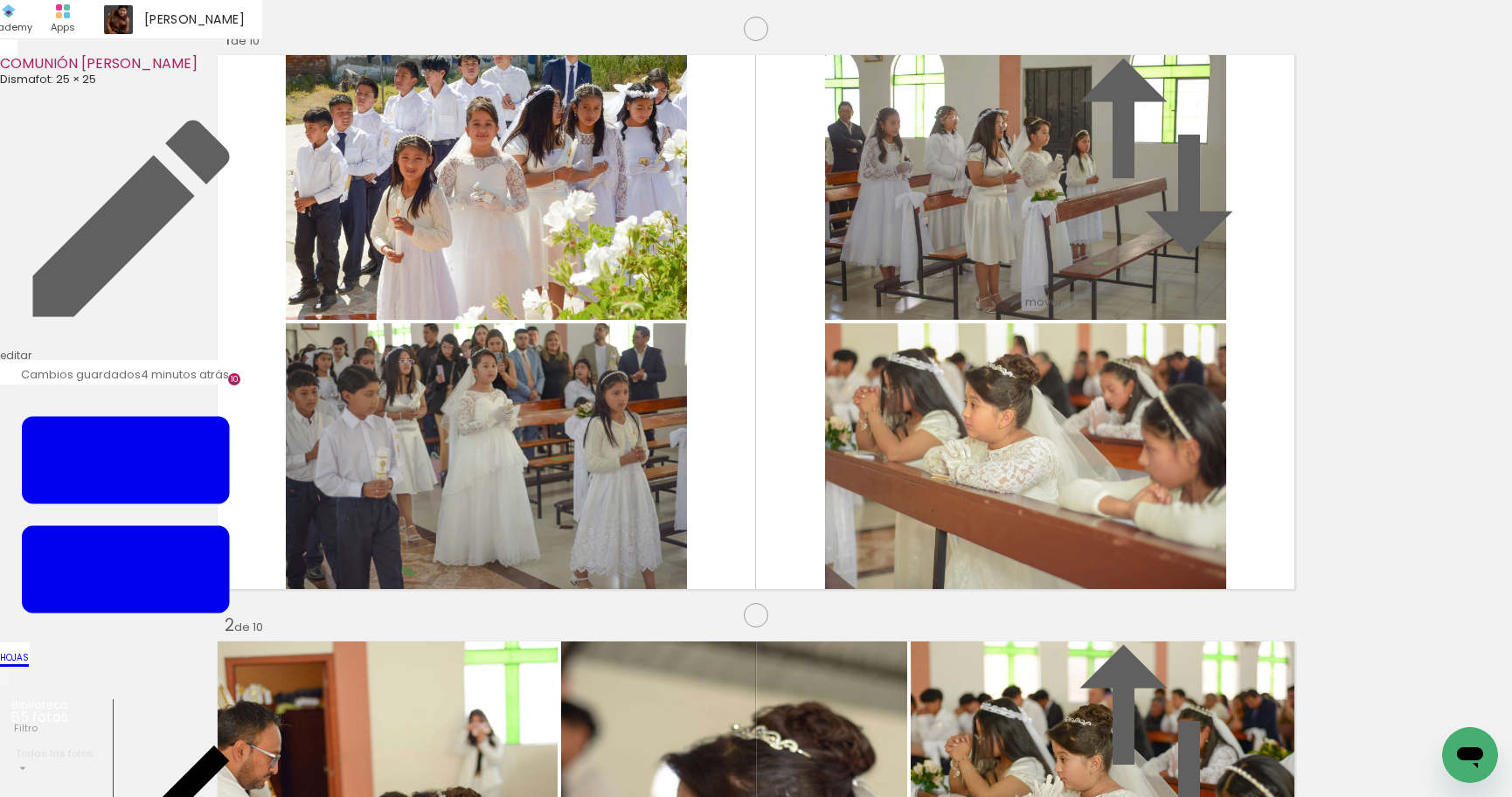
click at [840, 569] on quentale-workspace at bounding box center [756, 398] width 1512 height 797
drag, startPoint x: 865, startPoint y: 762, endPoint x: 935, endPoint y: 511, distance: 260.6
click at [935, 511] on quentale-workspace at bounding box center [756, 398] width 1512 height 797
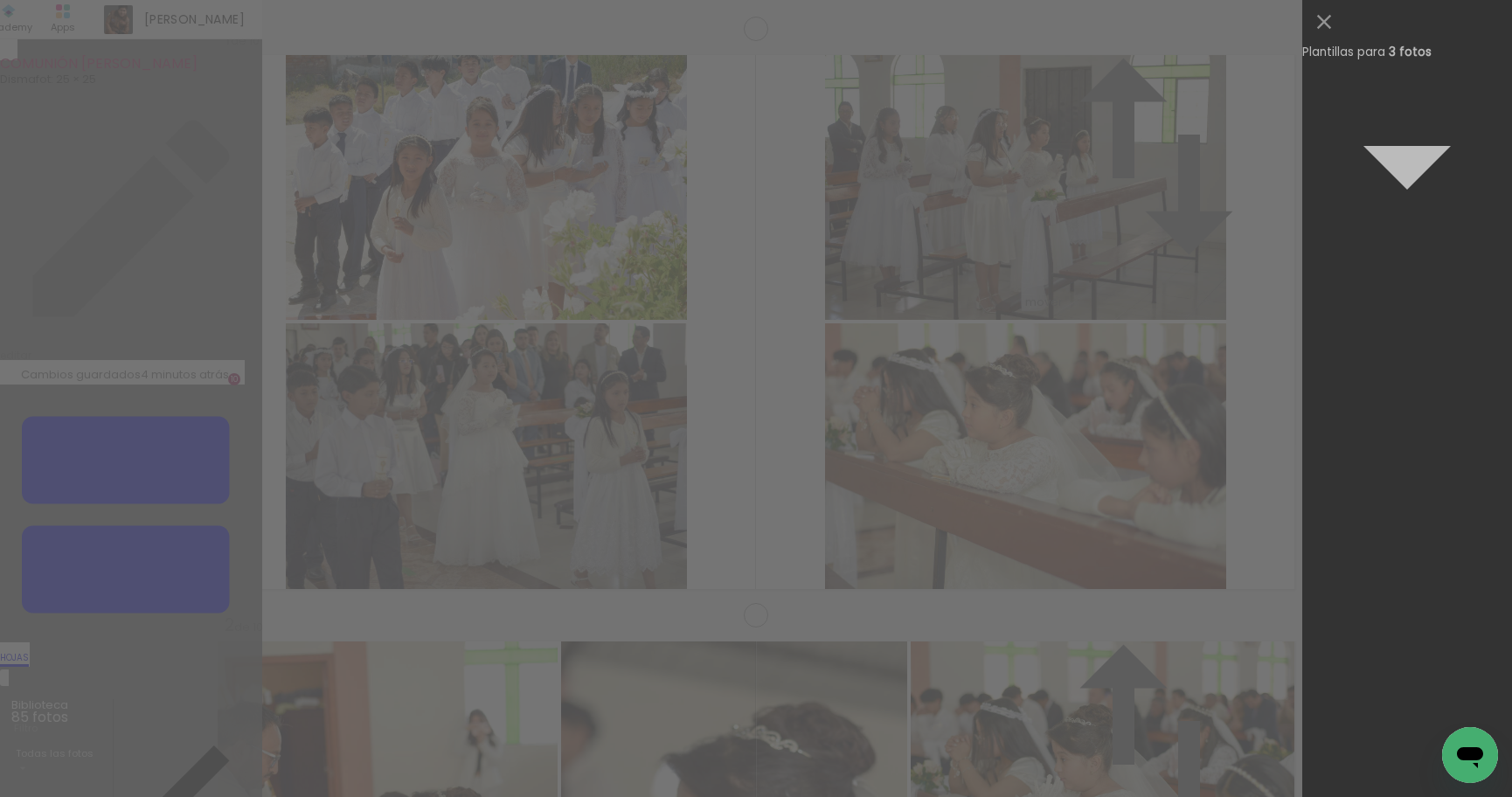
scroll to position [0, 0]
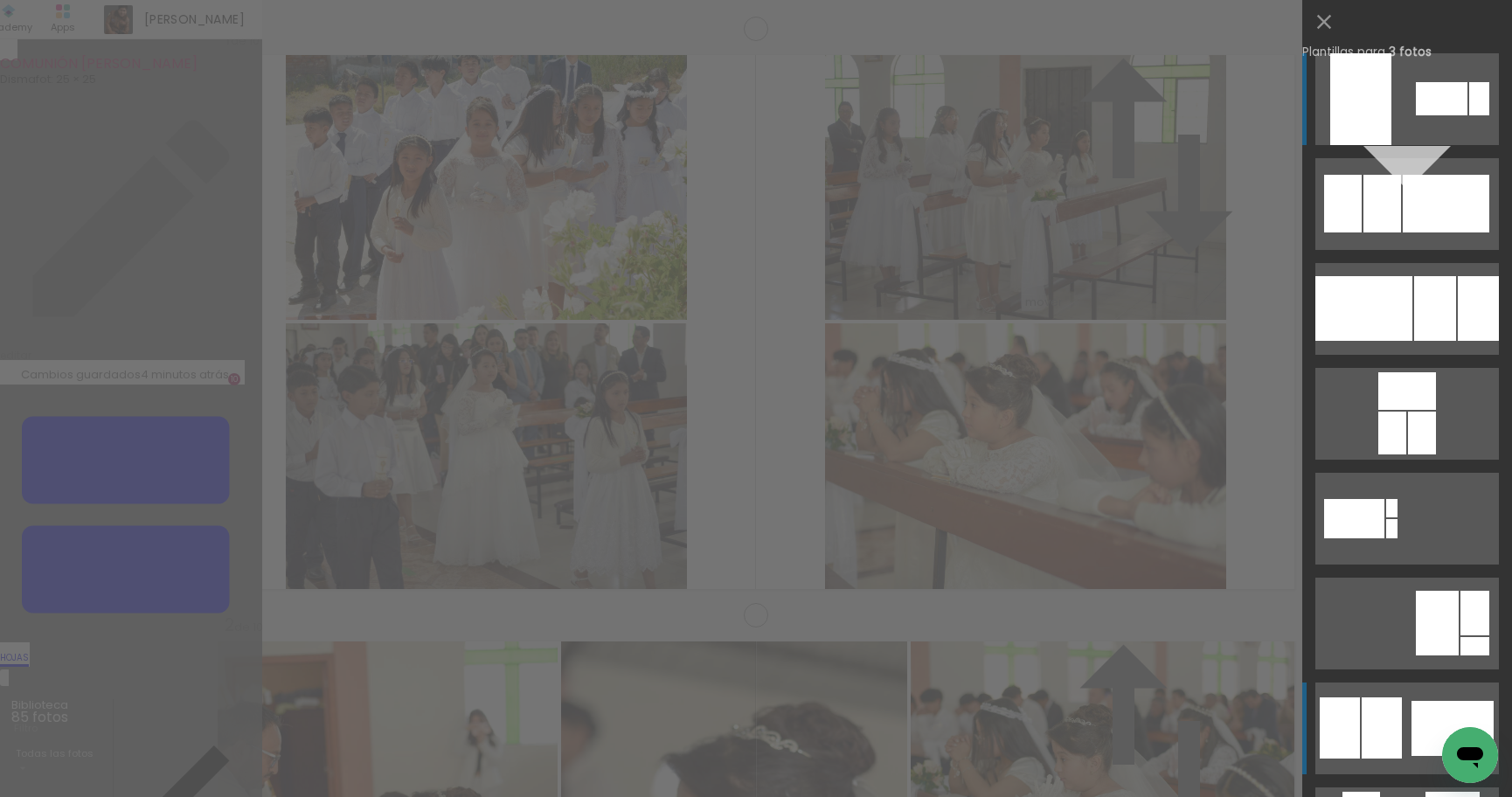
click at [1421, 738] on div at bounding box center [1452, 728] width 82 height 55
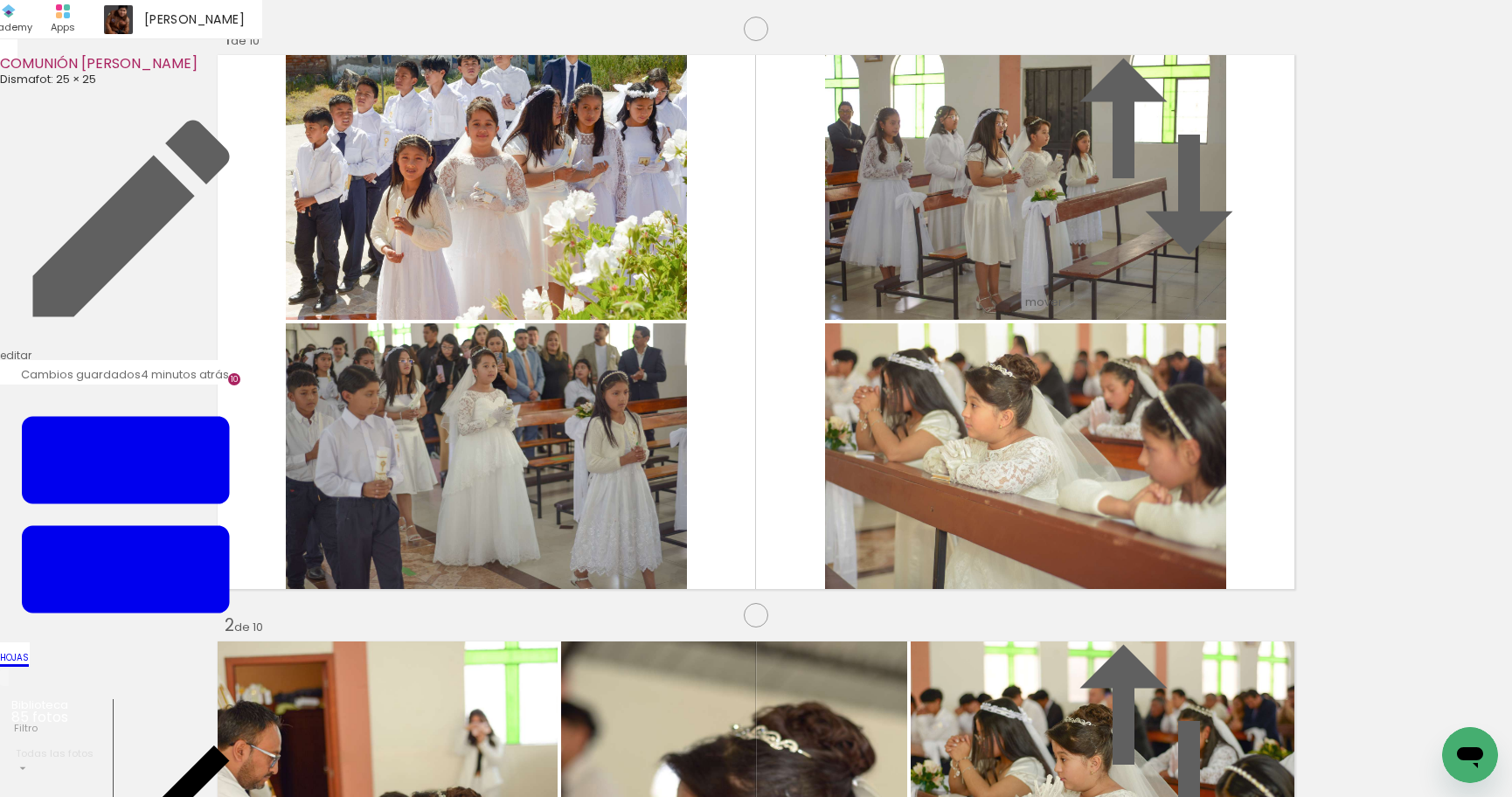
drag, startPoint x: 1105, startPoint y: 407, endPoint x: 894, endPoint y: 410, distance: 211.0
click at [0, 0] on slot at bounding box center [0, 0] width 0 height 0
drag, startPoint x: 1112, startPoint y: 435, endPoint x: 887, endPoint y: 434, distance: 225.0
click at [0, 0] on slot at bounding box center [0, 0] width 0 height 0
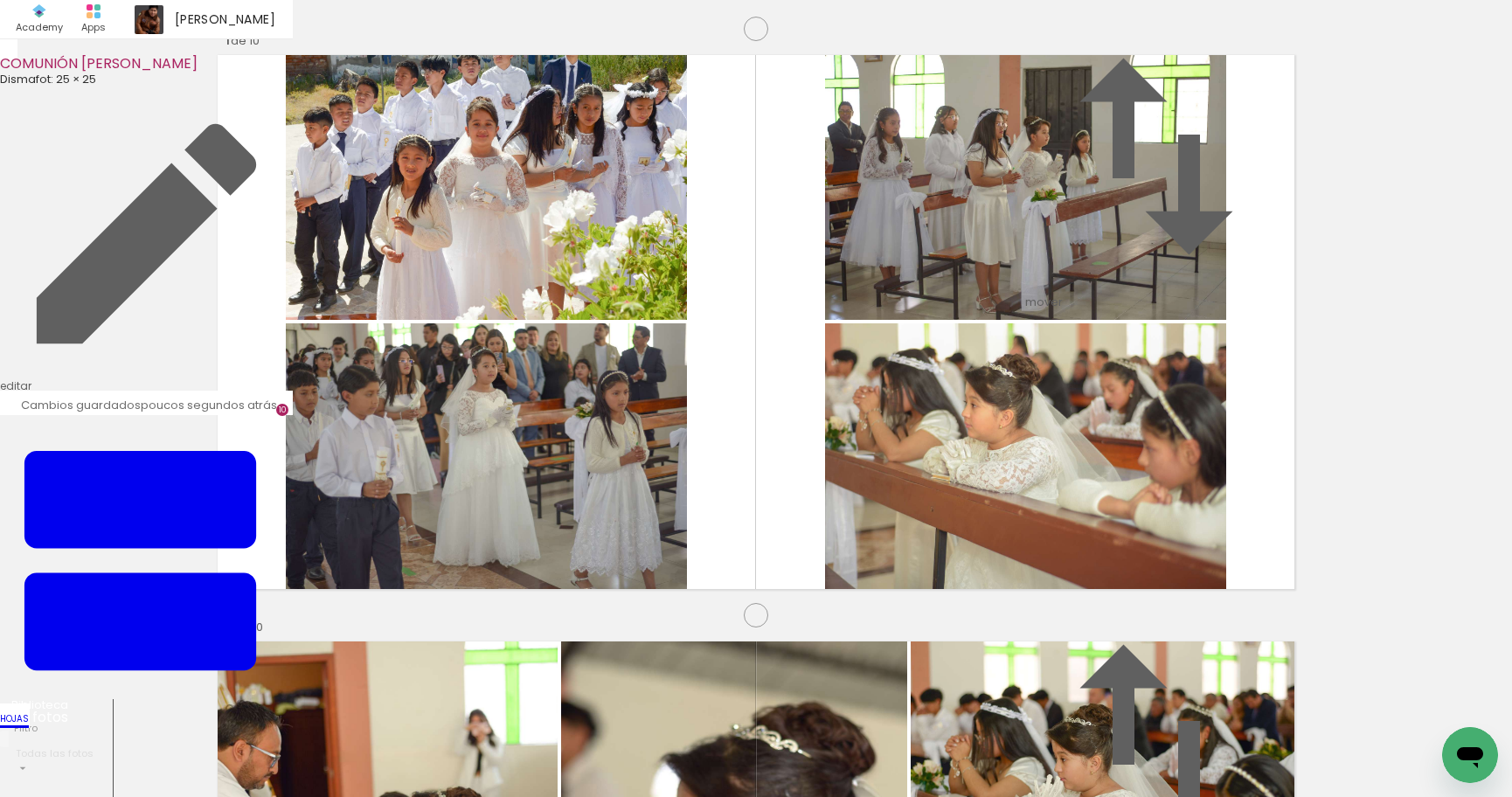
scroll to position [5917, 0]
drag, startPoint x: 433, startPoint y: 744, endPoint x: 544, endPoint y: 714, distance: 115.0
click at [486, 520] on quentale-workspace at bounding box center [756, 398] width 1512 height 797
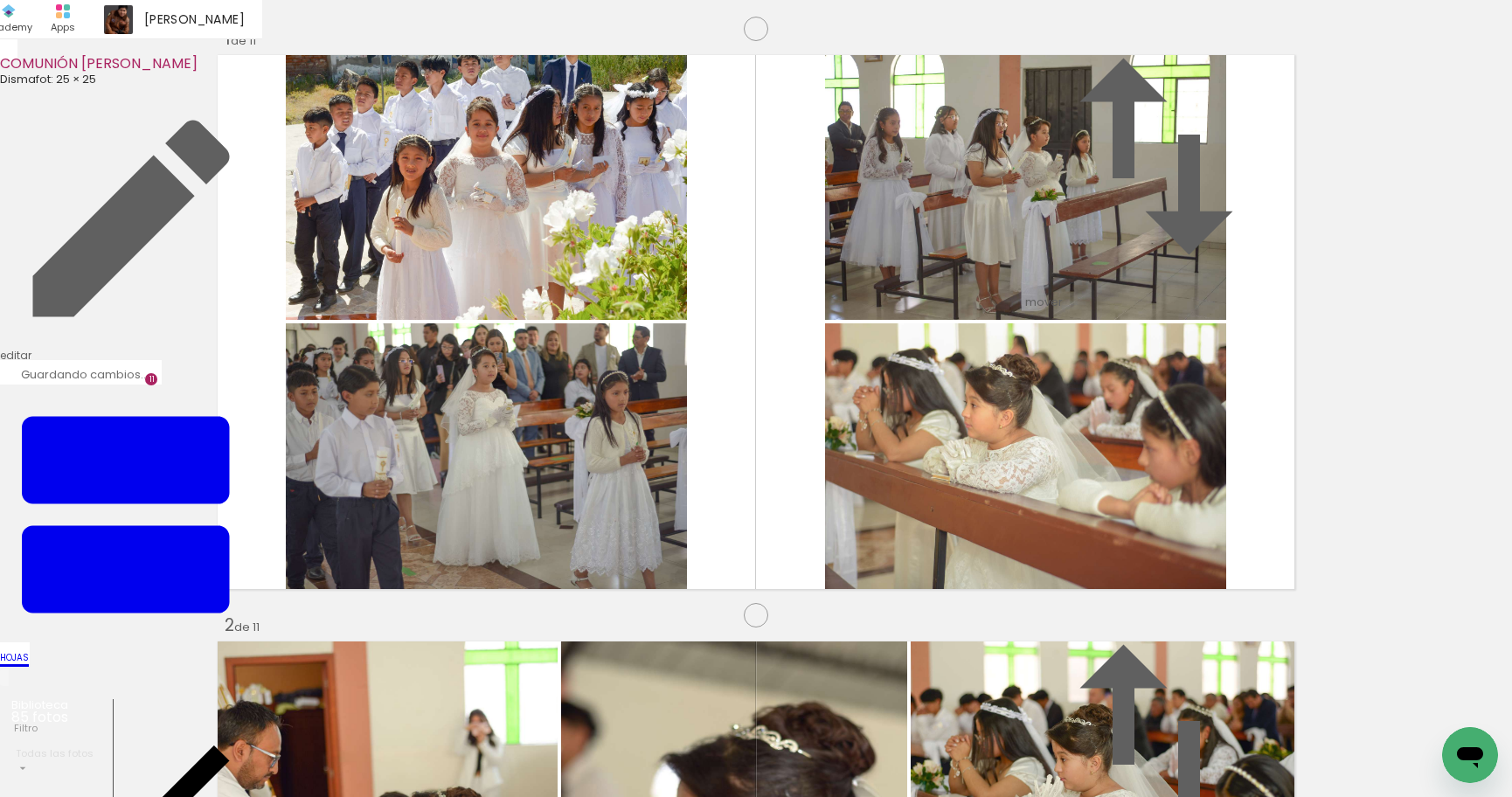
scroll to position [5884, 0]
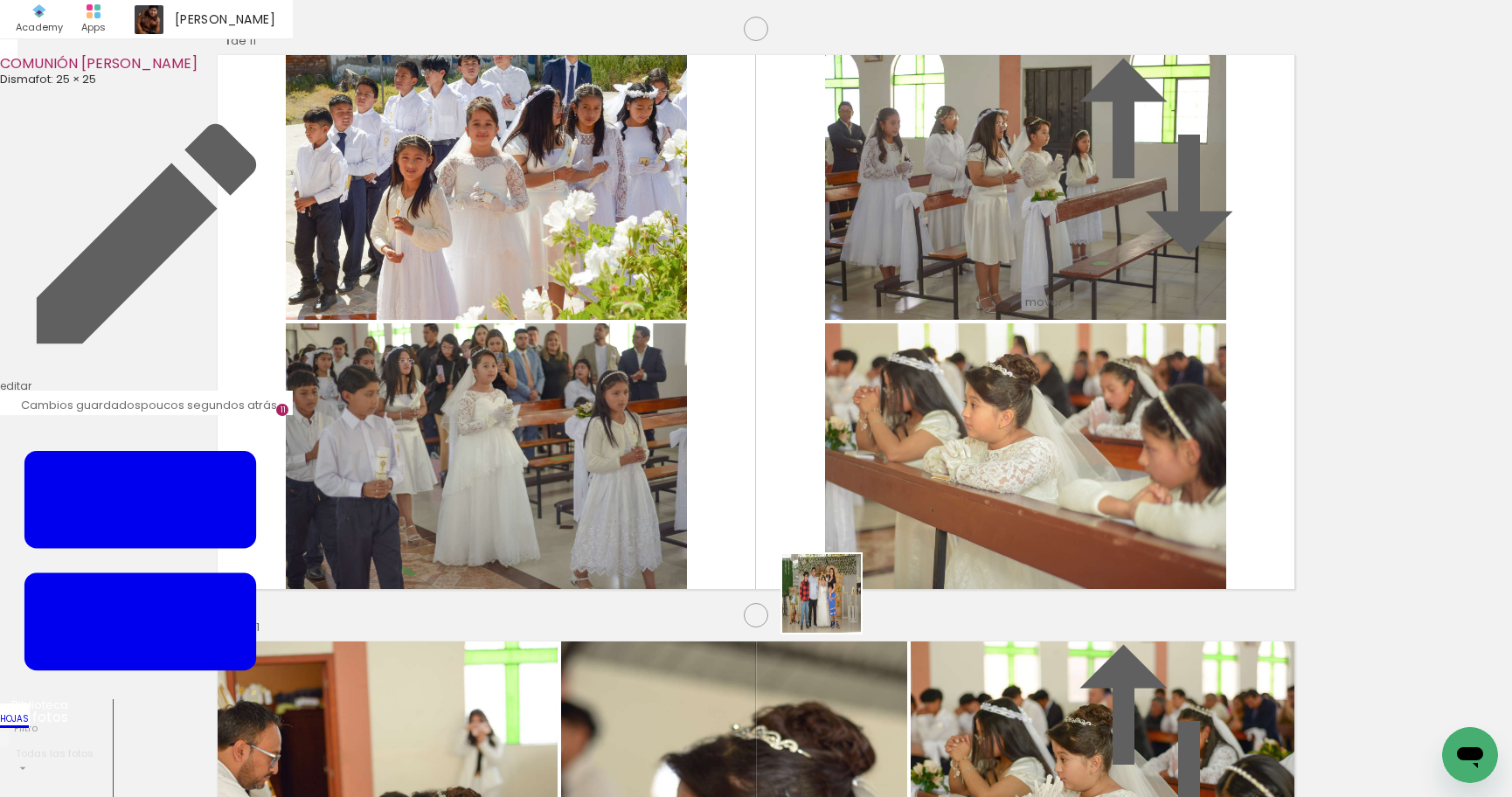
drag, startPoint x: 826, startPoint y: 750, endPoint x: 812, endPoint y: 560, distance: 190.5
click at [835, 559] on quentale-workspace at bounding box center [756, 398] width 1512 height 797
drag, startPoint x: 565, startPoint y: 655, endPoint x: 645, endPoint y: 748, distance: 122.7
click at [639, 532] on quentale-workspace at bounding box center [756, 398] width 1512 height 797
drag, startPoint x: 649, startPoint y: 732, endPoint x: 793, endPoint y: 518, distance: 257.9
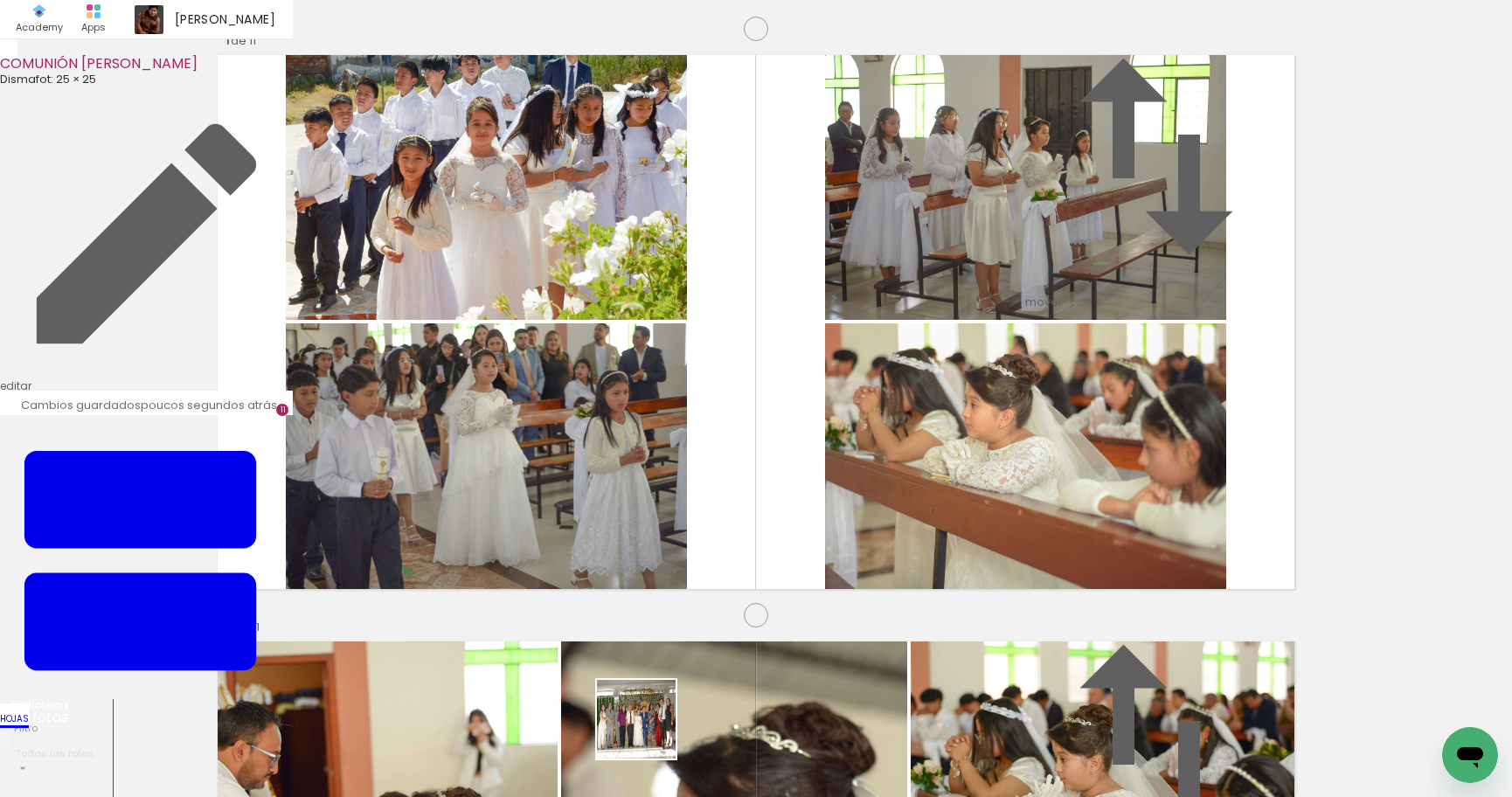
click at [793, 518] on quentale-workspace at bounding box center [756, 398] width 1512 height 797
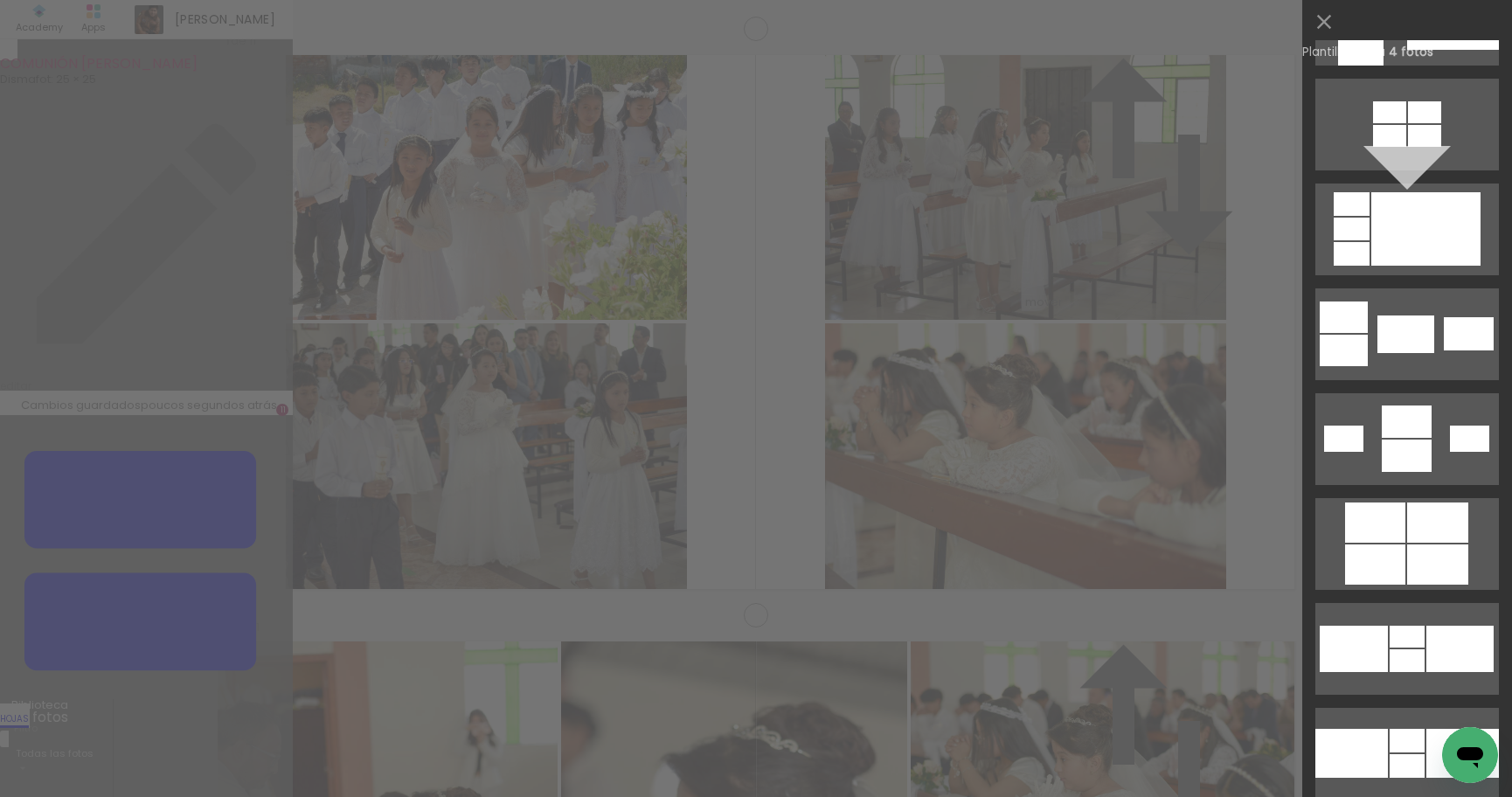
scroll to position [2807, 0]
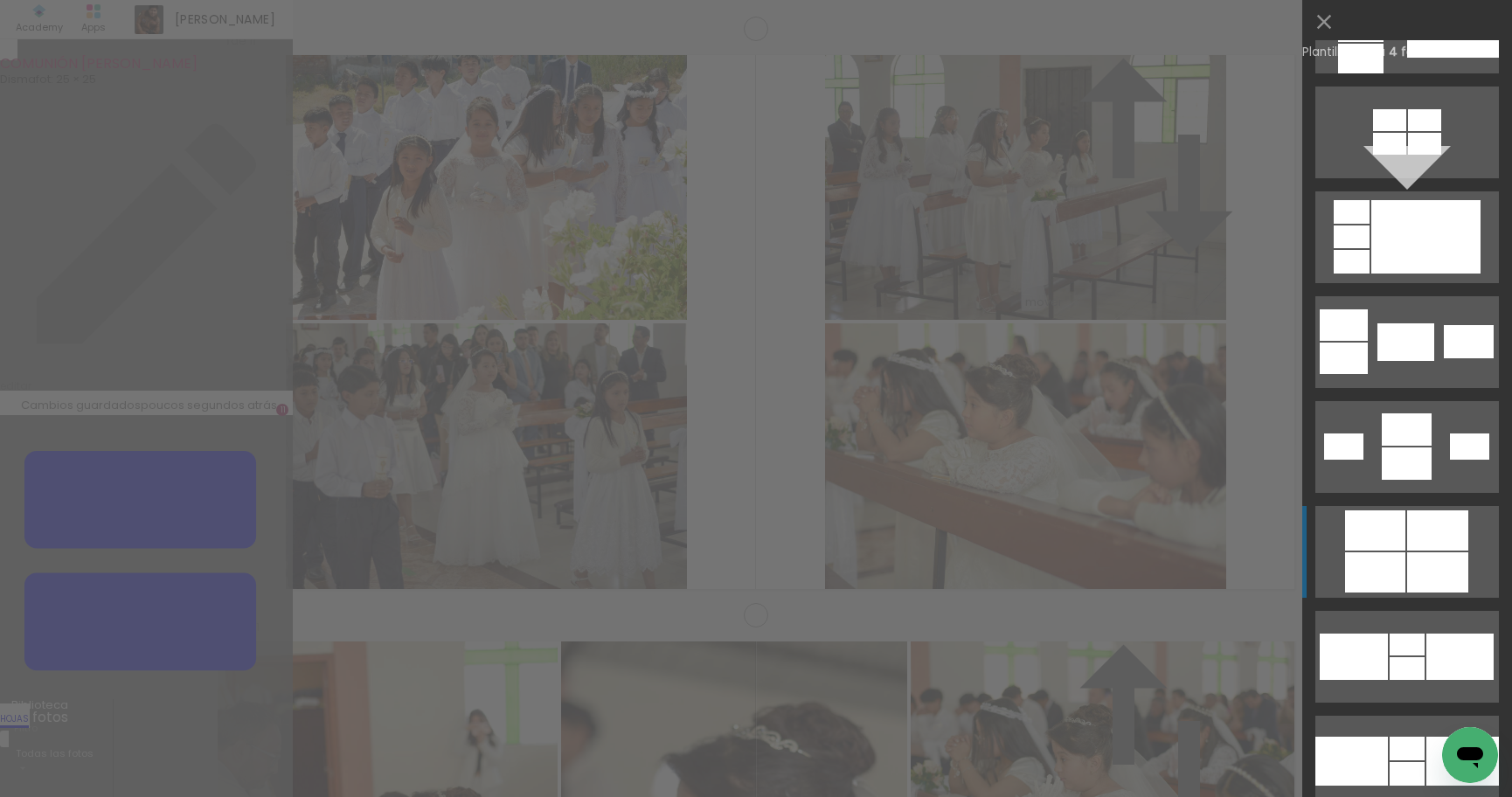
click at [0, 0] on slot at bounding box center [0, 0] width 0 height 0
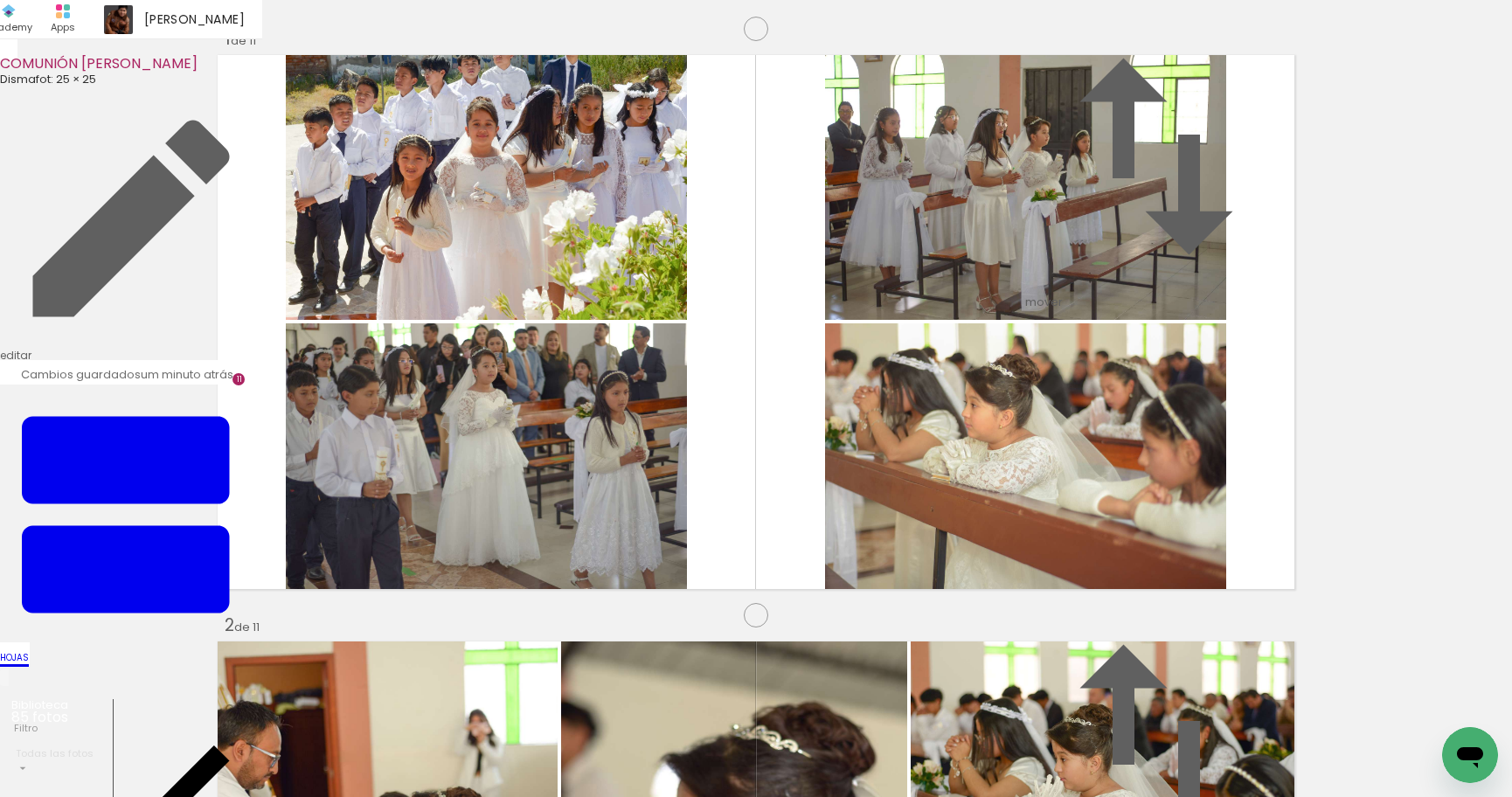
drag, startPoint x: 957, startPoint y: 498, endPoint x: 611, endPoint y: 520, distance: 346.7
click at [0, 0] on slot at bounding box center [0, 0] width 0 height 0
drag, startPoint x: 744, startPoint y: 749, endPoint x: 902, endPoint y: 697, distance: 166.3
click at [677, 447] on quentale-workspace at bounding box center [756, 398] width 1512 height 797
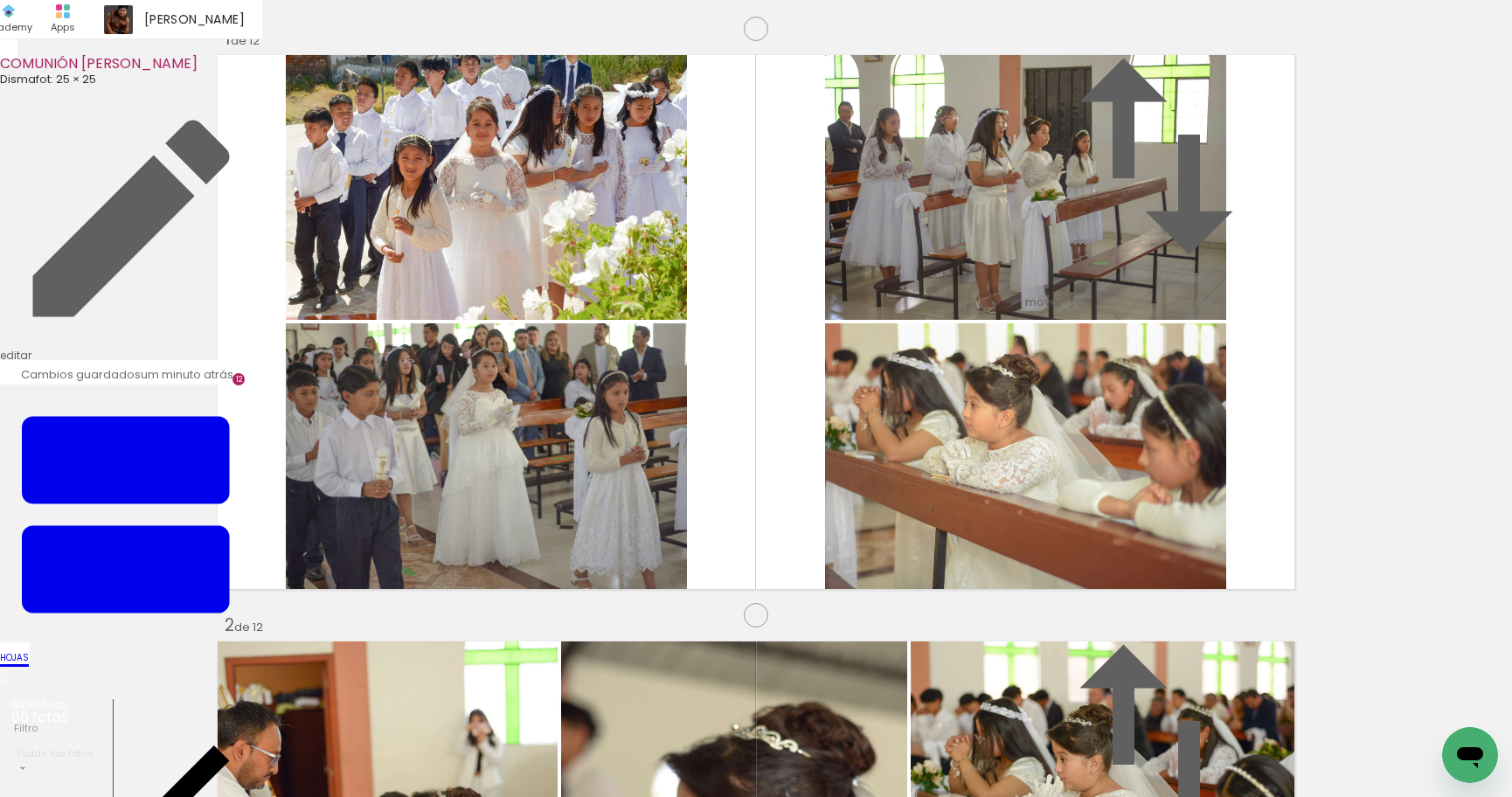
scroll to position [6470, 0]
drag, startPoint x: 931, startPoint y: 680, endPoint x: 1013, endPoint y: 730, distance: 96.0
click at [934, 531] on quentale-workspace at bounding box center [756, 398] width 1512 height 797
drag, startPoint x: 1020, startPoint y: 695, endPoint x: 1125, endPoint y: 737, distance: 113.1
click at [1026, 512] on quentale-workspace at bounding box center [756, 398] width 1512 height 797
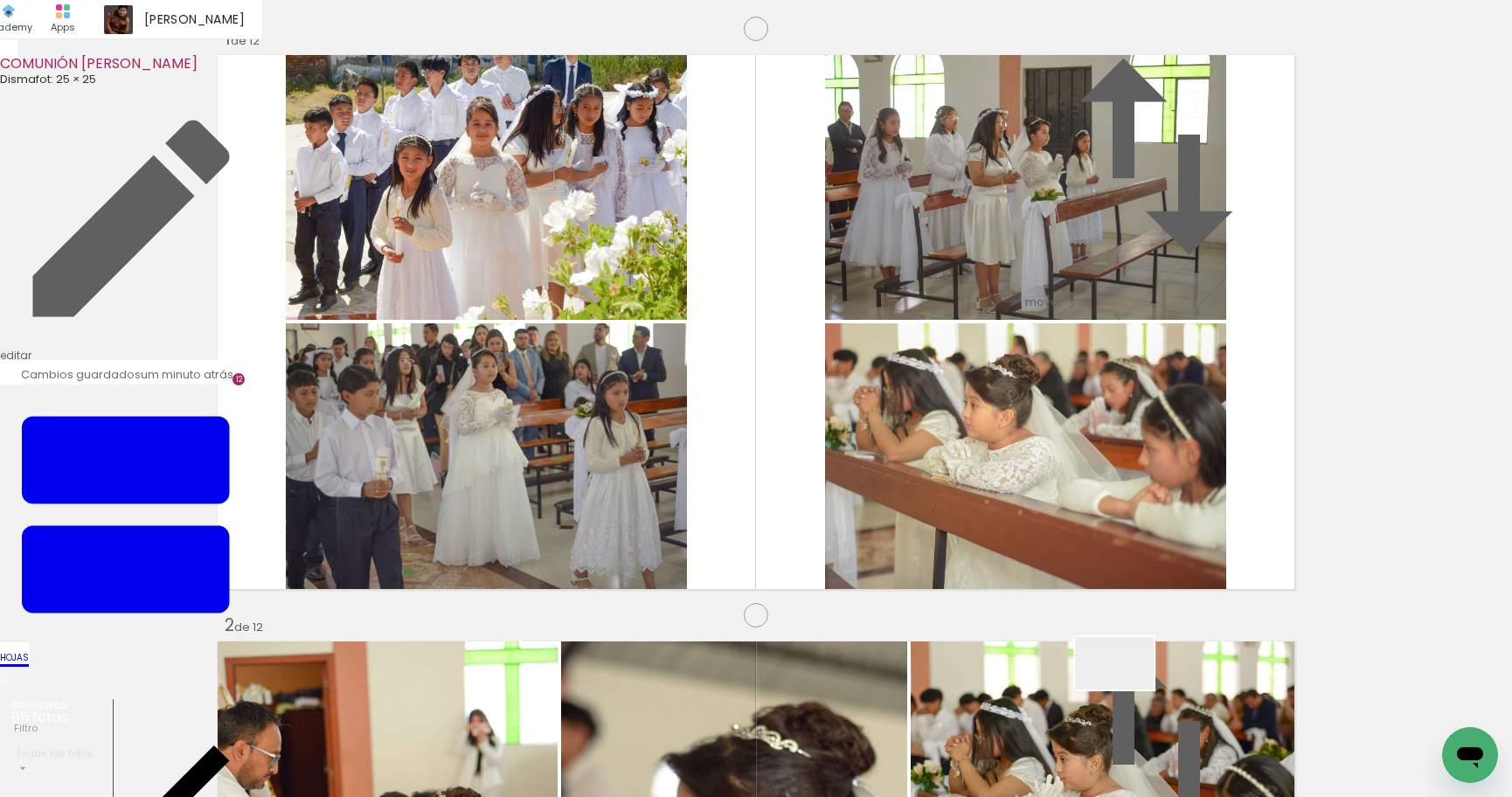
drag, startPoint x: 1127, startPoint y: 689, endPoint x: 1132, endPoint y: 496, distance: 193.1
click at [1132, 496] on quentale-workspace at bounding box center [756, 398] width 1512 height 797
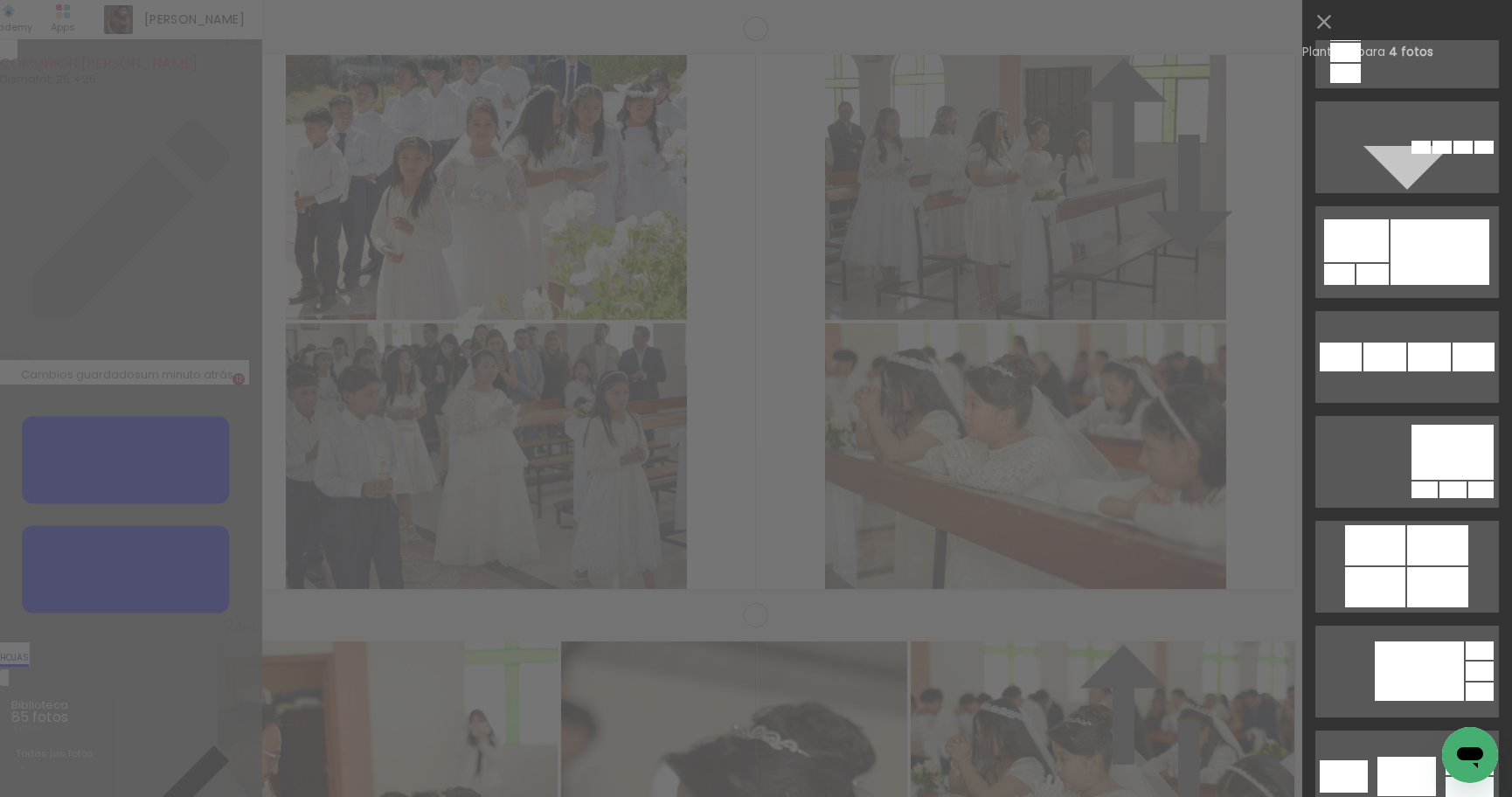
scroll to position [3938, 0]
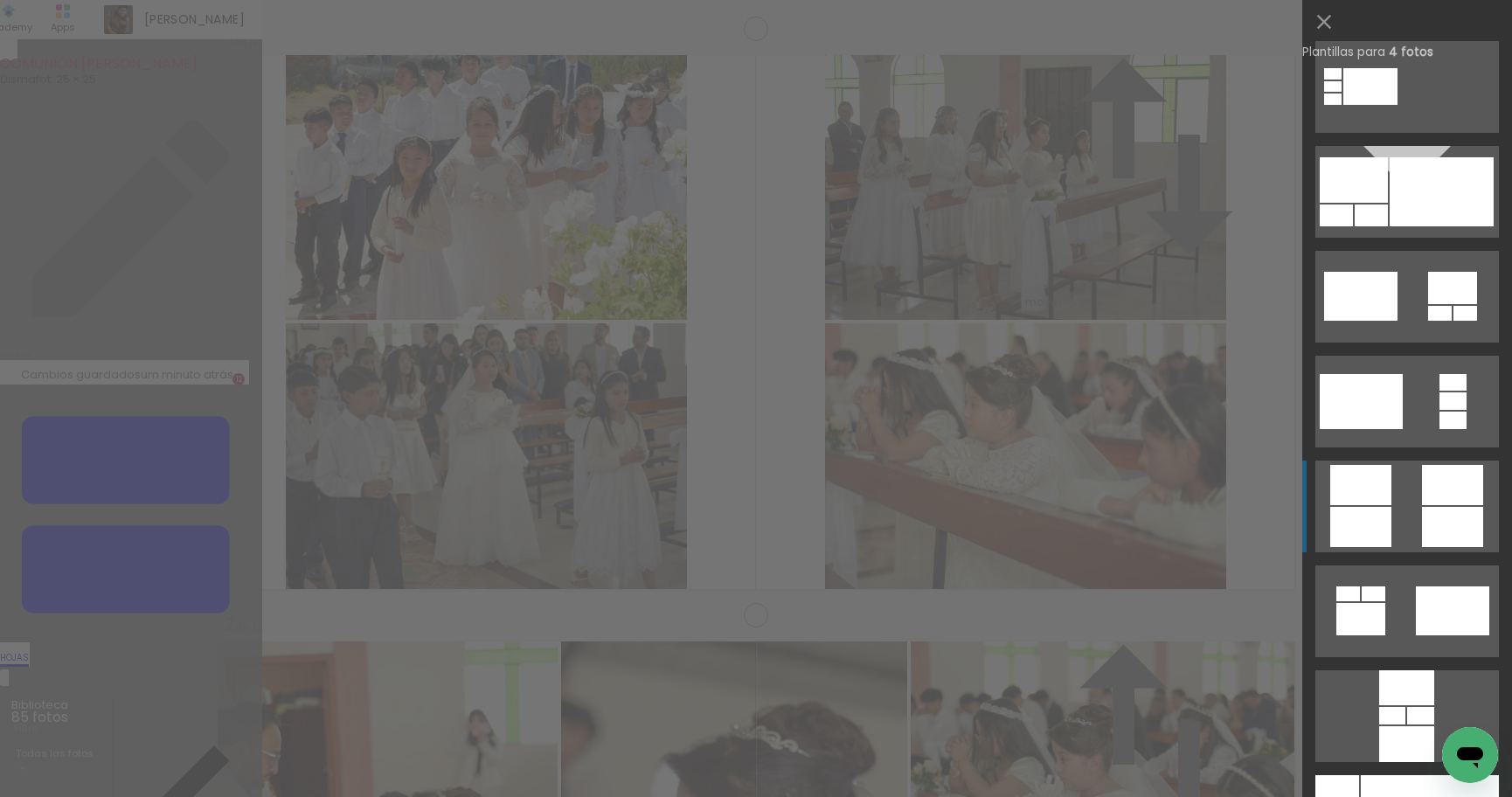
click at [1445, 524] on div at bounding box center [1452, 527] width 61 height 40
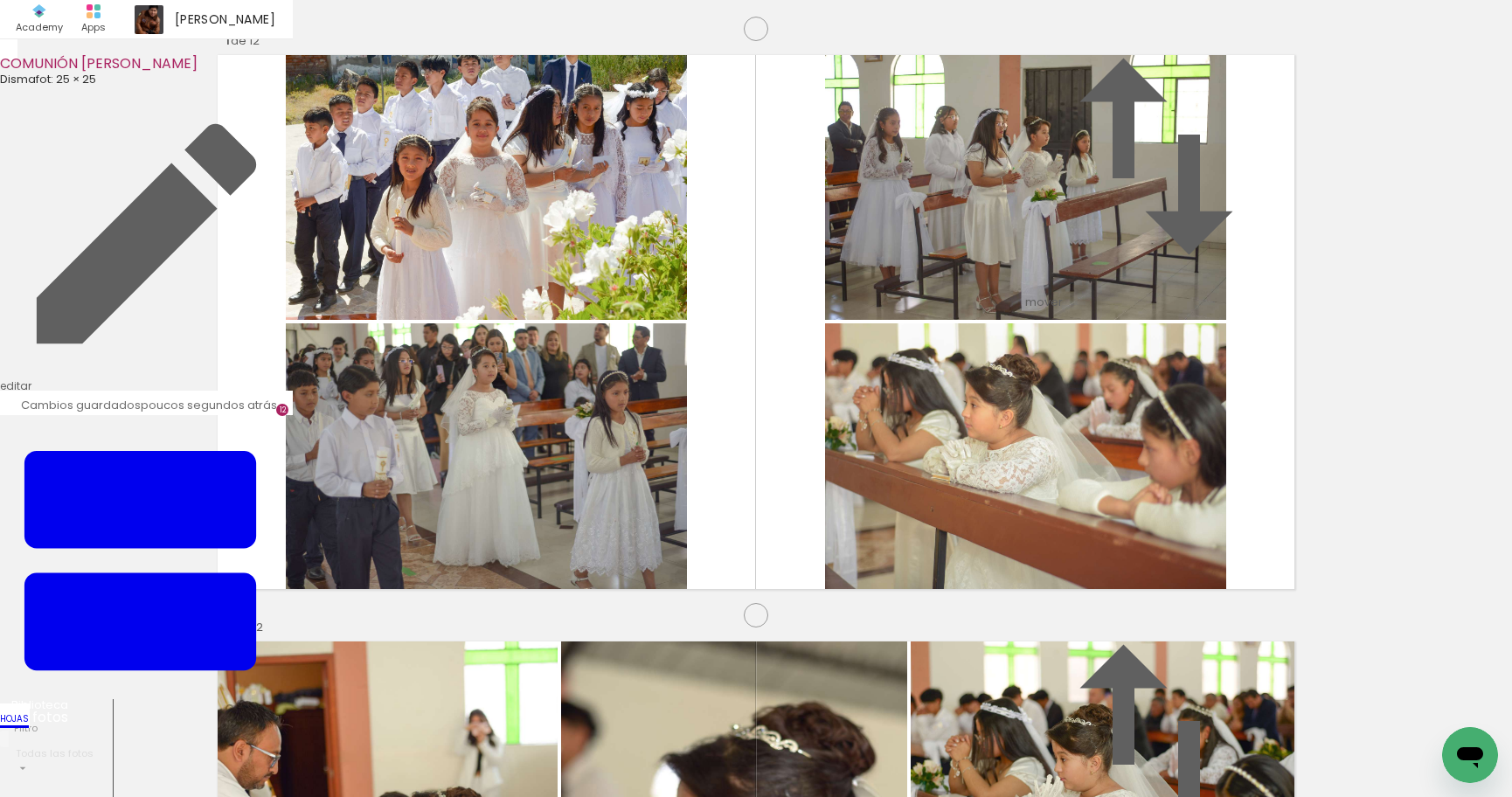
scroll to position [0, 3979]
drag, startPoint x: 521, startPoint y: 734, endPoint x: 613, endPoint y: 746, distance: 92.8
click at [599, 546] on quentale-workspace at bounding box center [756, 398] width 1512 height 797
drag, startPoint x: 622, startPoint y: 725, endPoint x: 712, endPoint y: 723, distance: 90.0
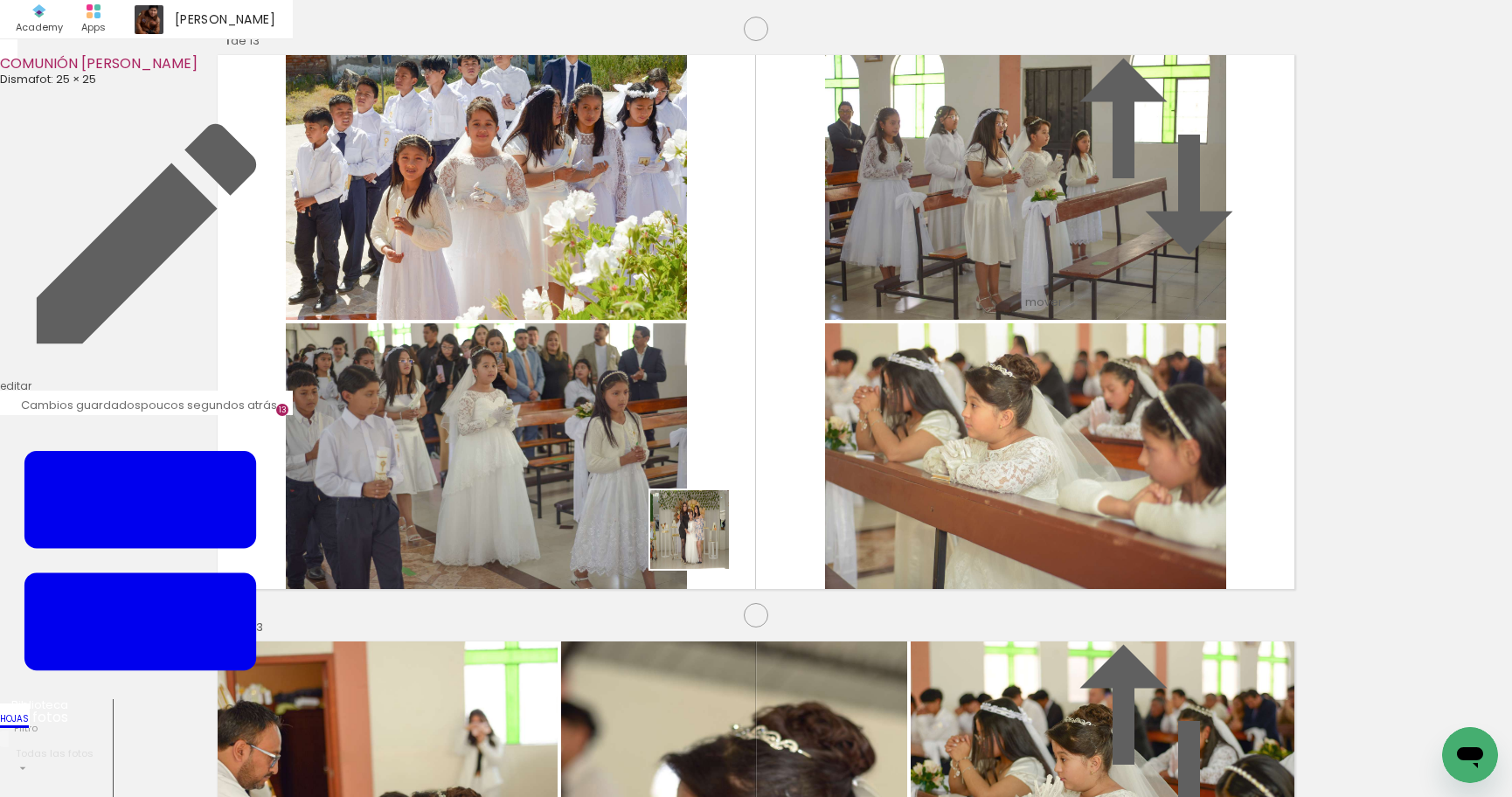
click at [722, 499] on quentale-workspace at bounding box center [756, 398] width 1512 height 797
drag, startPoint x: 740, startPoint y: 675, endPoint x: 808, endPoint y: 711, distance: 76.9
click at [804, 544] on quentale-workspace at bounding box center [756, 398] width 1512 height 797
drag, startPoint x: 803, startPoint y: 740, endPoint x: 872, endPoint y: 487, distance: 262.2
click at [872, 487] on quentale-workspace at bounding box center [756, 398] width 1512 height 797
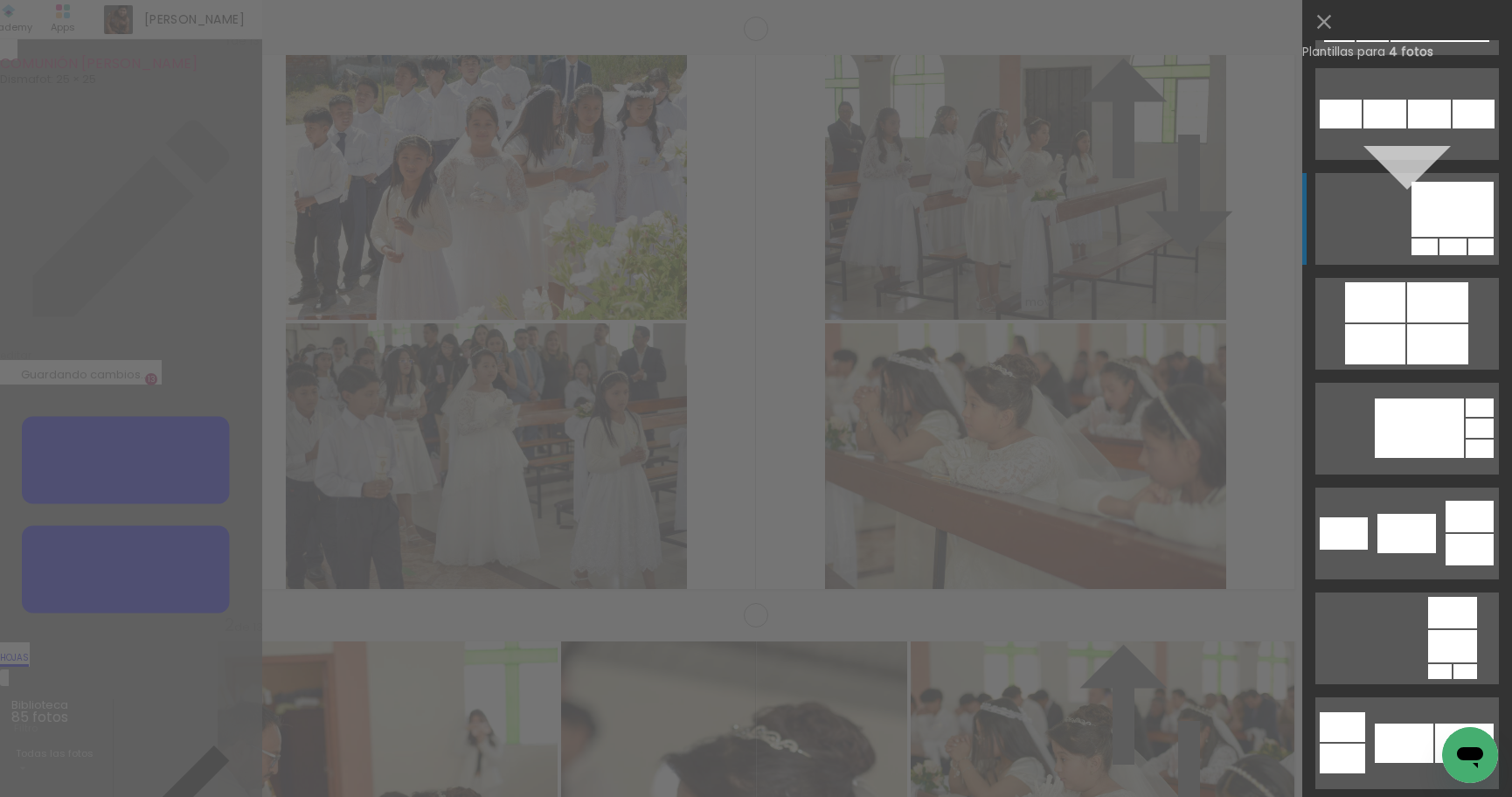
scroll to position [4182, 0]
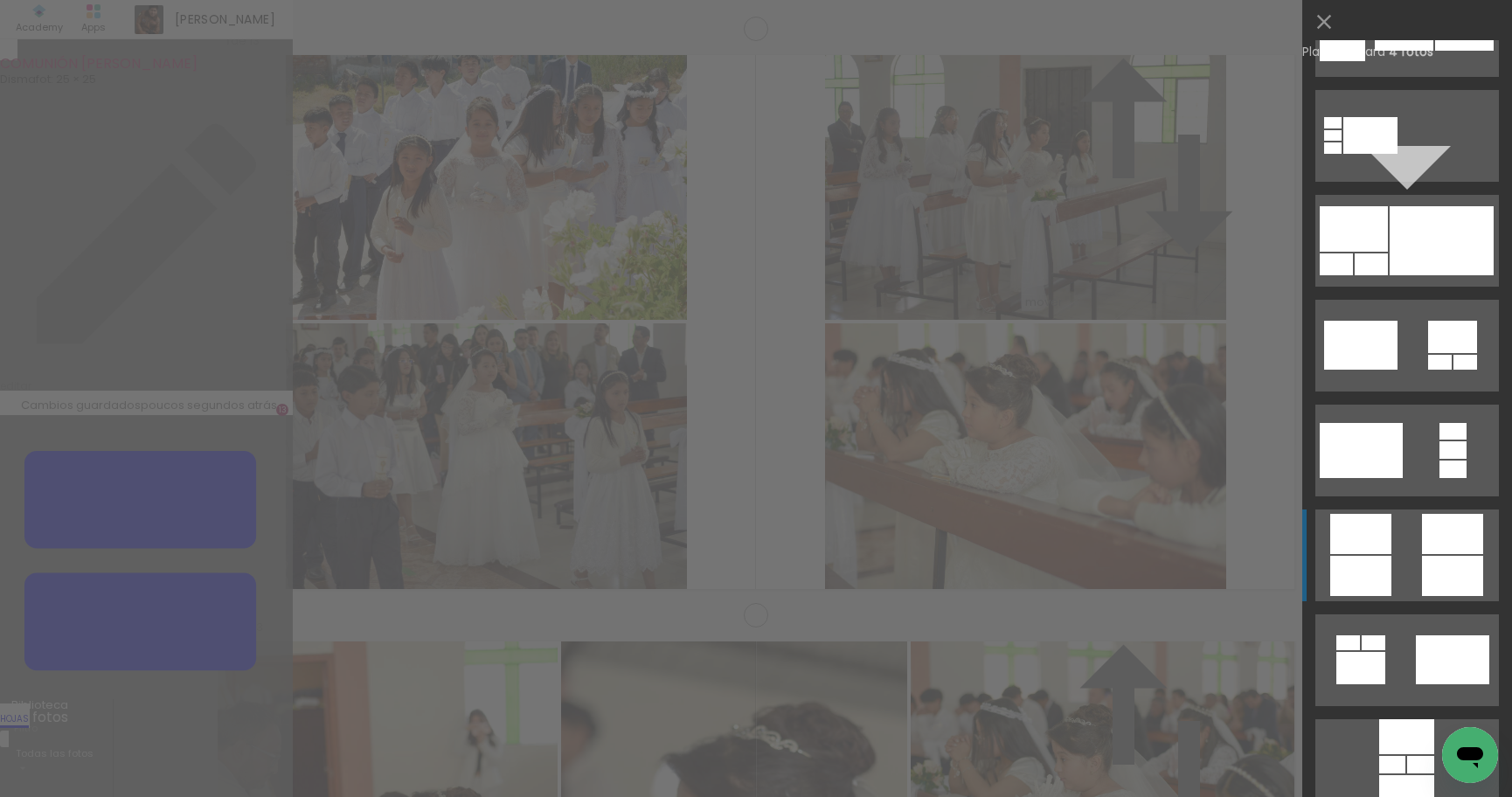
click at [1456, 563] on div at bounding box center [1452, 575] width 61 height 40
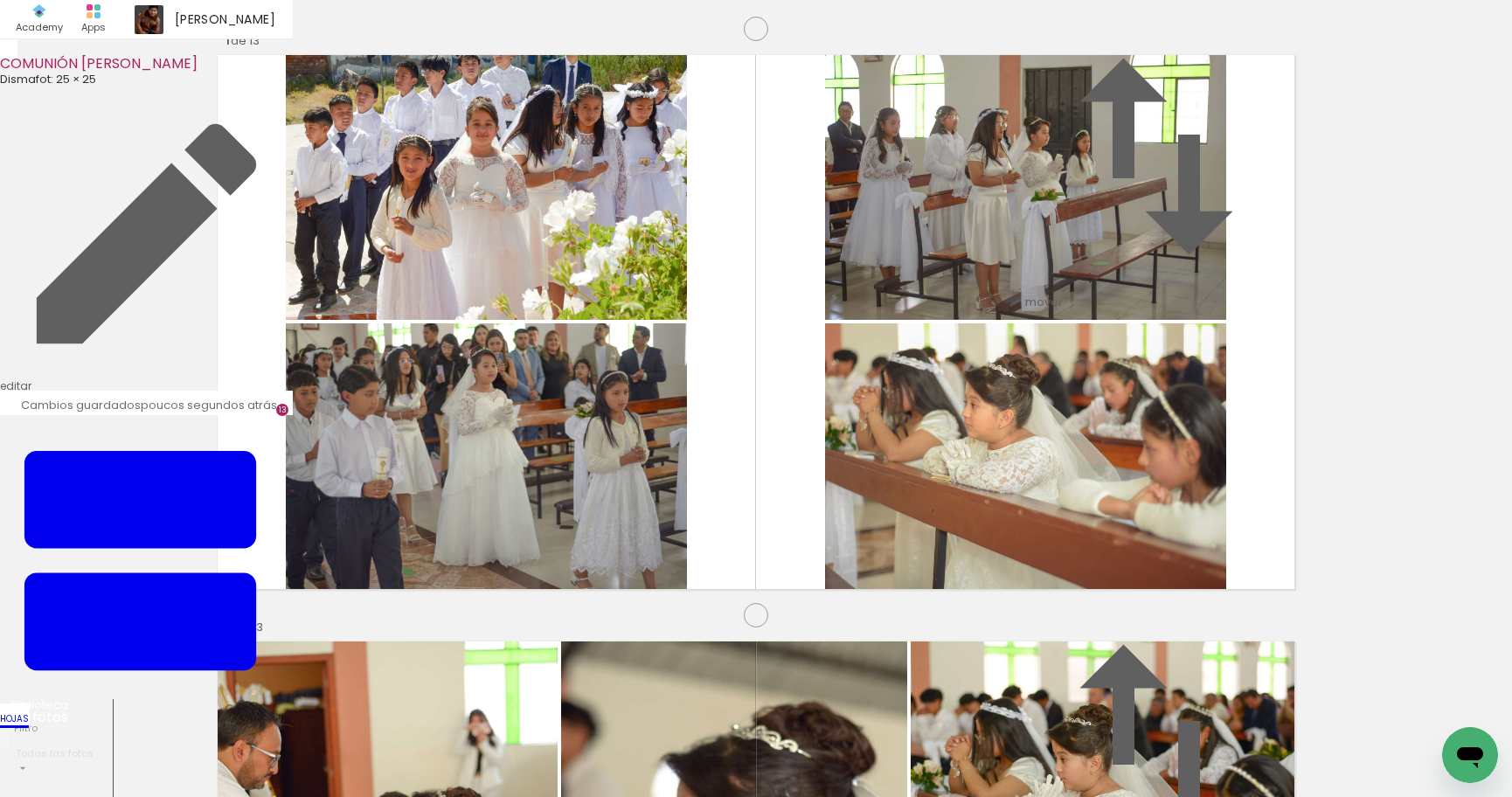
scroll to position [7068, 0]
drag, startPoint x: 534, startPoint y: 512, endPoint x: 987, endPoint y: 267, distance: 515.0
click at [0, 0] on slot at bounding box center [0, 0] width 0 height 0
drag, startPoint x: 978, startPoint y: 495, endPoint x: 505, endPoint y: 489, distance: 473.0
click at [0, 0] on slot at bounding box center [0, 0] width 0 height 0
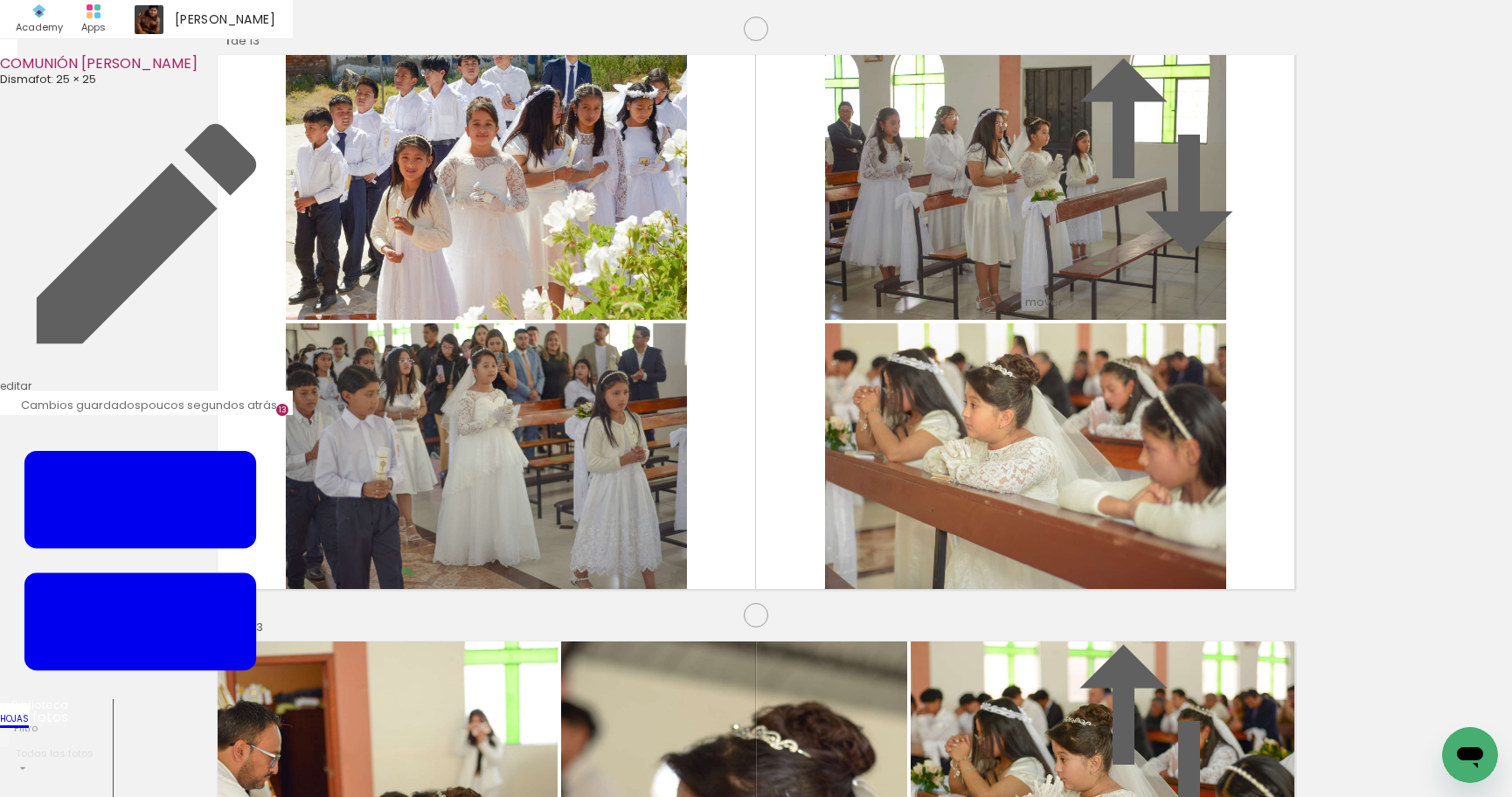
scroll to position [7003, 0]
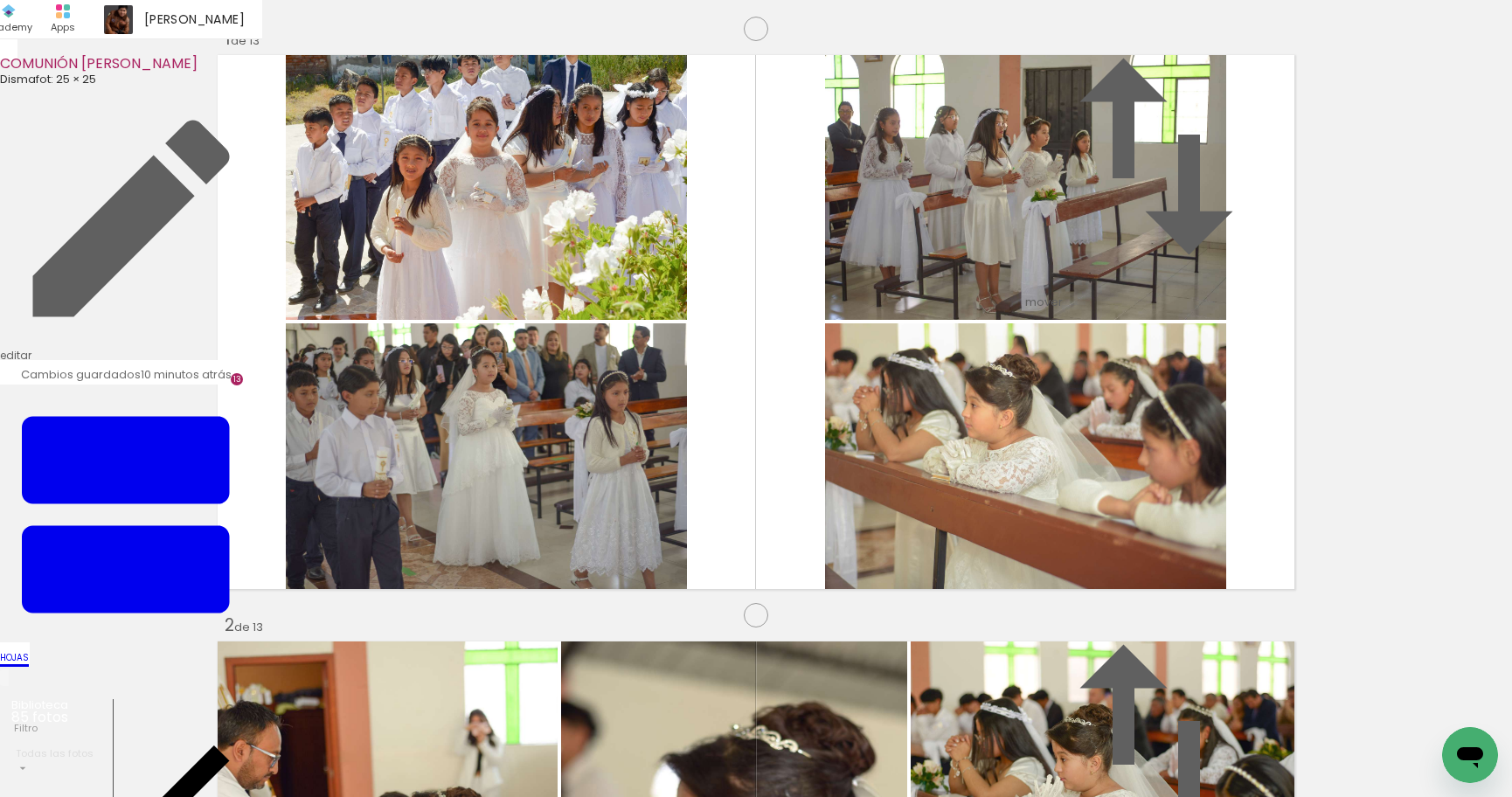
scroll to position [7003, 0]
